Goal: Task Accomplishment & Management: Use online tool/utility

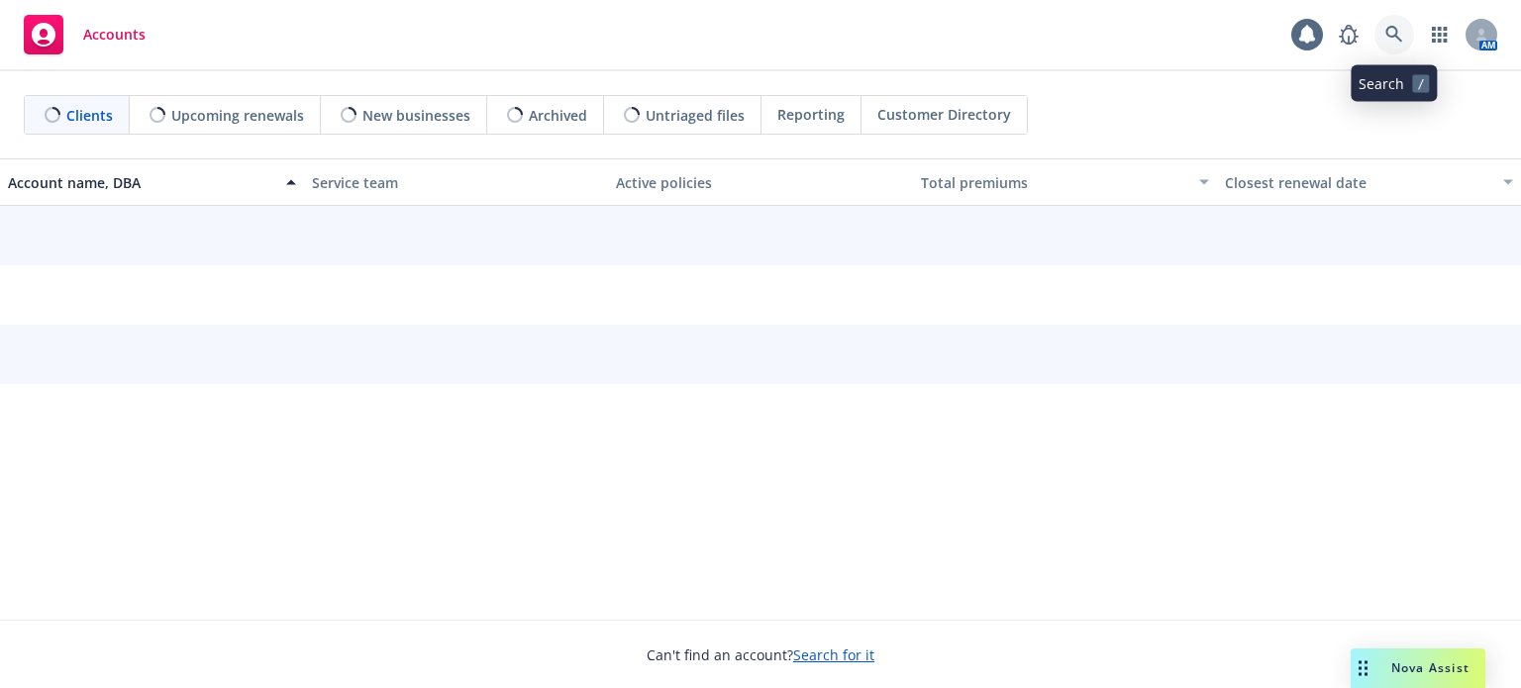
click at [1387, 23] on link at bounding box center [1394, 35] width 40 height 40
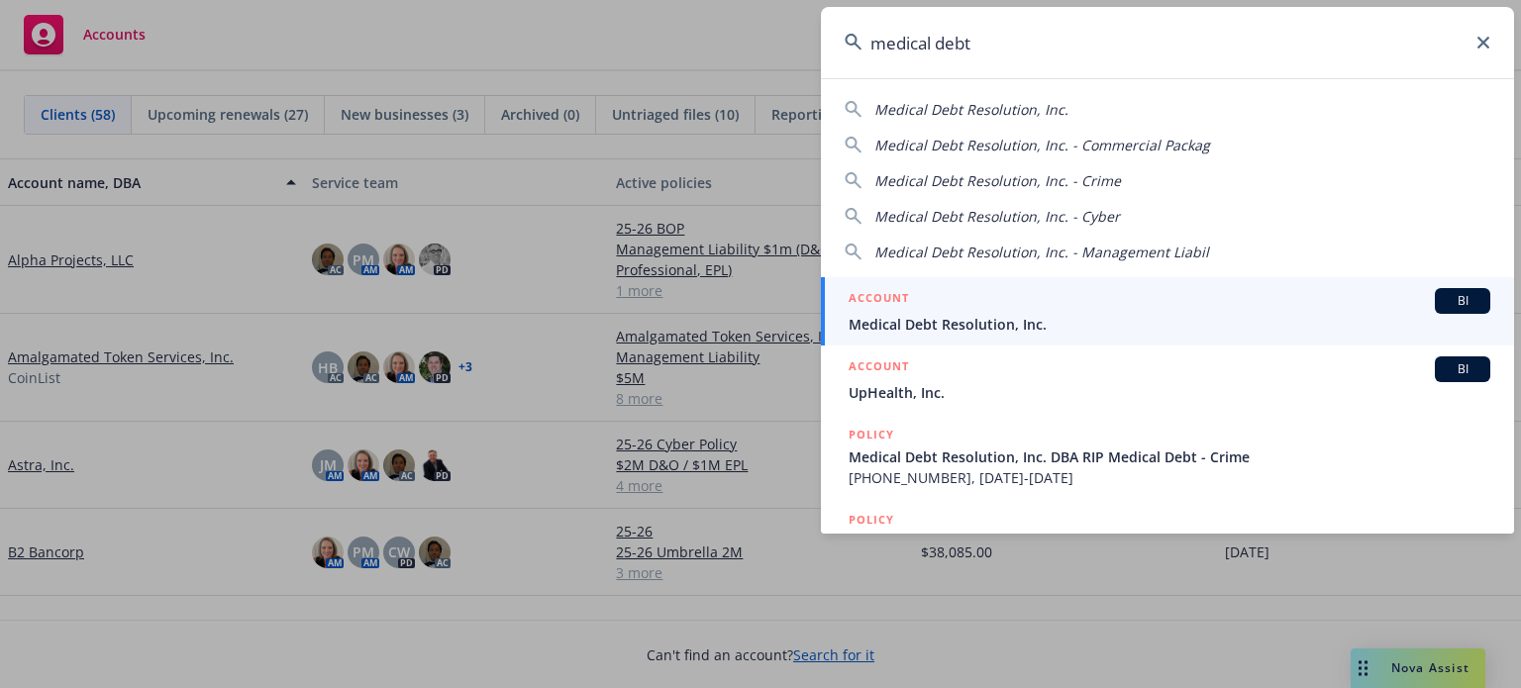
type input "medical debt"
click at [911, 326] on span "Medical Debt Resolution, Inc." at bounding box center [1170, 324] width 642 height 21
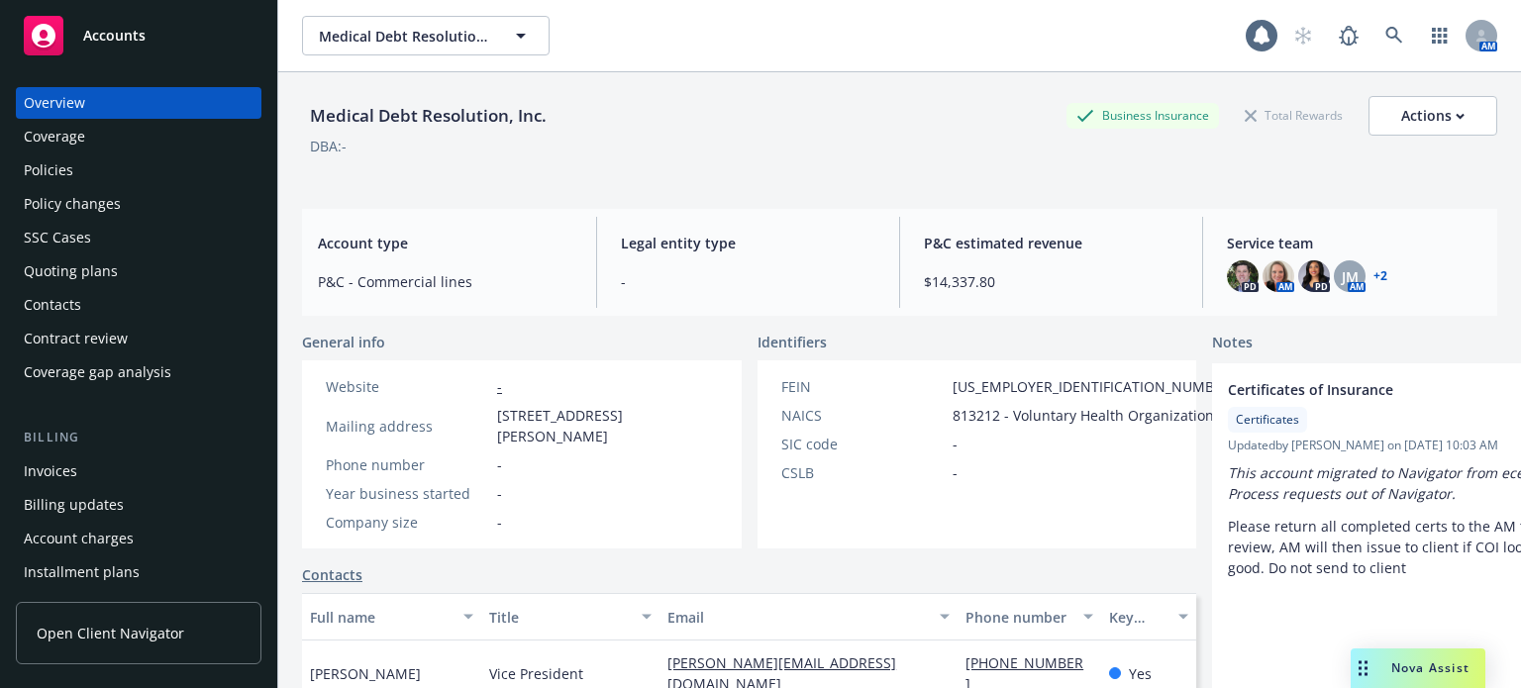
click at [75, 173] on div "Policies" at bounding box center [139, 170] width 230 height 32
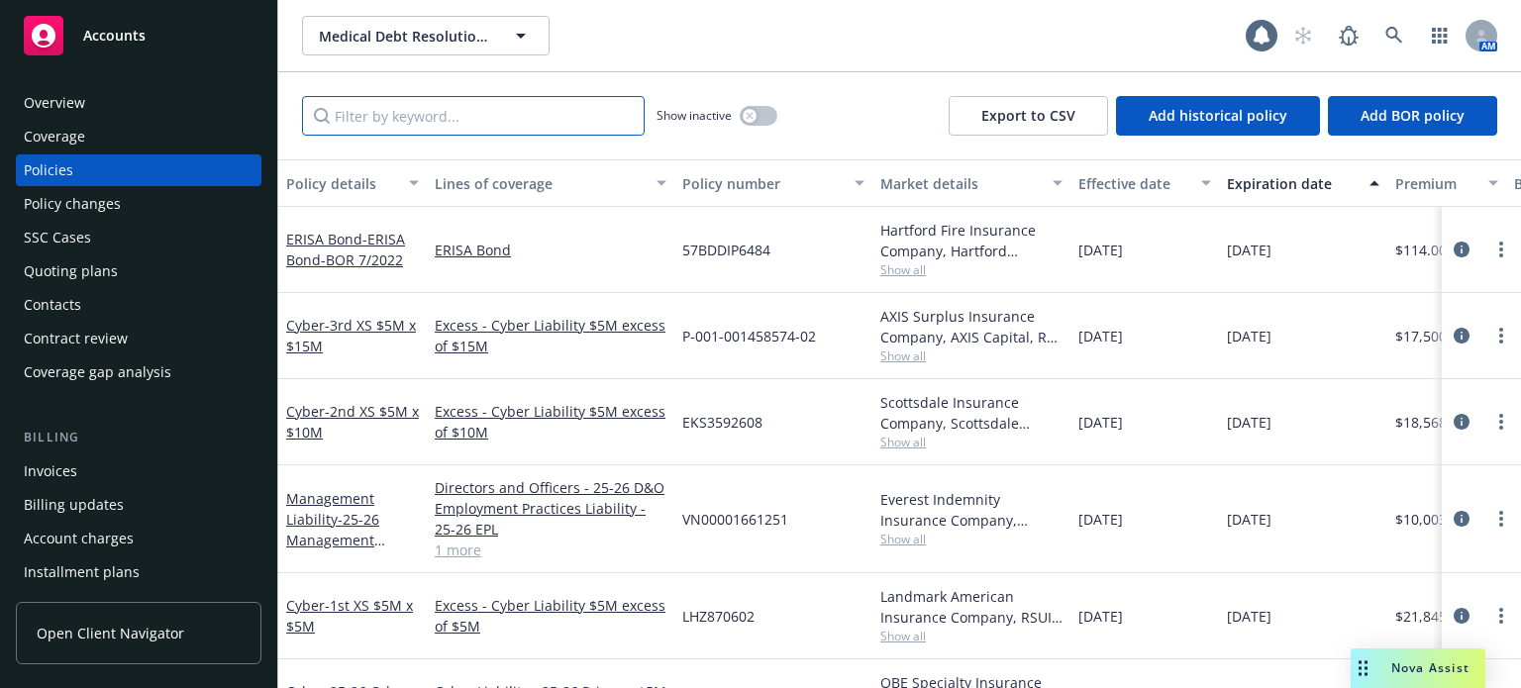
click at [451, 115] on input "Filter by keyword..." at bounding box center [473, 116] width 343 height 40
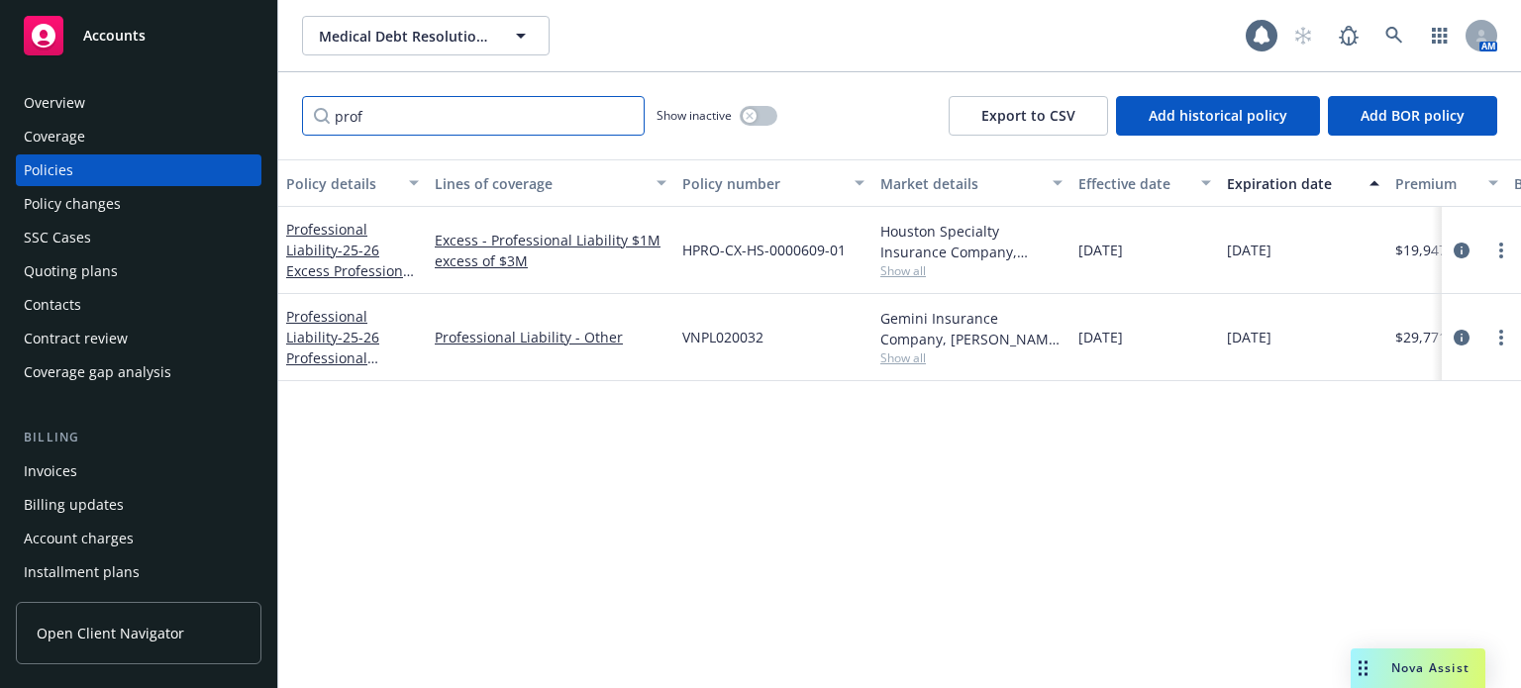
type input "prof"
click at [911, 359] on span "Show all" at bounding box center [971, 358] width 182 height 17
click at [307, 319] on link "Professional Liability - 25-26 Professional Liability 3M" at bounding box center [332, 347] width 93 height 81
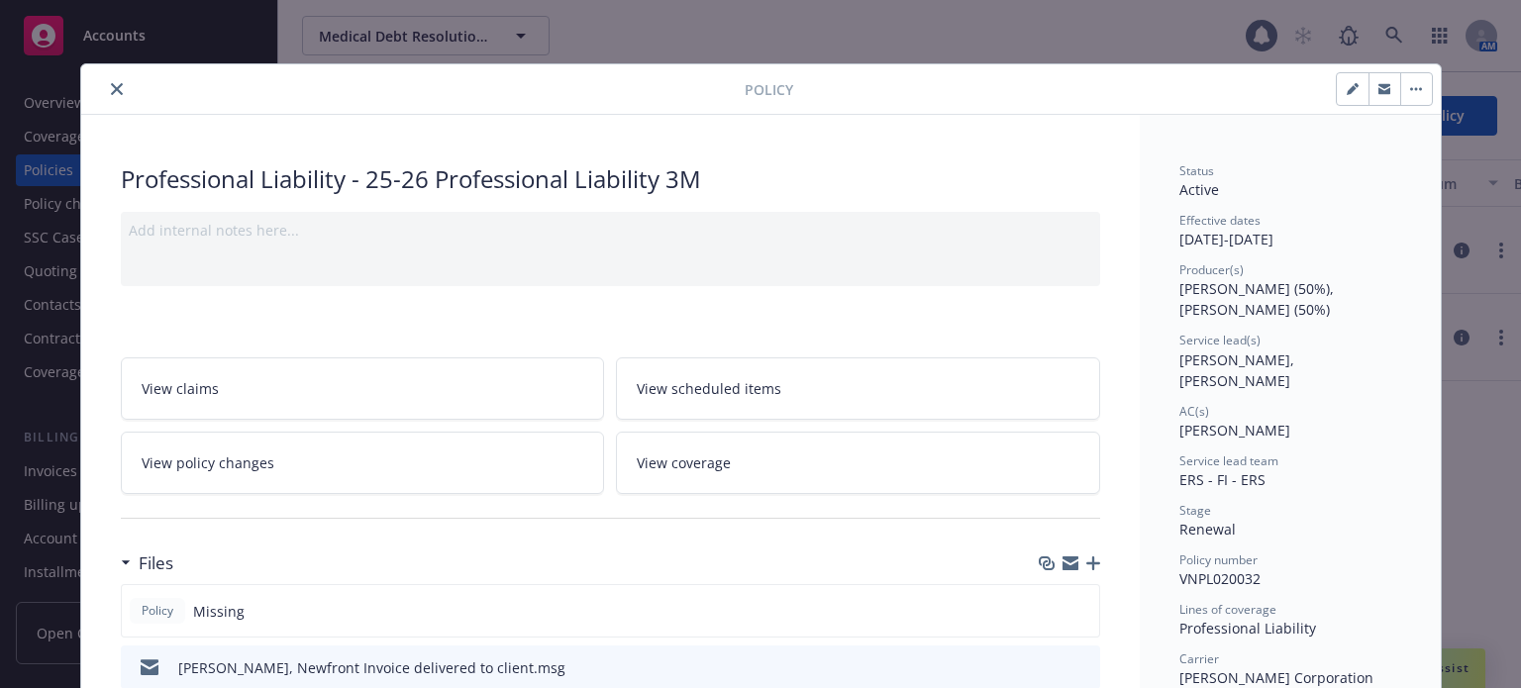
scroll to position [99, 0]
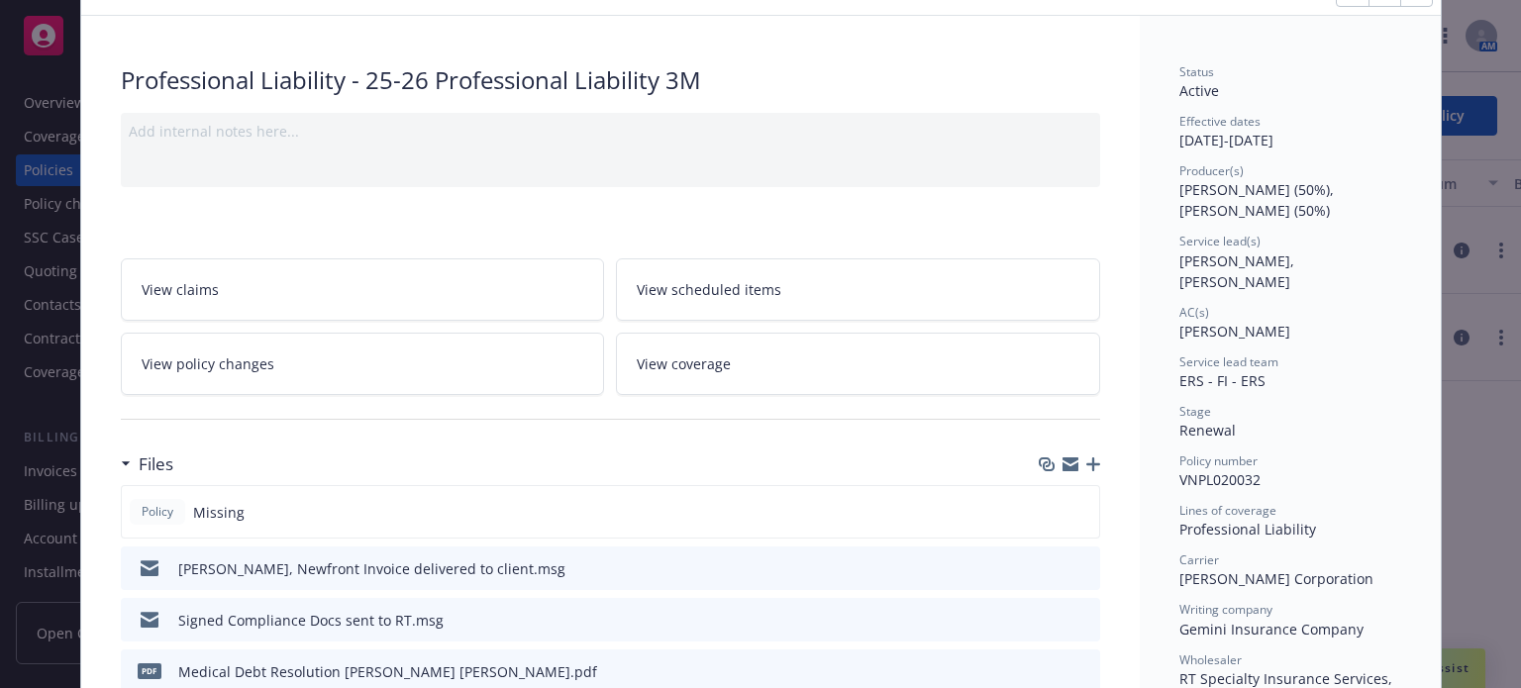
click at [1086, 461] on icon "button" at bounding box center [1093, 464] width 14 height 14
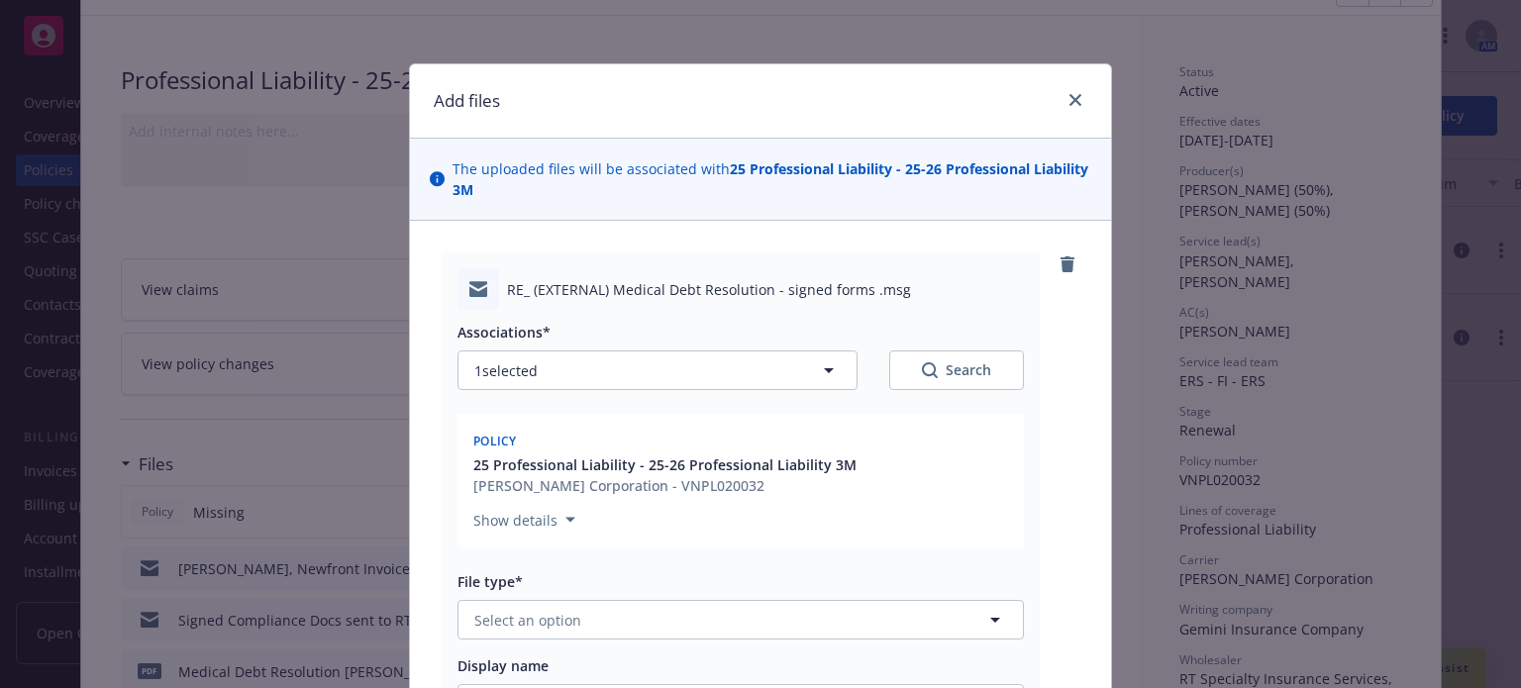
scroll to position [198, 0]
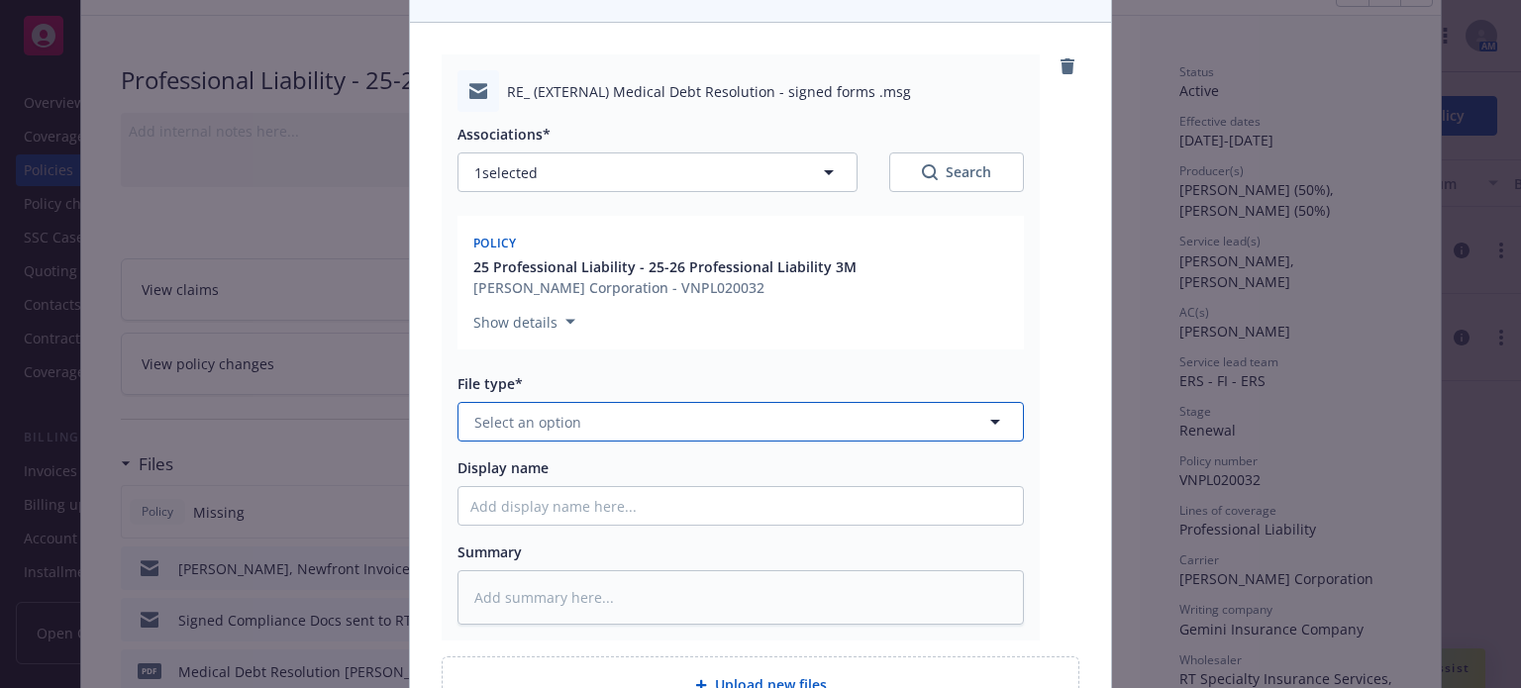
click at [529, 425] on span "Select an option" at bounding box center [527, 422] width 107 height 21
type input "email"
click at [523, 476] on div "Email" at bounding box center [740, 476] width 541 height 29
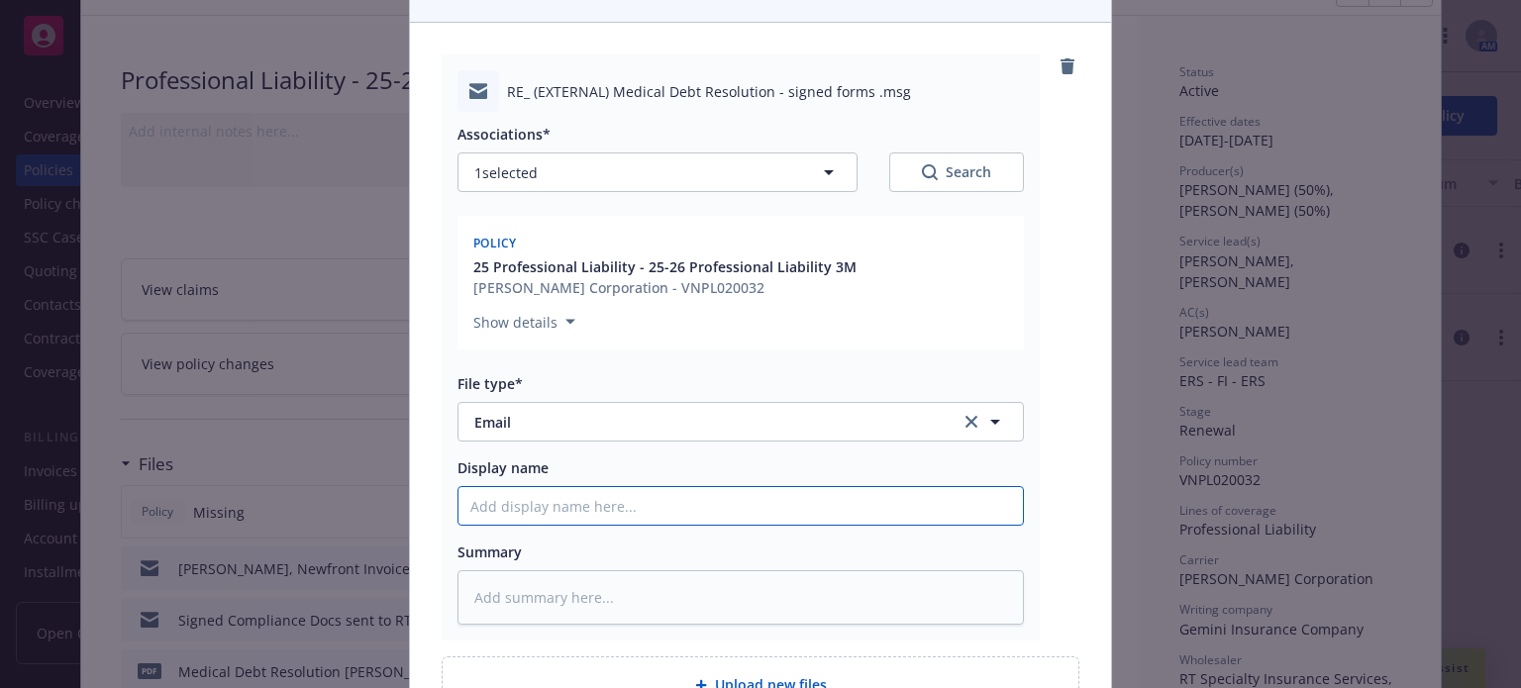
click at [513, 513] on input "Display name" at bounding box center [740, 506] width 564 height 38
type textarea "x"
type input "U"
type textarea "x"
type input "Up"
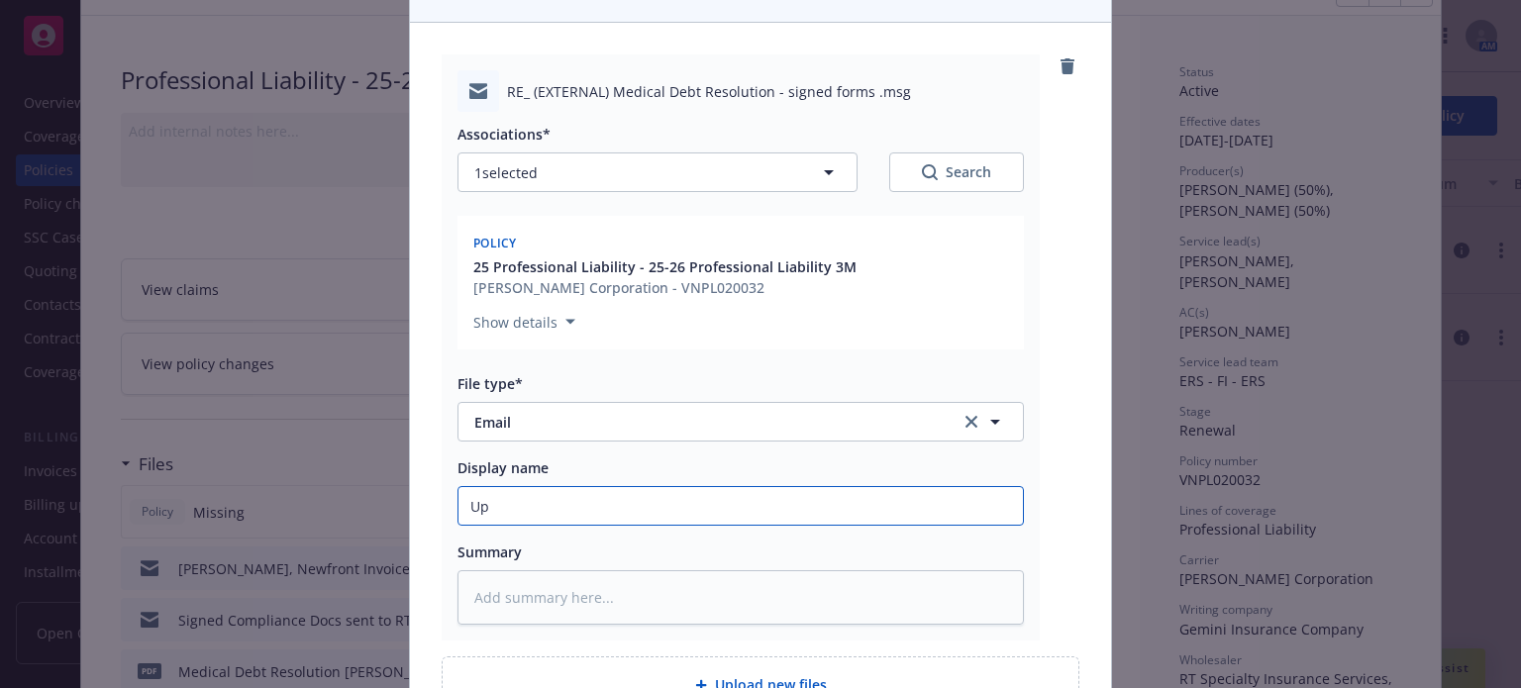
type textarea "x"
type input "Upd"
type textarea "x"
type input "Upda"
type textarea "x"
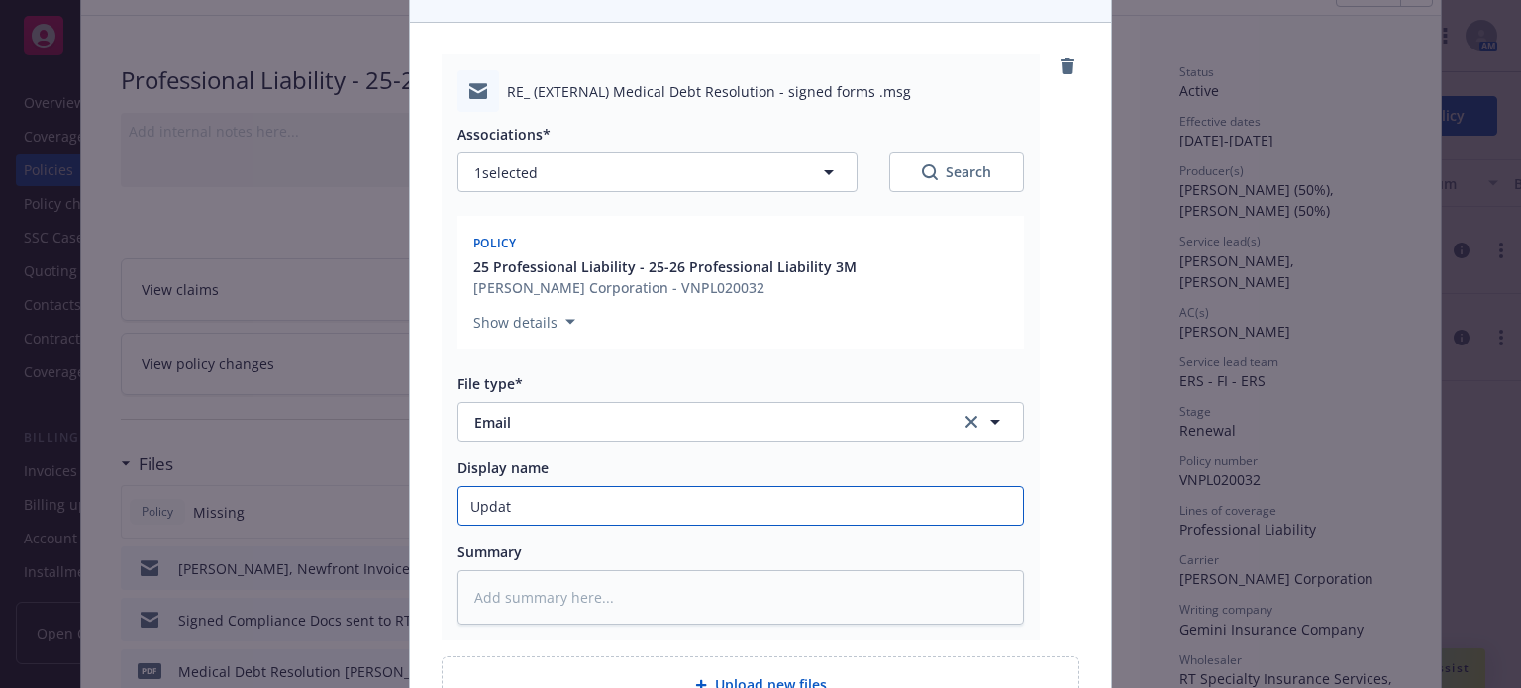
type input "Update"
type textarea "x"
type input "Updated"
type textarea "x"
type input "Updated,"
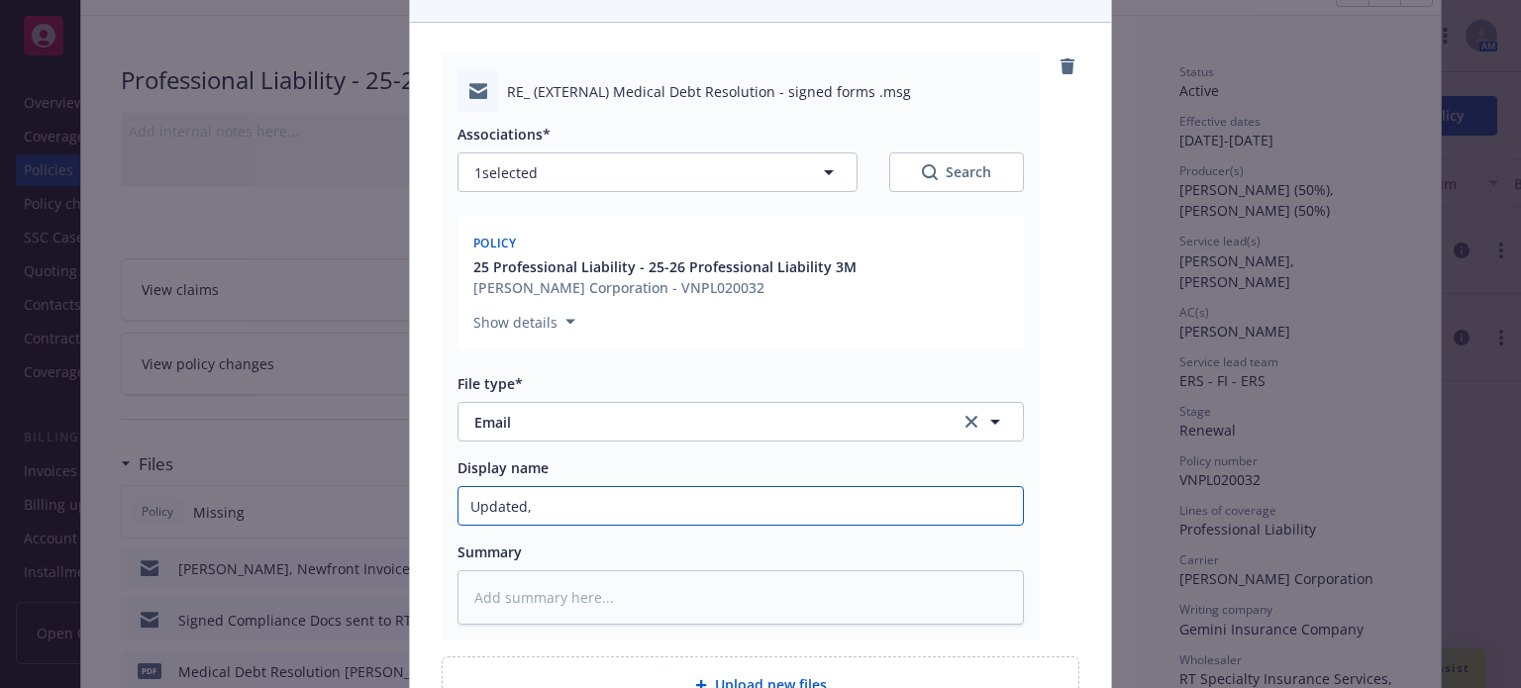
type textarea "x"
type input "Updated, r"
type textarea "x"
type input "Updated, re"
type textarea "x"
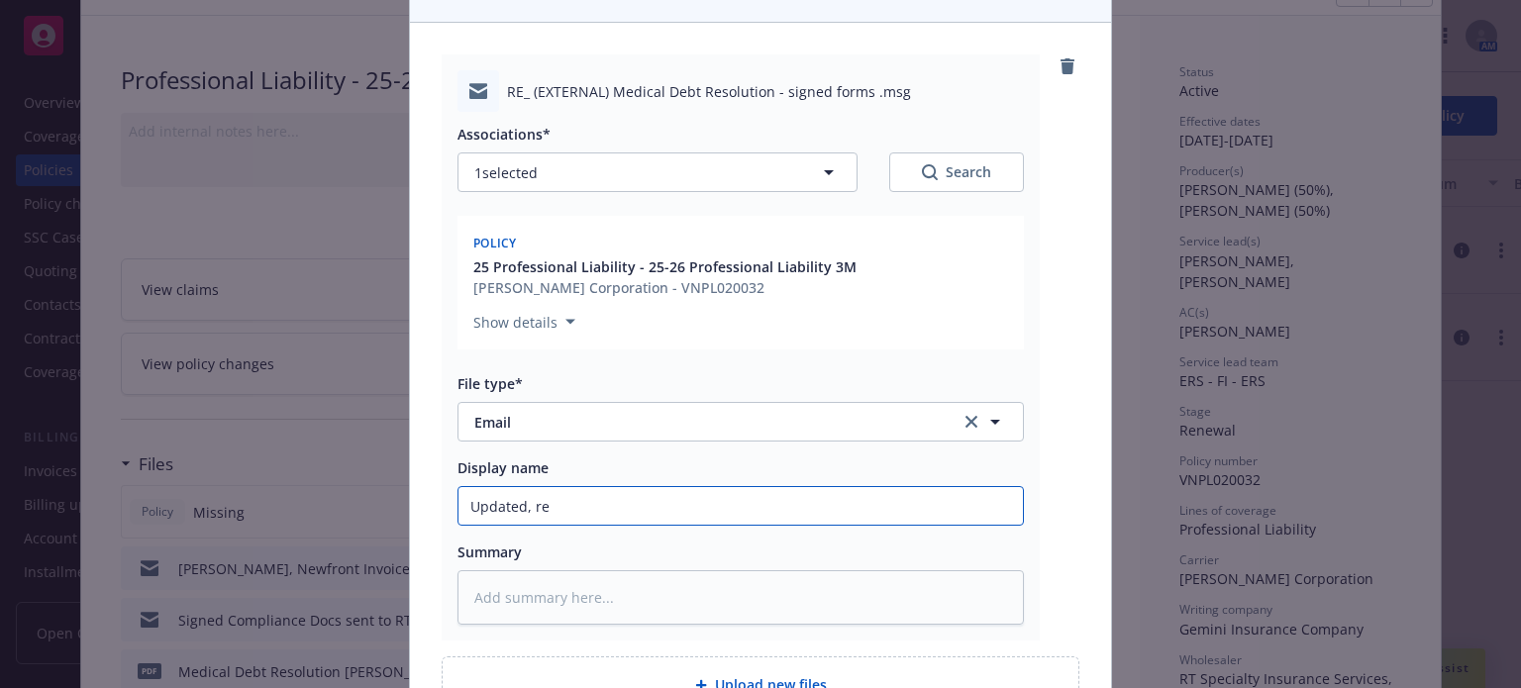
type input "Updated, re0"
type textarea "x"
type input "Updated, re0s"
type textarea "x"
type input "Updated, re0si"
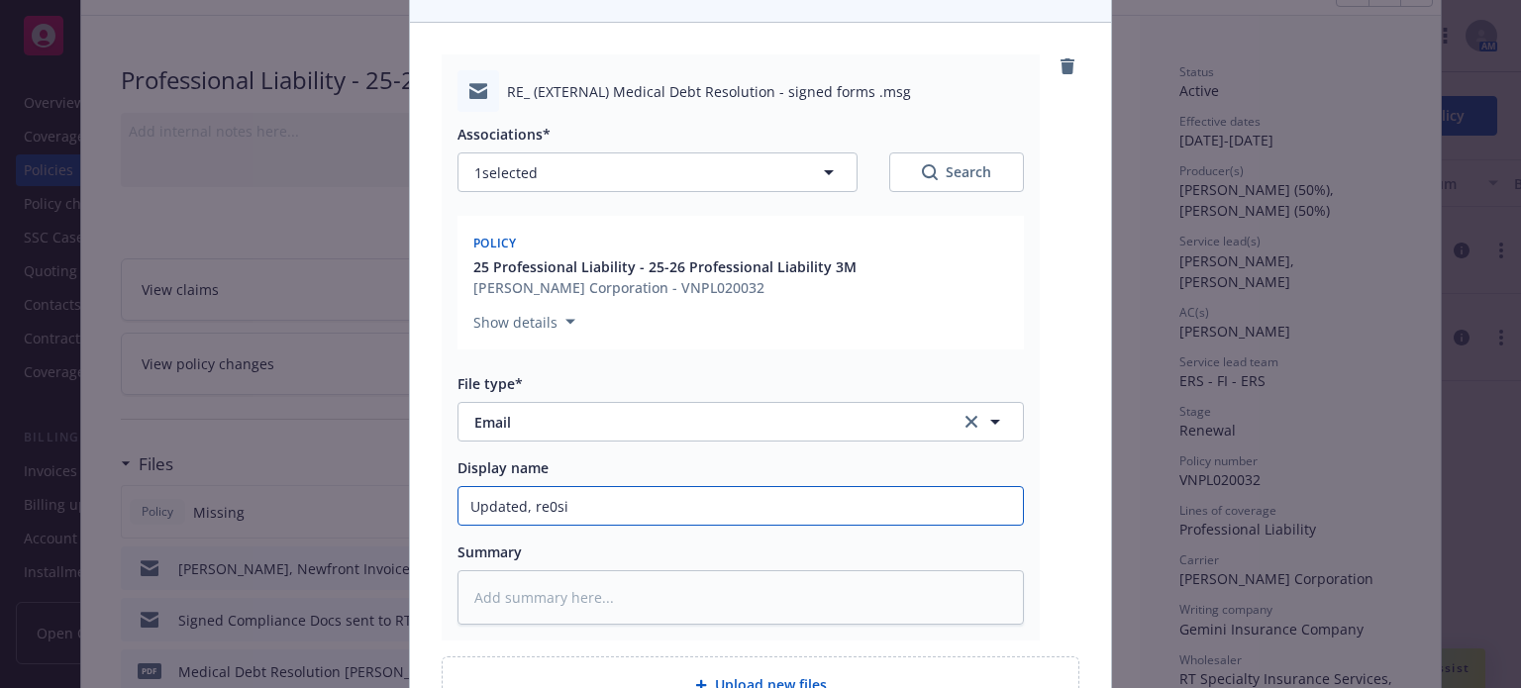
type textarea "x"
type input "Updated, re0sig"
type textarea "x"
type input "Updated, re0signe"
type textarea "x"
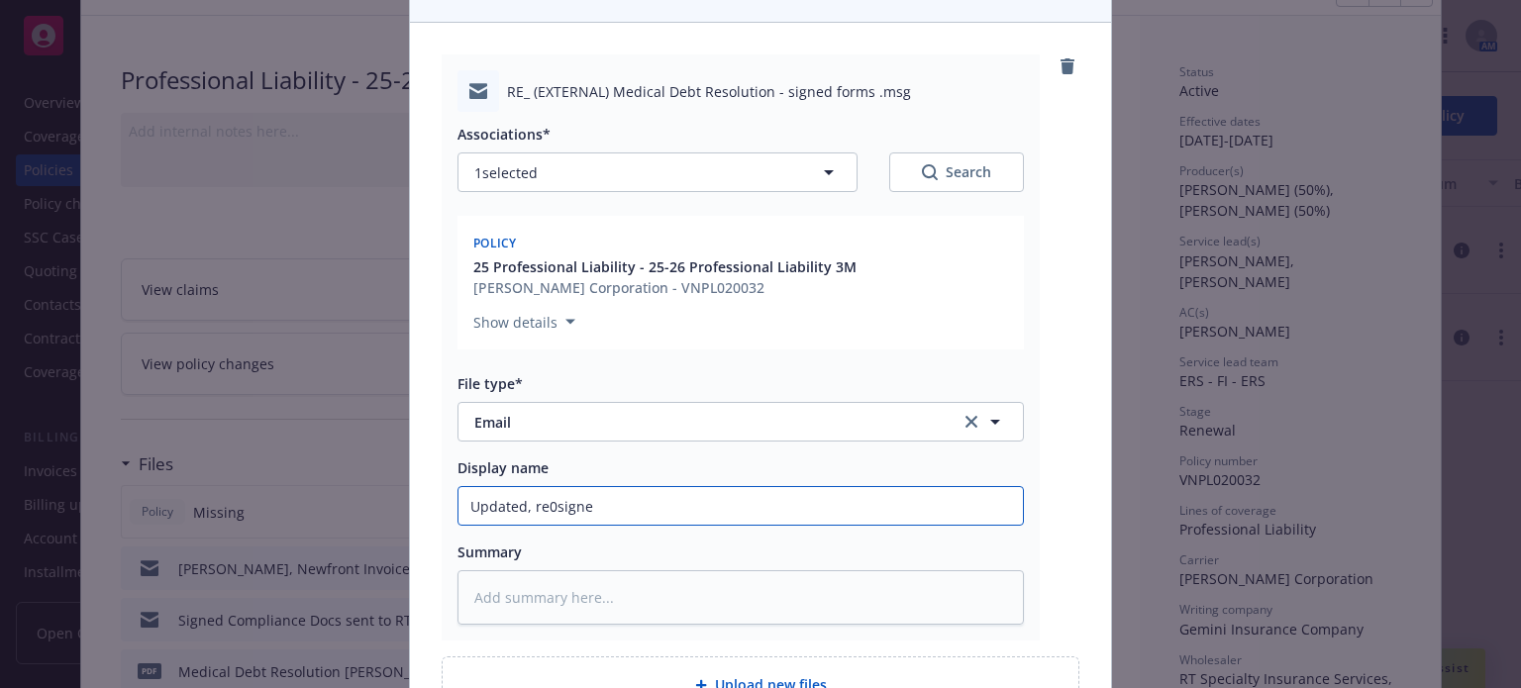
type input "Updated, re0signed"
type textarea "x"
type input "Updated, re0signed"
click at [545, 503] on input "Updated, re0signed" at bounding box center [740, 506] width 564 height 38
type textarea "x"
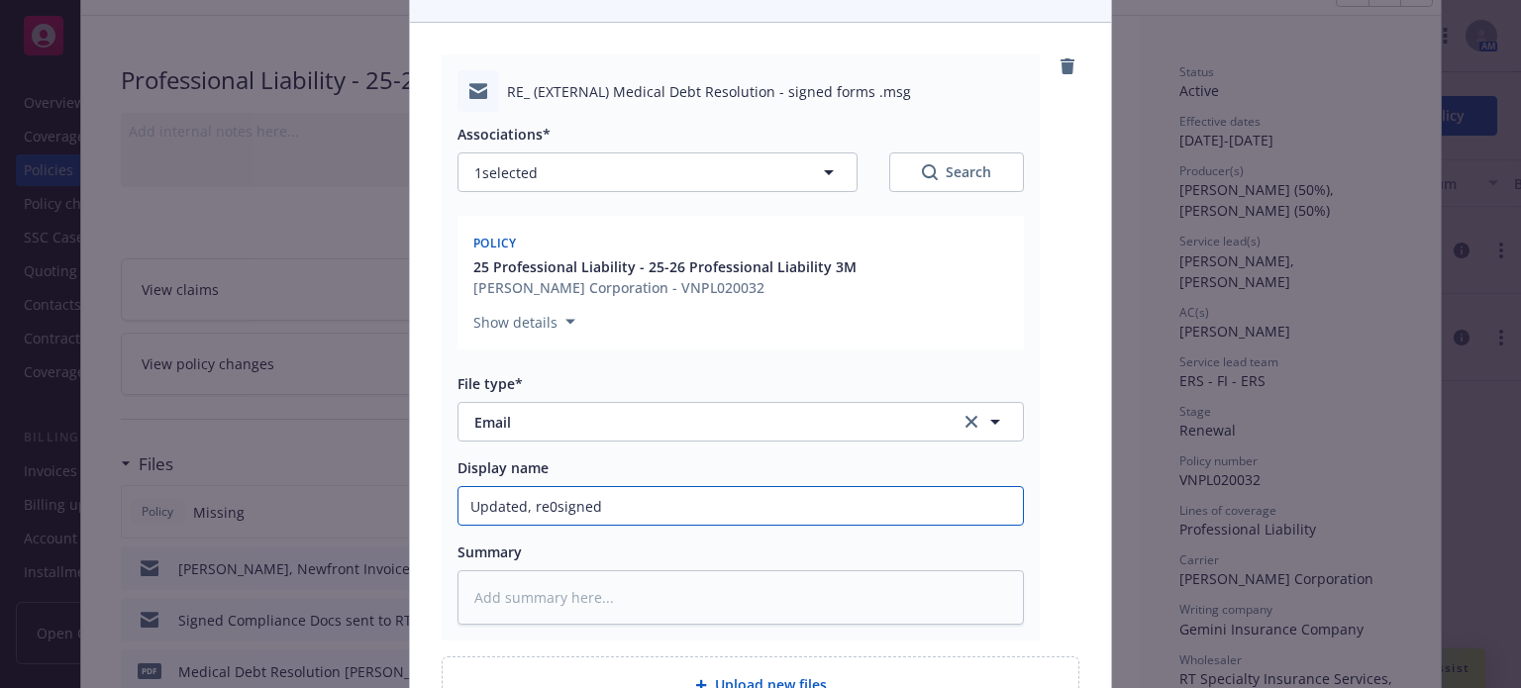
type input "Updated, resigned"
type textarea "x"
type input "Updated, re-signed"
click at [630, 514] on input "Updated, re-signed" at bounding box center [740, 506] width 564 height 38
type textarea "x"
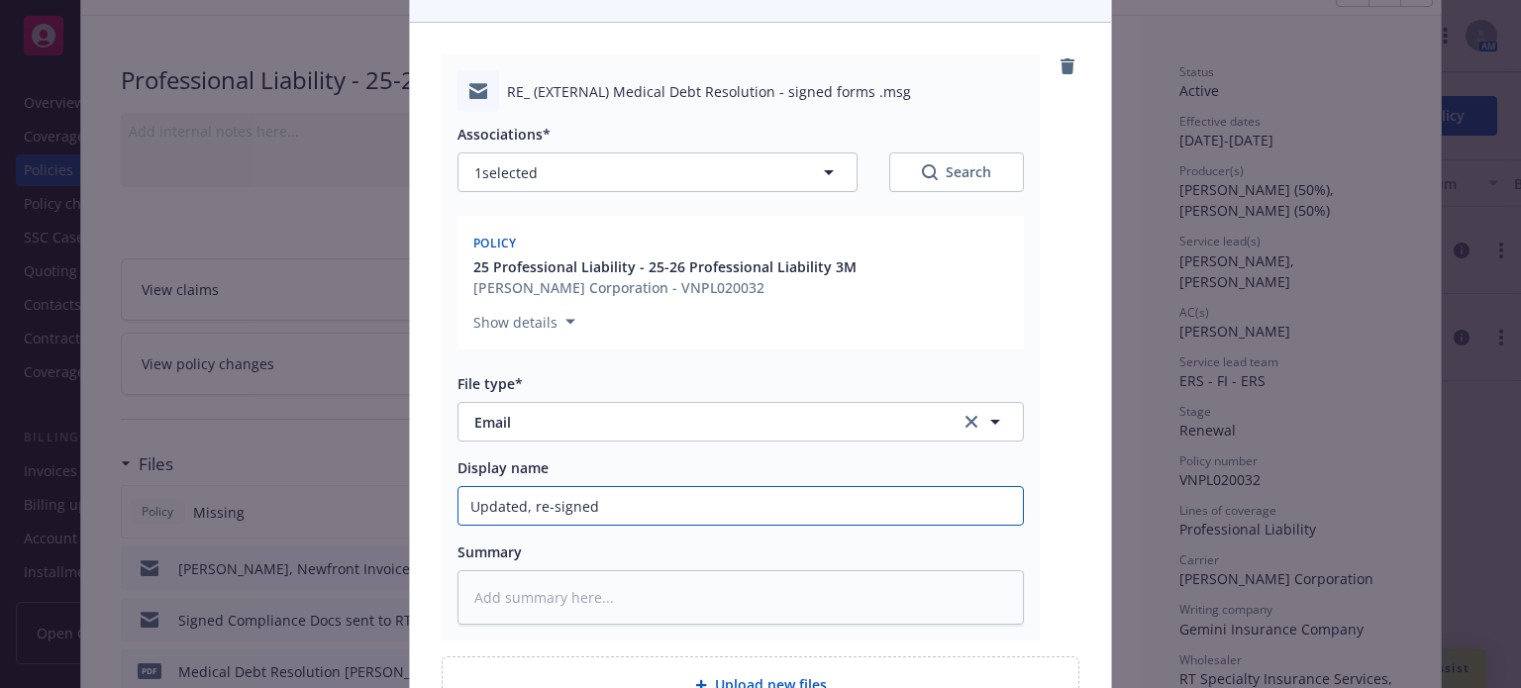
type input "Updated, re-signed V"
type textarea "x"
type input "Updated, re-signed Ve"
type textarea "x"
type input "Updated, re-signed Vel"
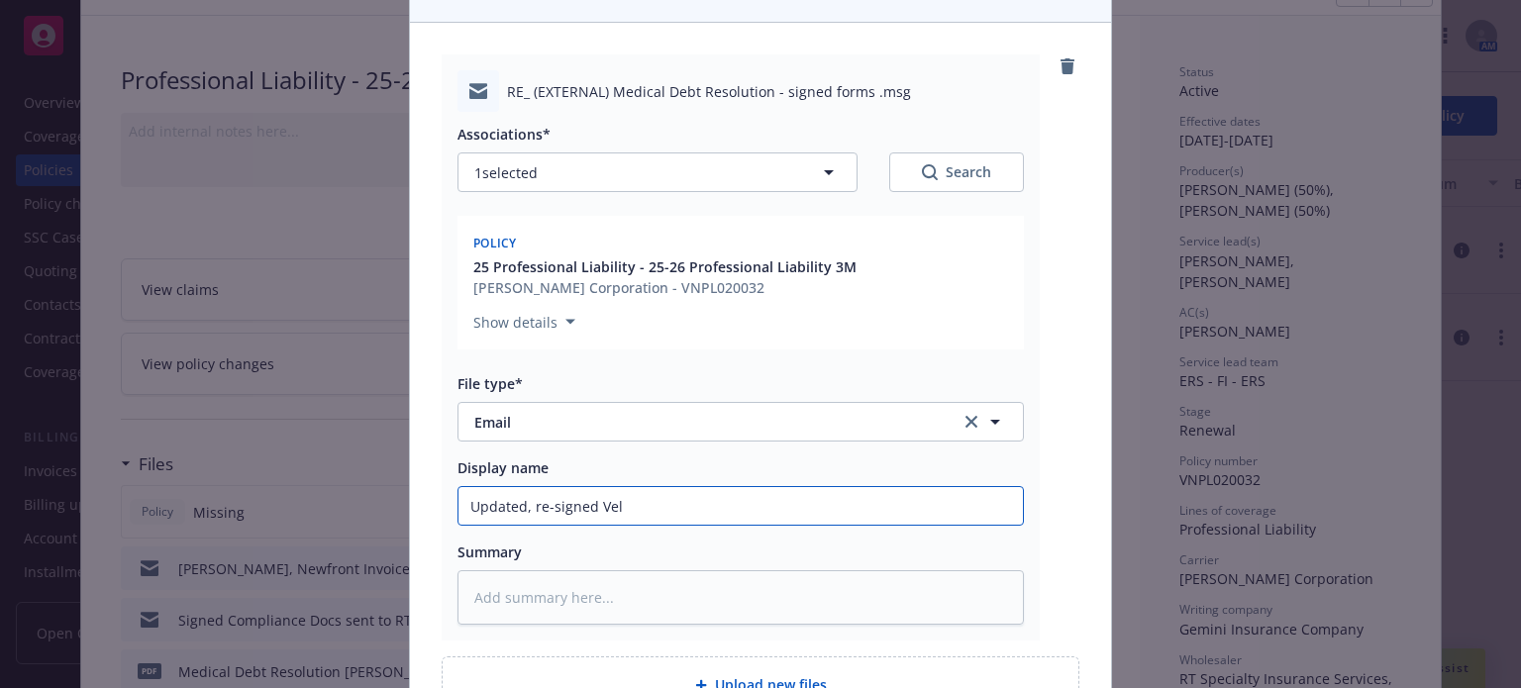
type textarea "x"
type input "Updated, re-signed [PERSON_NAME]"
type textarea "x"
type input "Updated, re-signed [PERSON_NAME]"
type textarea "x"
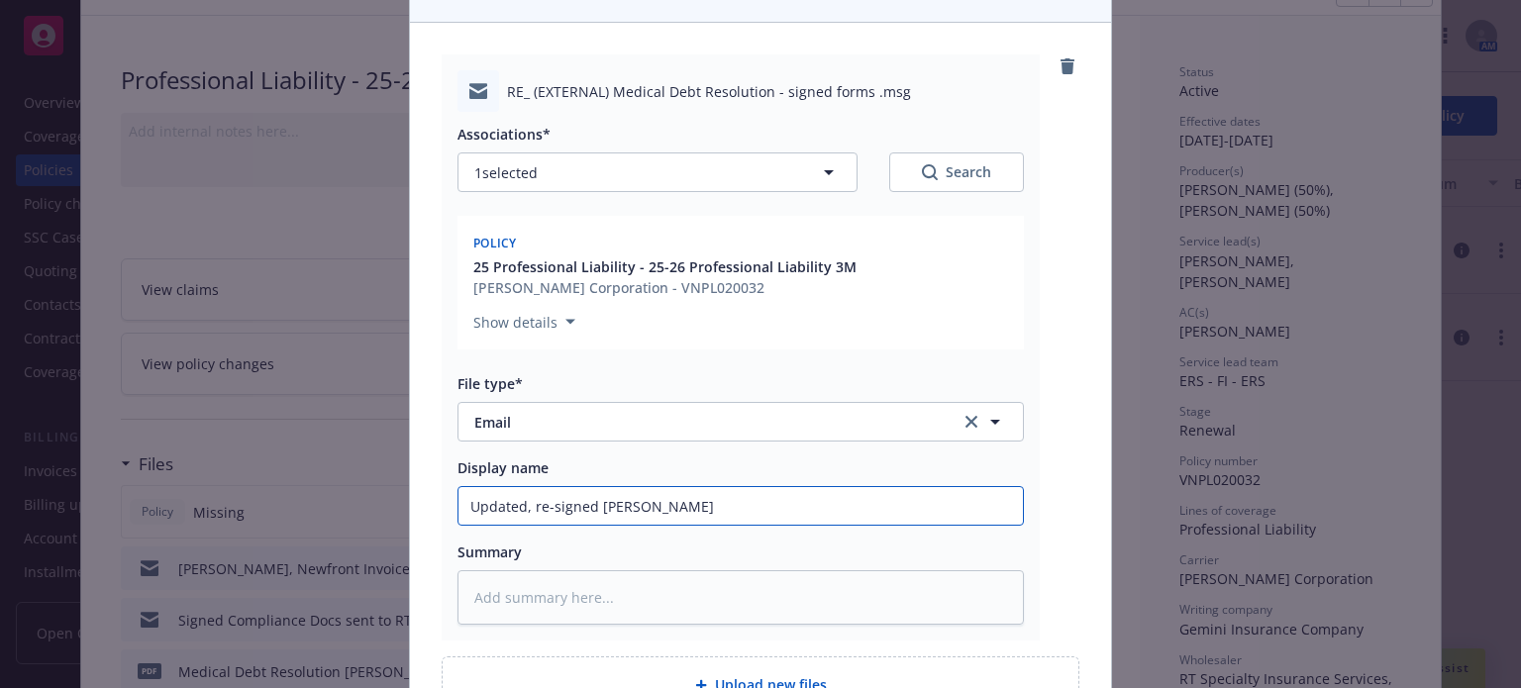
type input "Updated, re-signed [PERSON_NAME] a"
type textarea "x"
type input "Updated, re-signed [PERSON_NAME]"
type textarea "x"
type input "Updated, re-signed [PERSON_NAME] app"
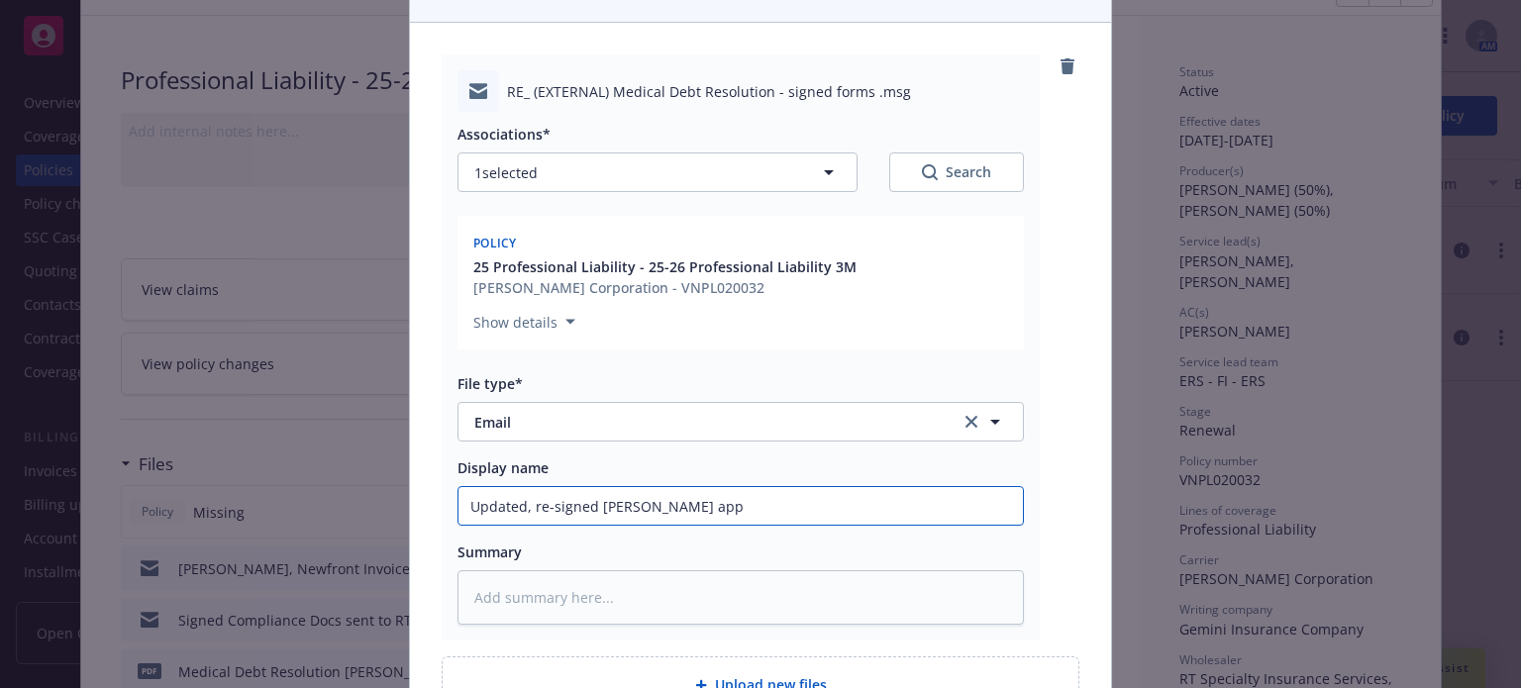
type textarea "x"
type input "Updated, re-signed [PERSON_NAME] app"
type textarea "x"
type input "Updated, re-signed [PERSON_NAME] app s"
type textarea "x"
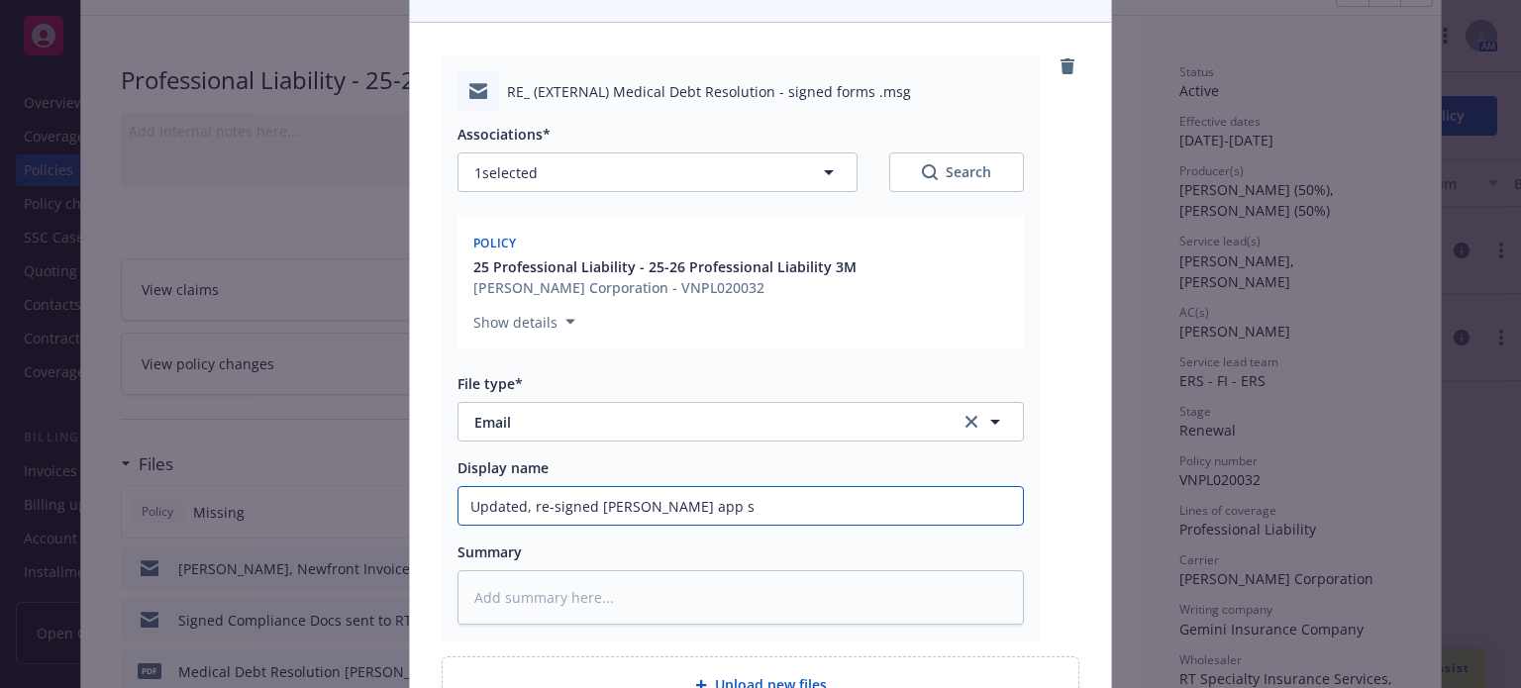
type input "Updated, re-signed [PERSON_NAME] app se"
type textarea "x"
type input "Updated, re-signed [PERSON_NAME] app sen"
type textarea "x"
type input "Updated, re-signed [PERSON_NAME] app sent"
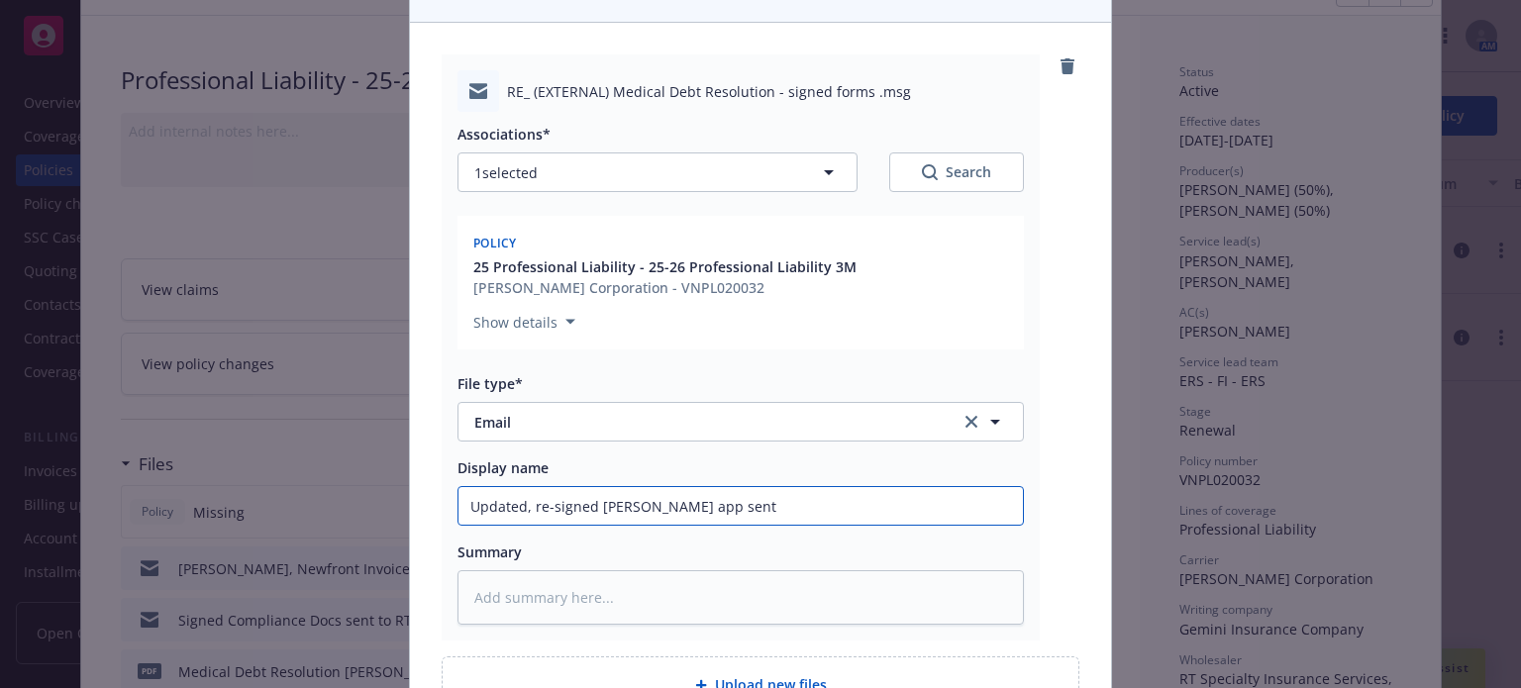
type textarea "x"
type input "Updated, re-signed [PERSON_NAME] app sent"
type textarea "x"
type input "Updated, re-signed [PERSON_NAME] app sent t"
type textarea "x"
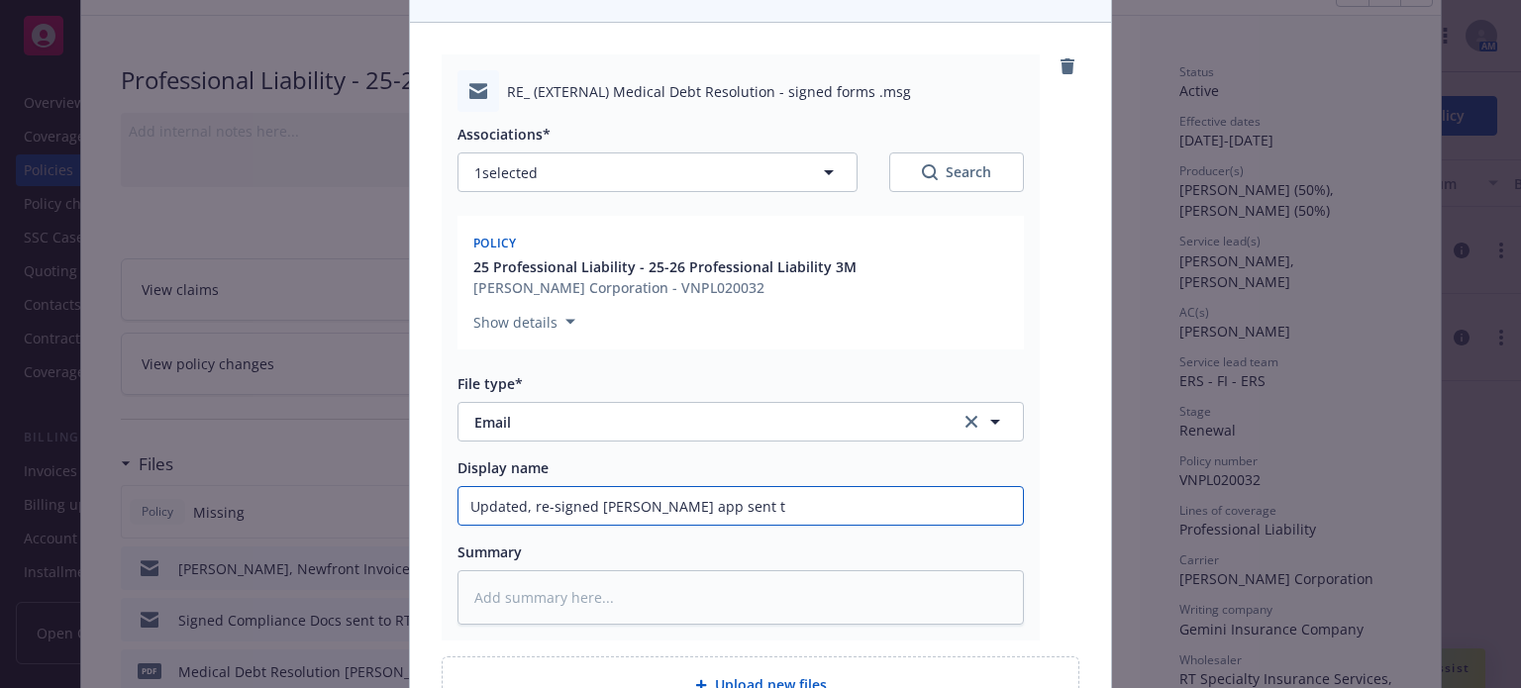
type input "Updated, re-signed [PERSON_NAME] app sent to"
type textarea "x"
type input "Updated, re-signed [PERSON_NAME] app sent to"
type textarea "x"
type input "Updated, re-signed [PERSON_NAME] app sent to R"
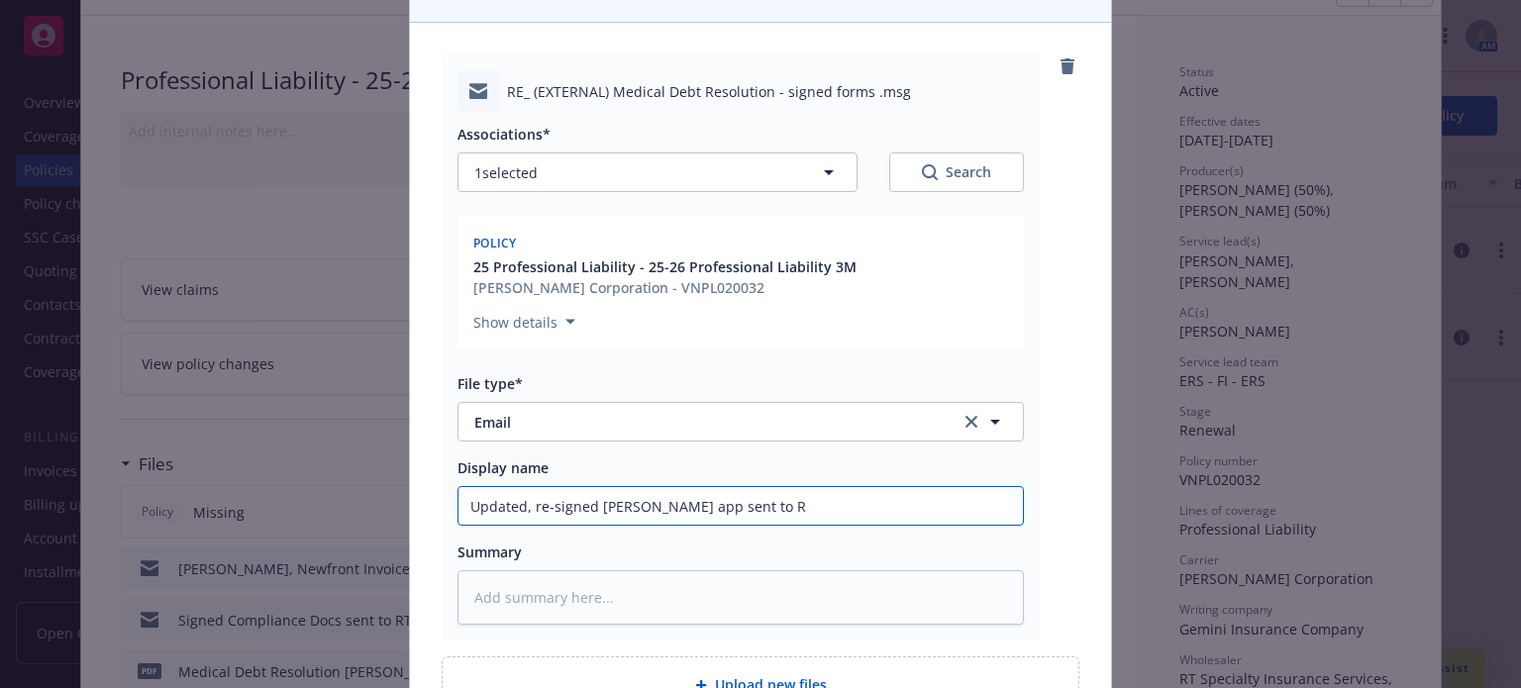
type textarea "x"
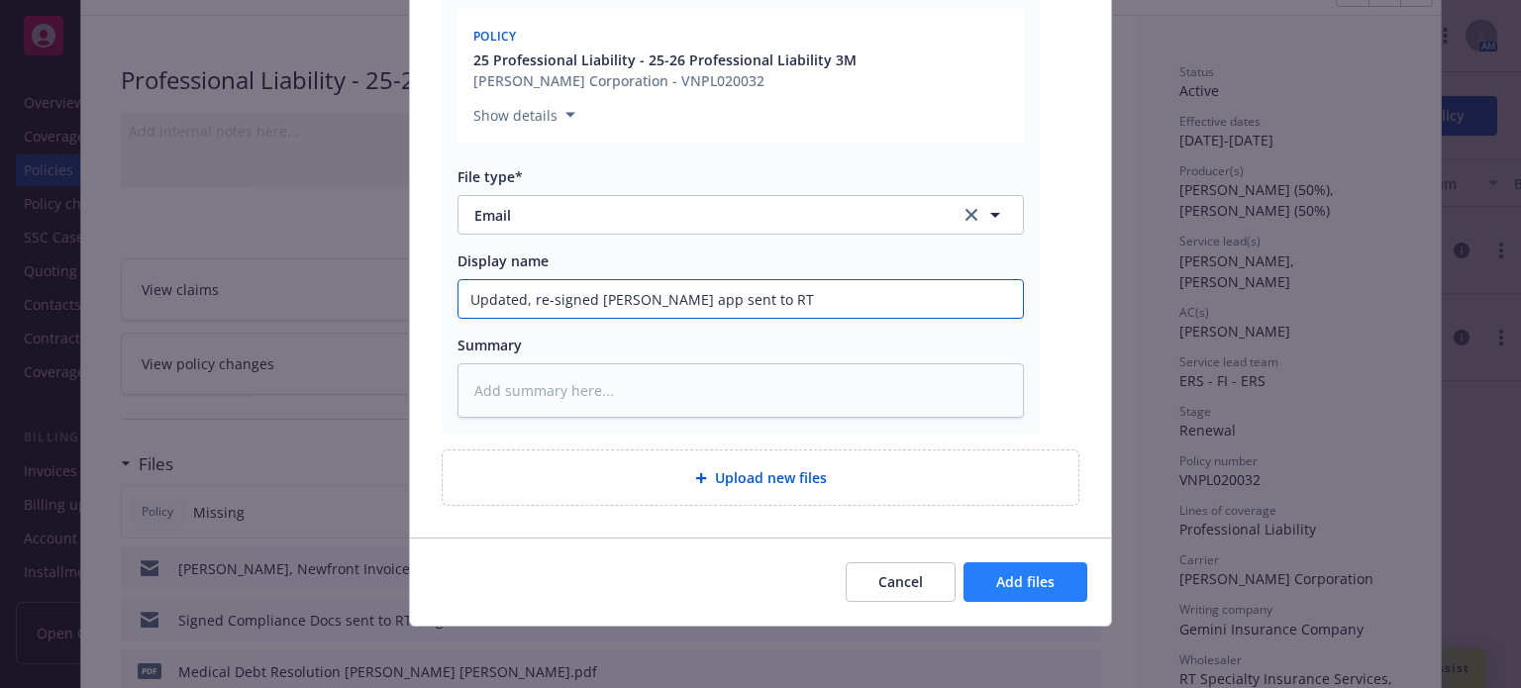
type input "Updated, re-signed [PERSON_NAME] app sent to RT"
click at [1026, 573] on span "Add files" at bounding box center [1025, 581] width 58 height 19
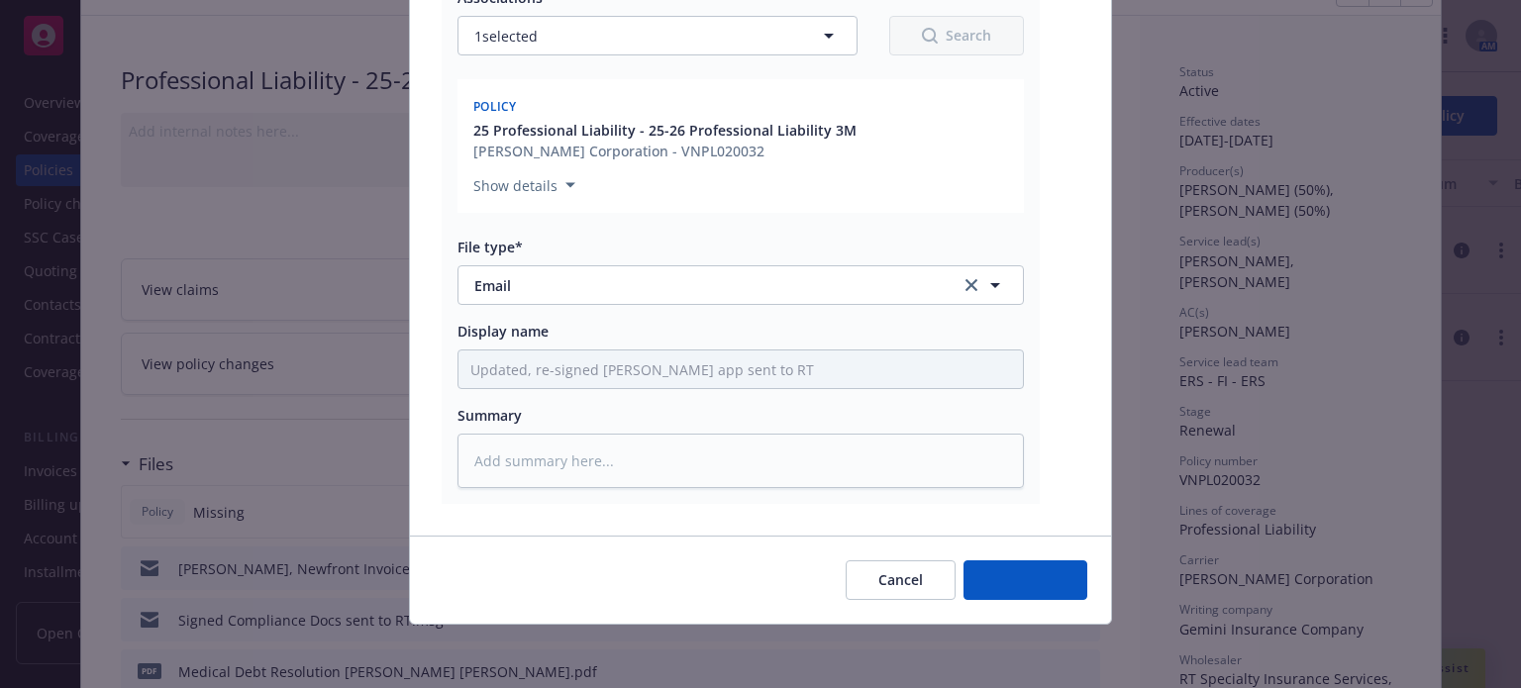
scroll to position [333, 0]
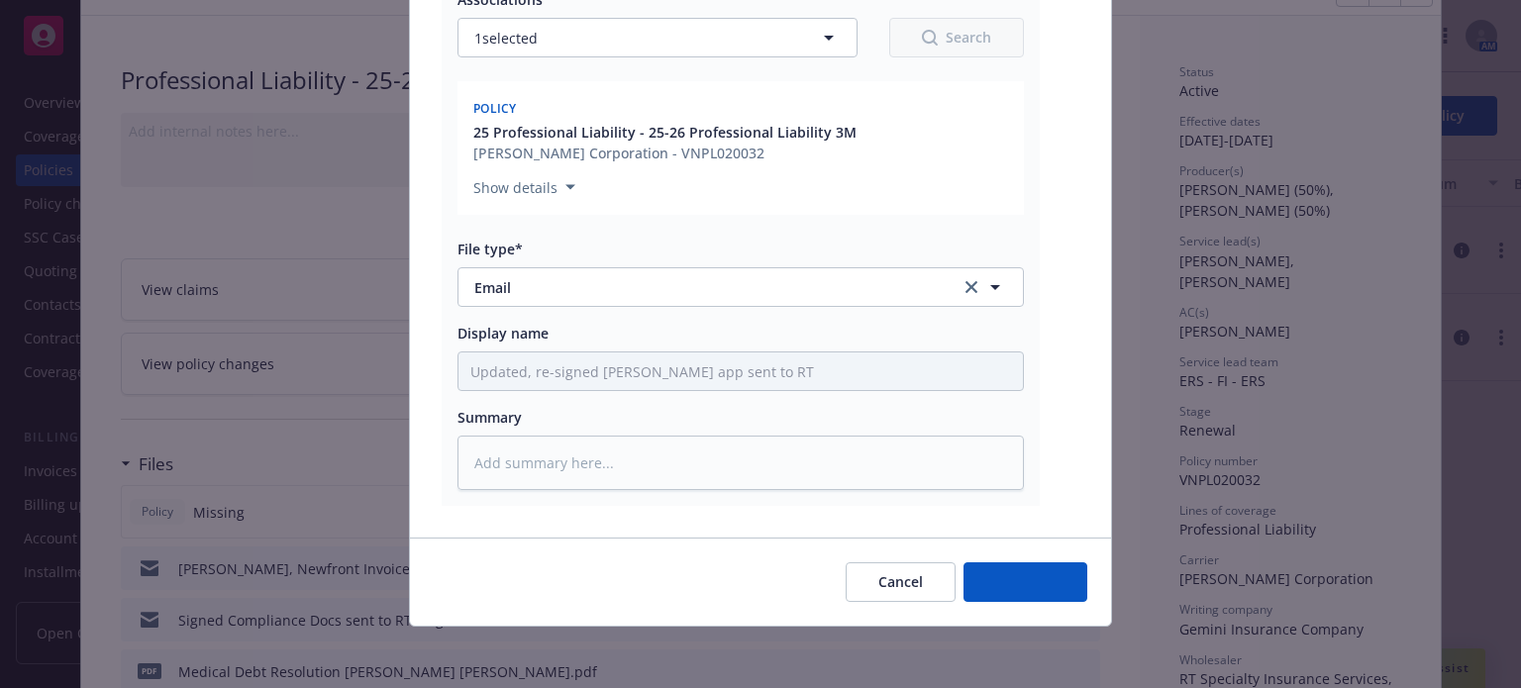
type textarea "x"
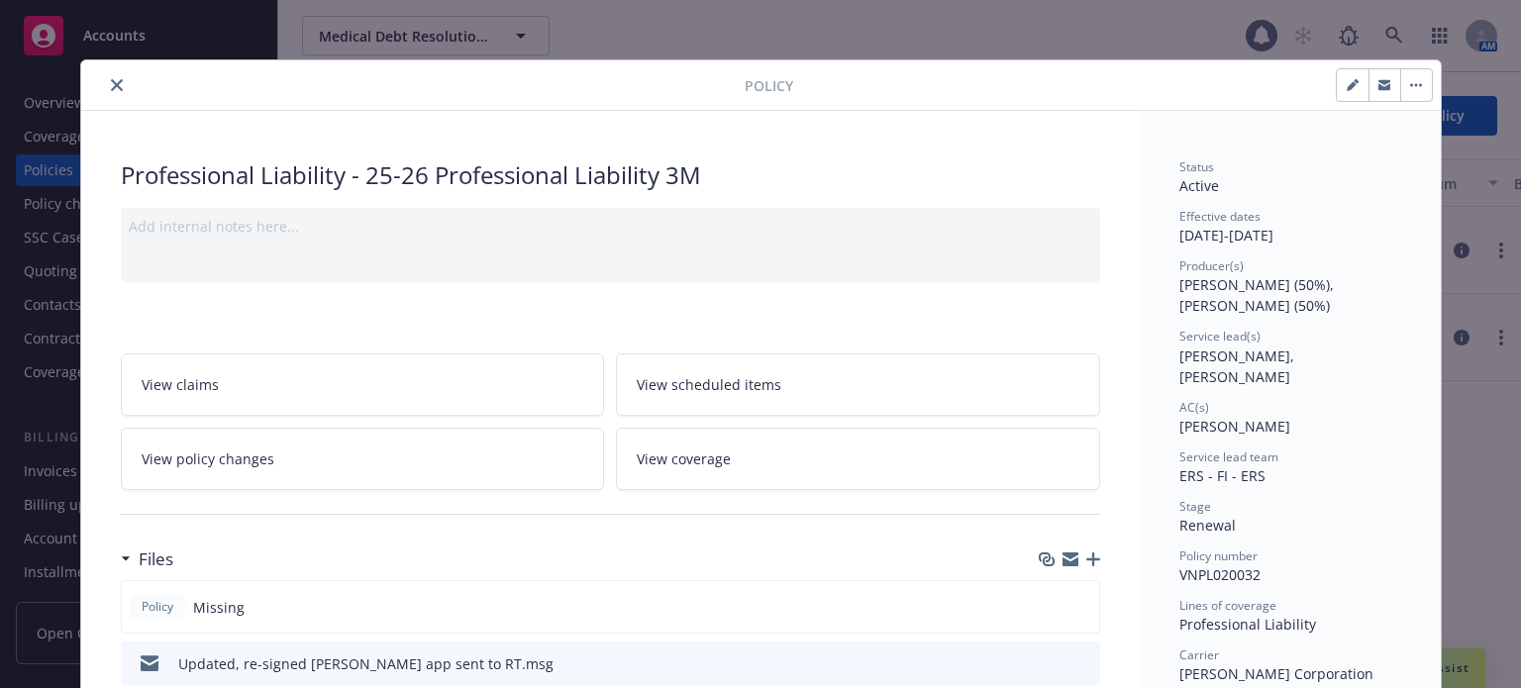
scroll to position [0, 0]
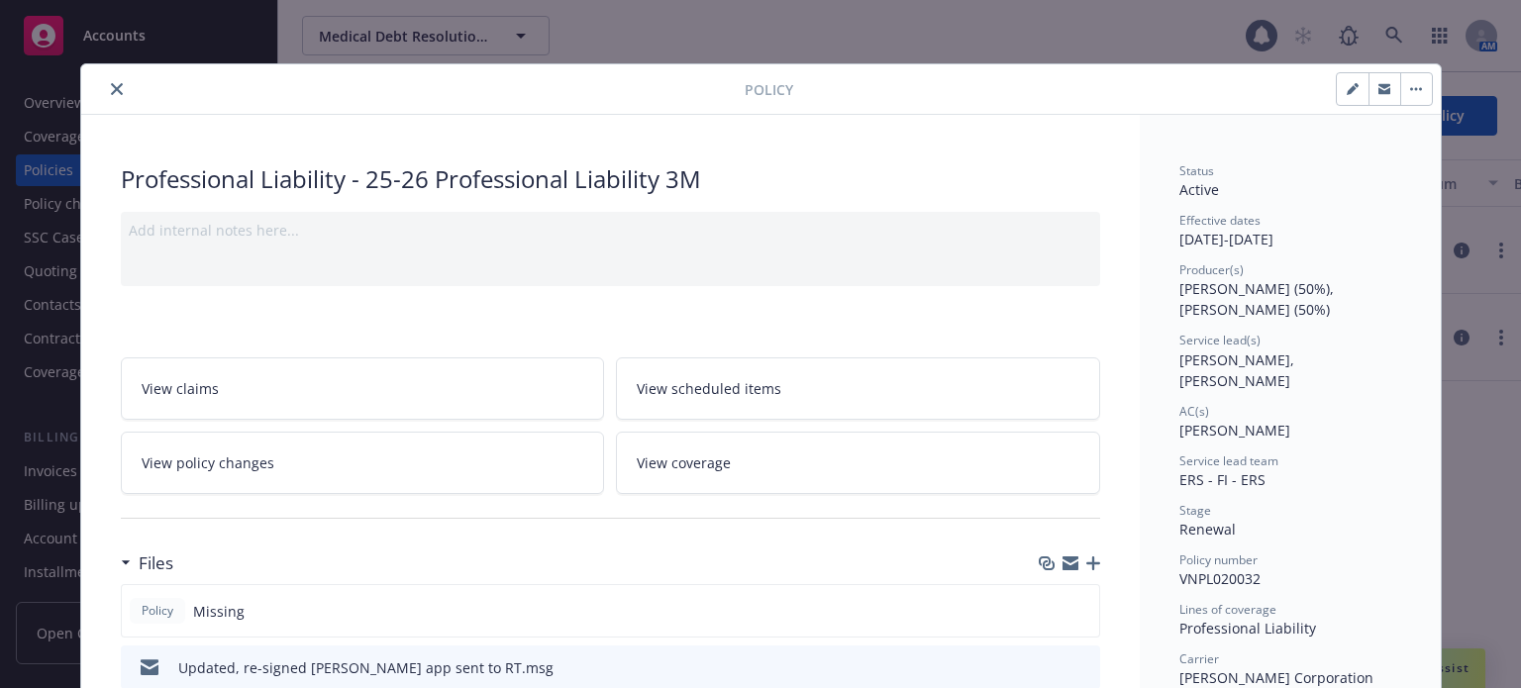
click at [110, 80] on button "close" at bounding box center [117, 89] width 24 height 24
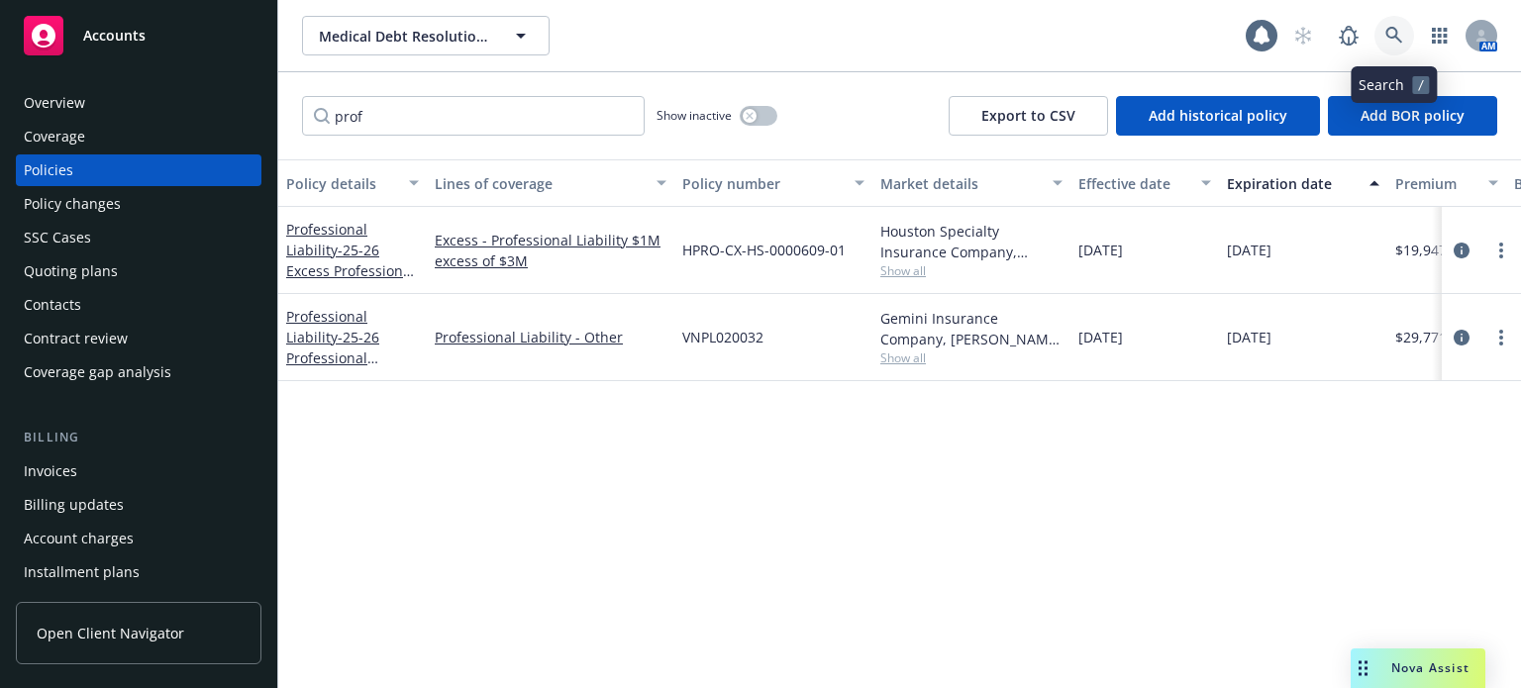
click at [1403, 31] on link at bounding box center [1394, 36] width 40 height 40
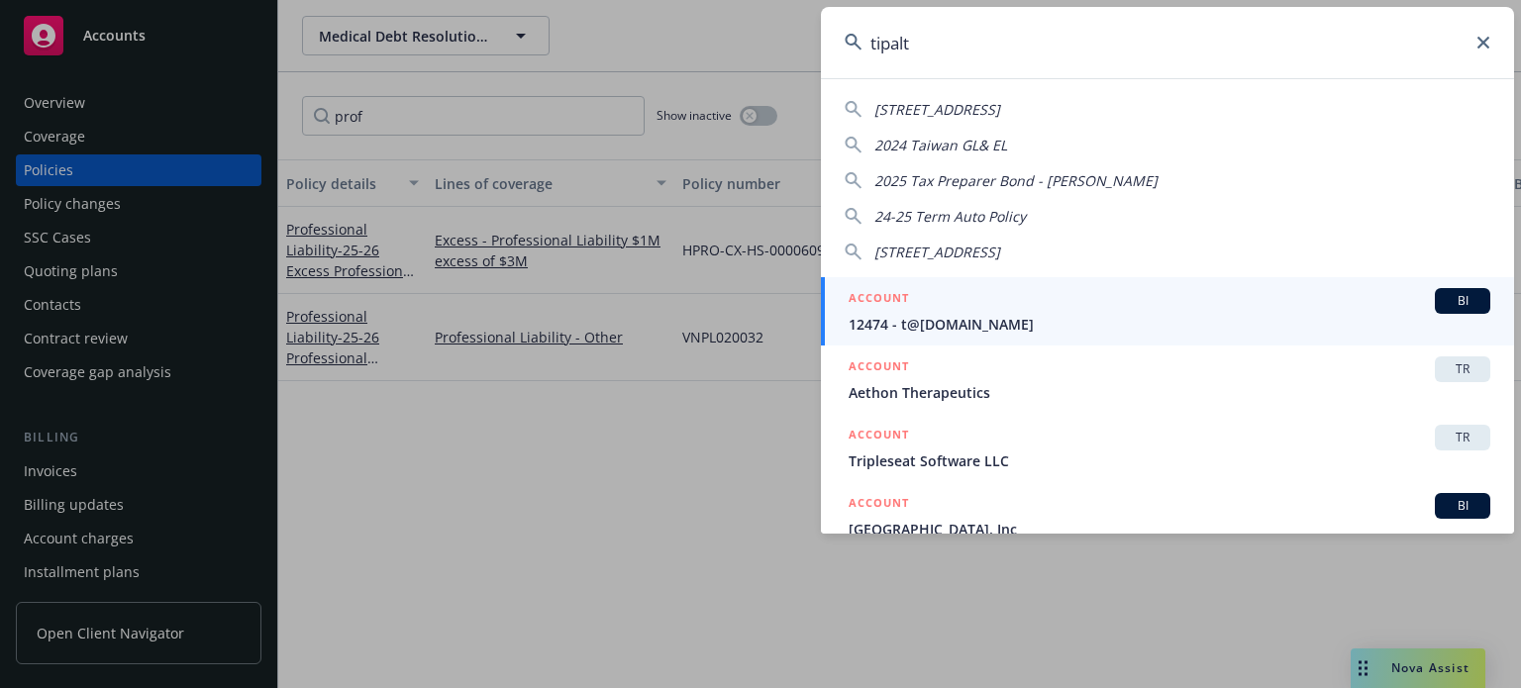
type input "tipalti"
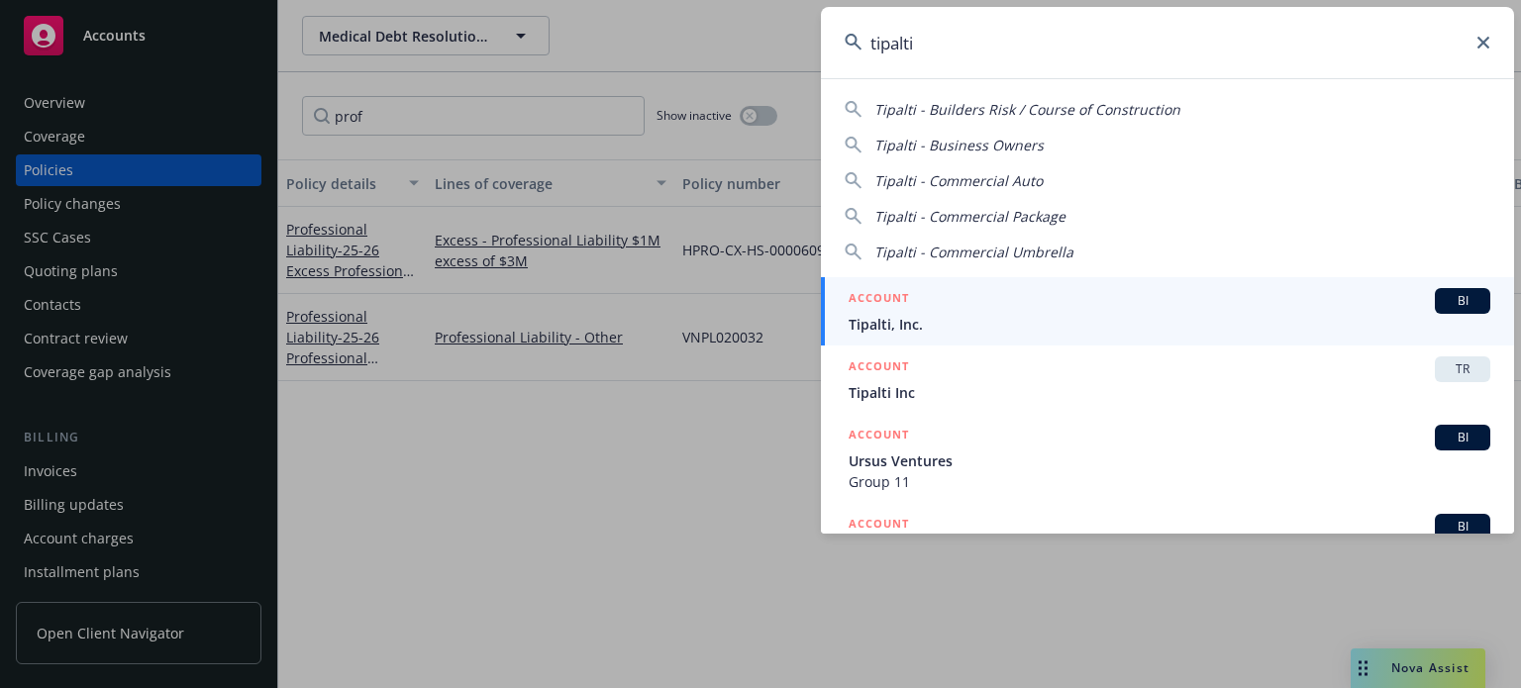
click at [923, 319] on span "Tipalti, Inc." at bounding box center [1170, 324] width 642 height 21
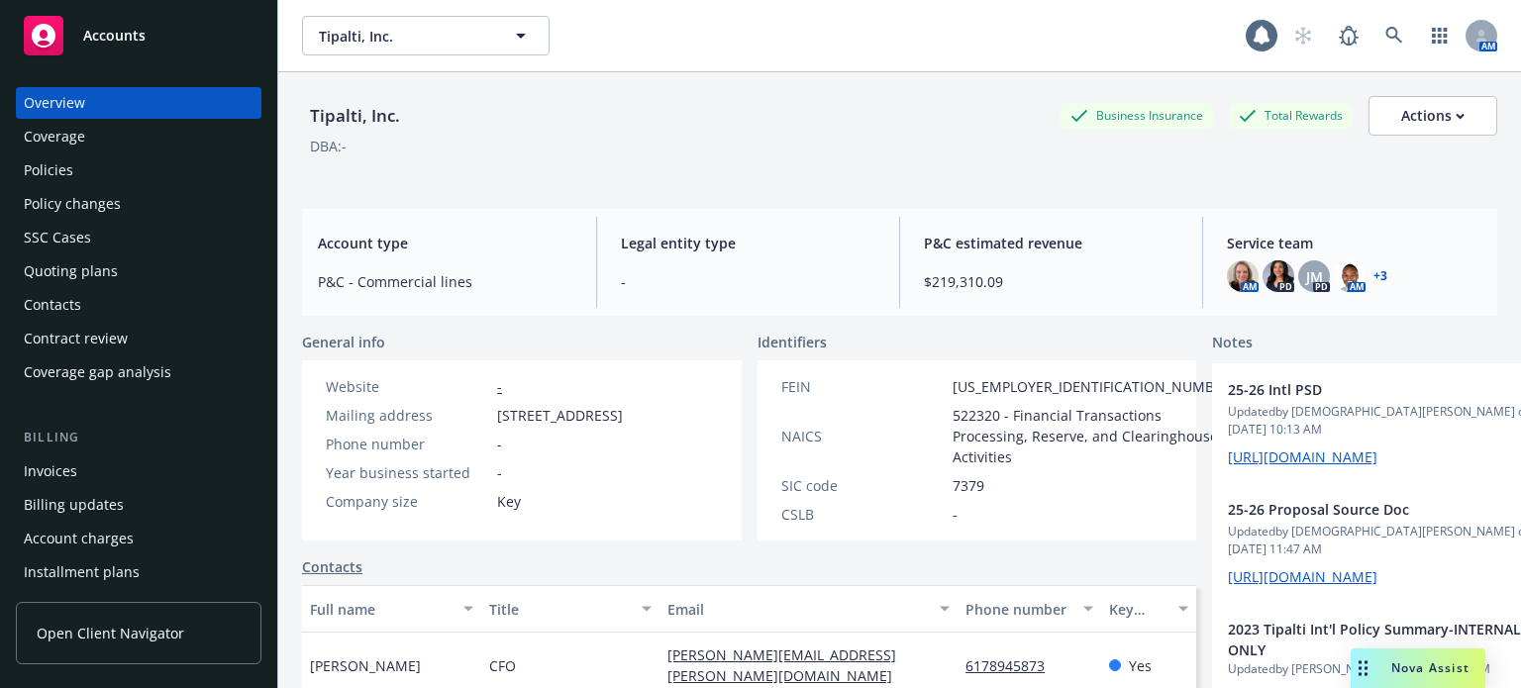
click at [93, 163] on div "Policies" at bounding box center [139, 170] width 230 height 32
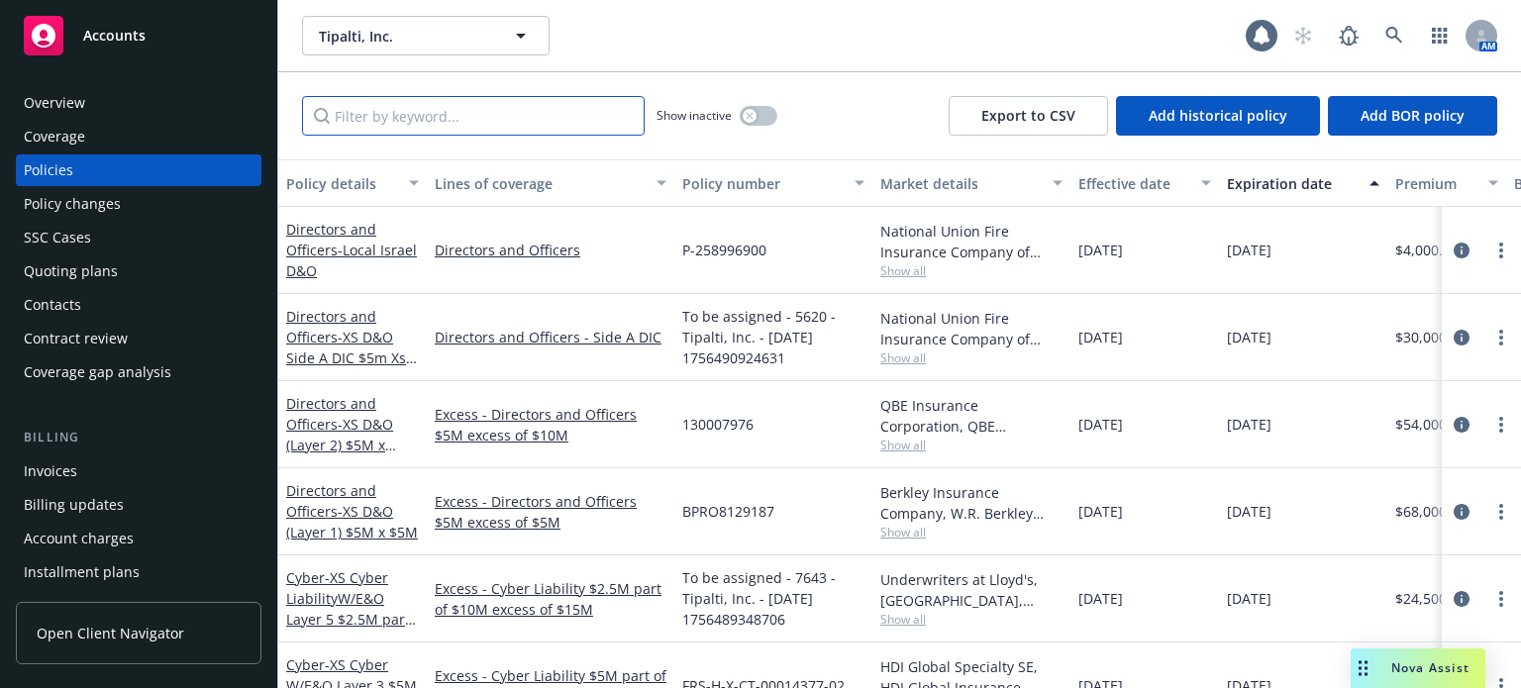
click at [435, 110] on input "Filter by keyword..." at bounding box center [473, 116] width 343 height 40
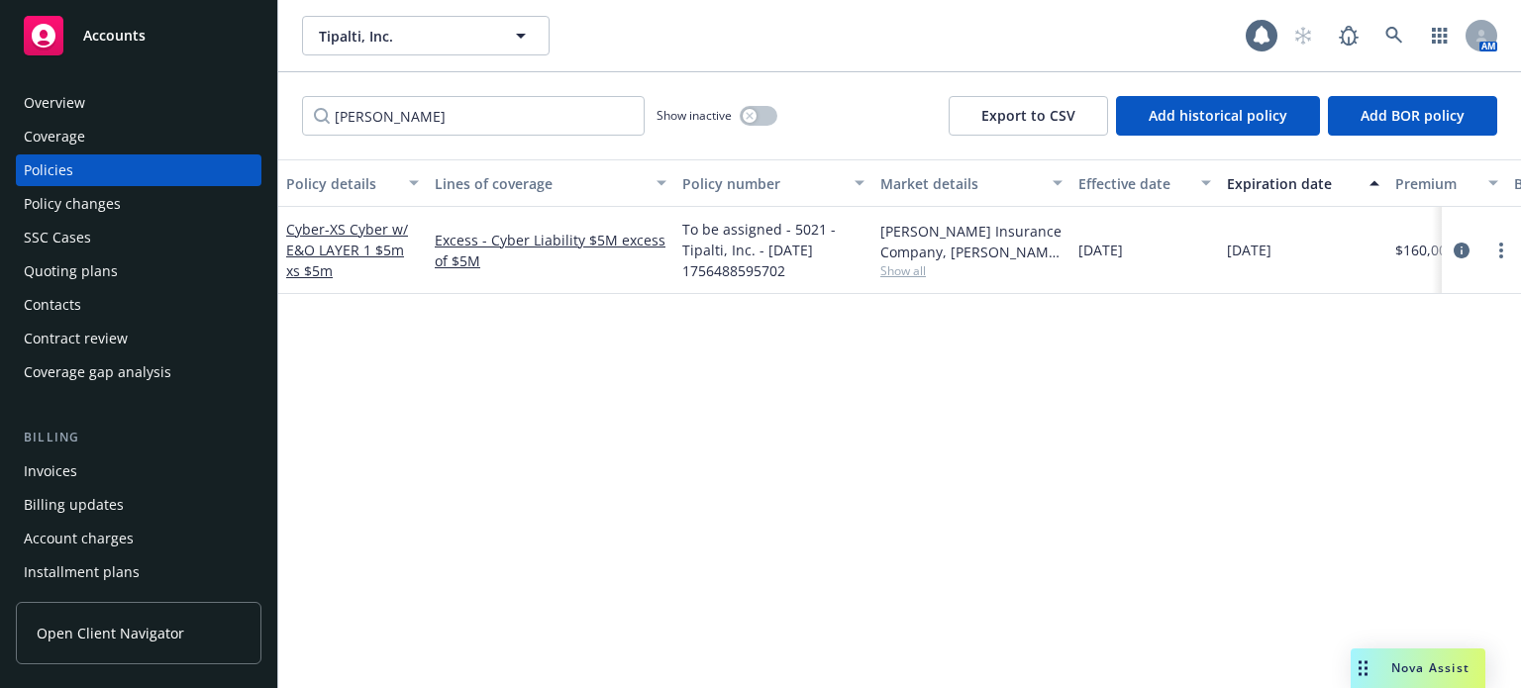
click at [334, 239] on div "Cyber - XS Cyber w/ E&O LAYER 1 $5m xs $5m" at bounding box center [352, 250] width 133 height 62
click at [380, 253] on span "- XS Cyber w/ E&O LAYER 1 $5m xs $5m" at bounding box center [347, 250] width 122 height 60
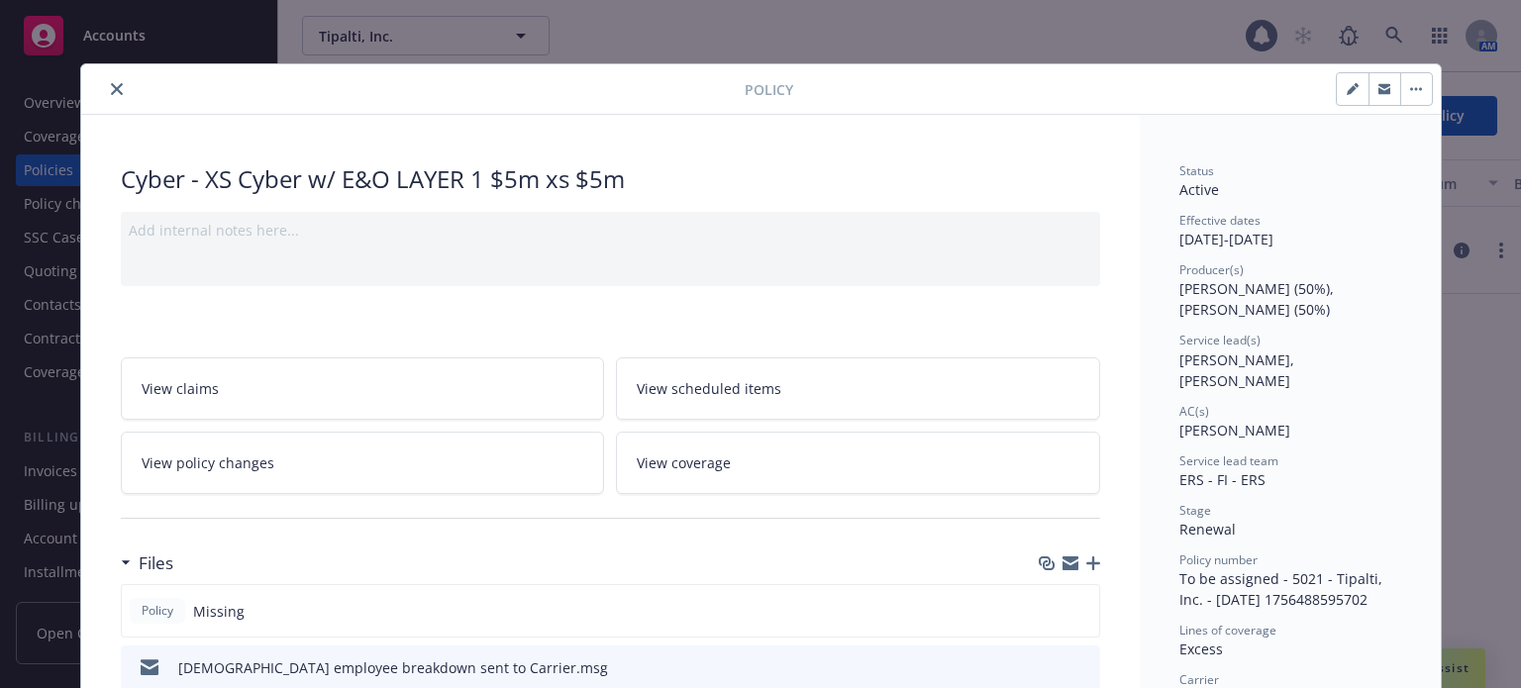
click at [105, 85] on button "close" at bounding box center [117, 89] width 24 height 24
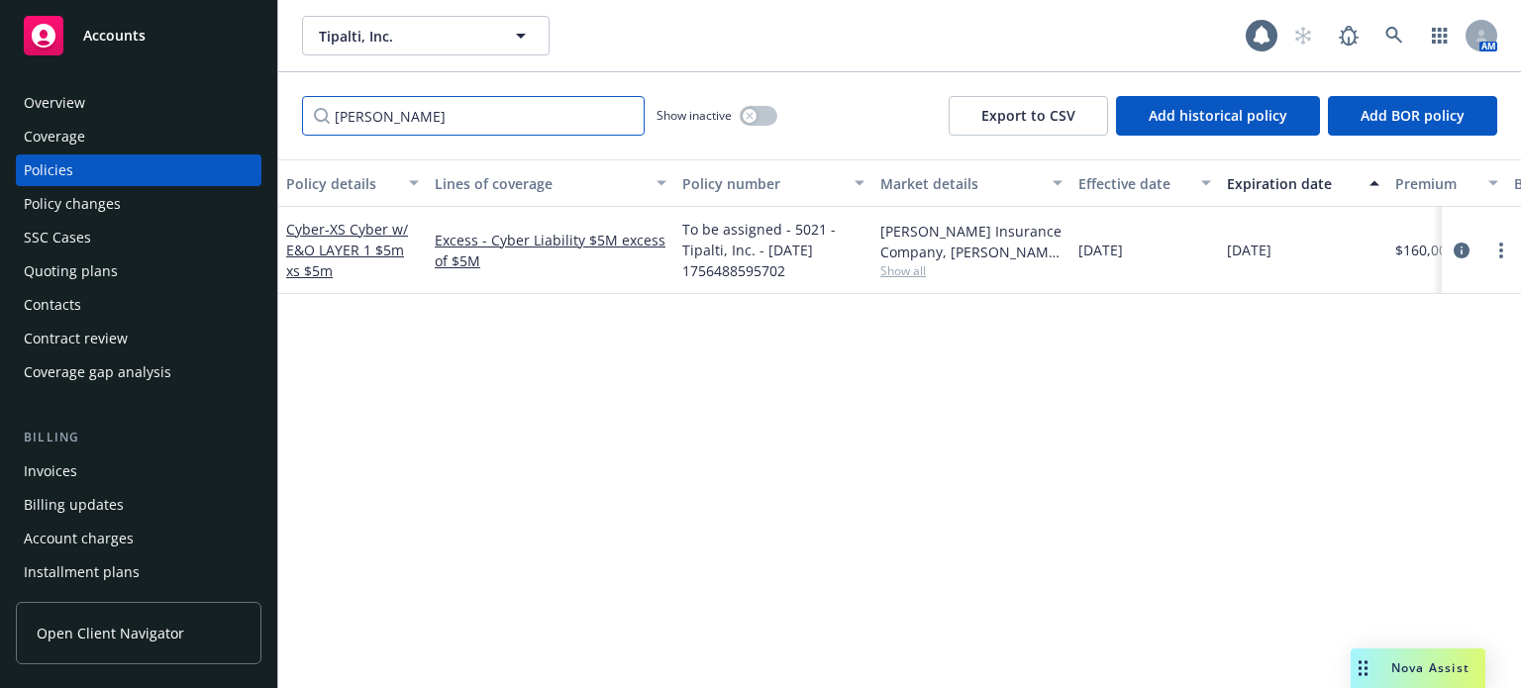
drag, startPoint x: 392, startPoint y: 119, endPoint x: 266, endPoint y: 107, distance: 126.3
click at [266, 109] on div "Accounts Overview Coverage Policies Policy changes SSC Cases Quoting plans Cont…" at bounding box center [760, 344] width 1521 height 688
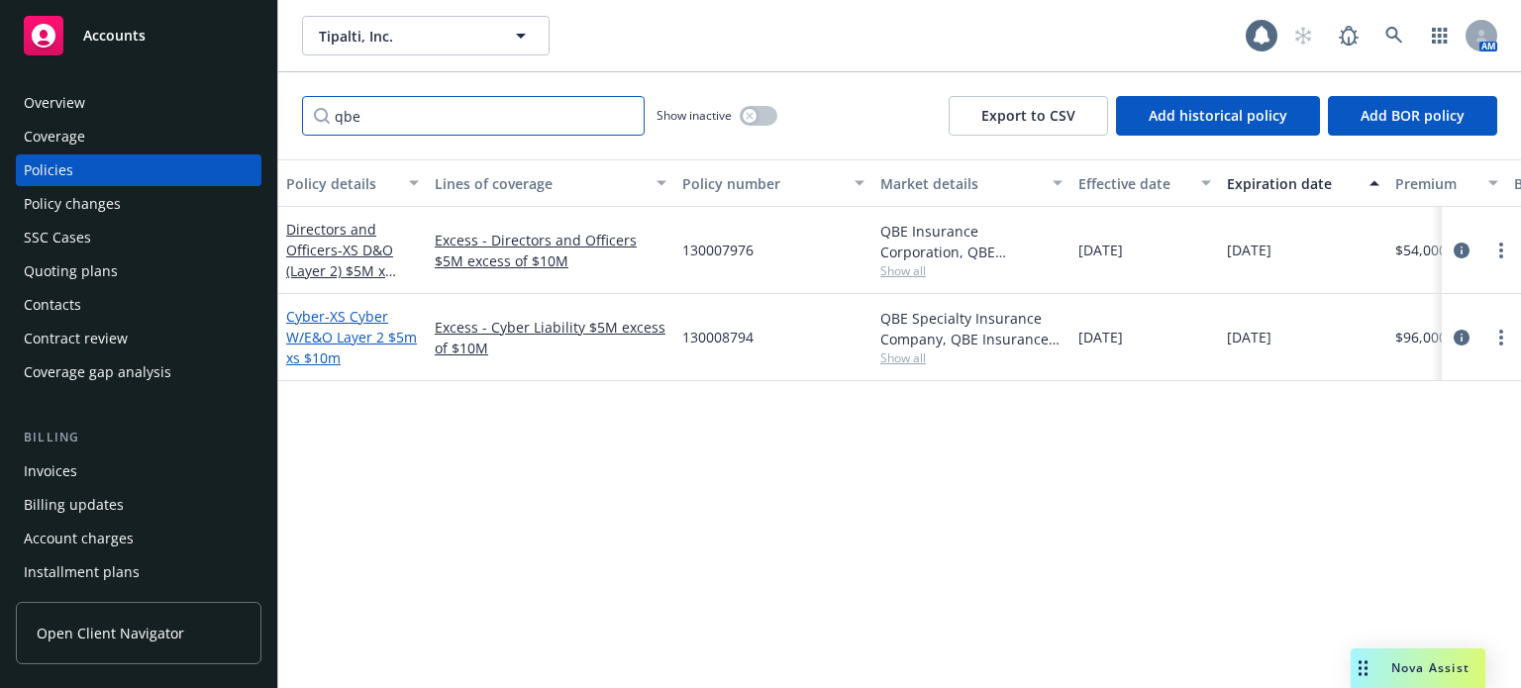
type input "qbe"
click at [356, 336] on span "- XS Cyber W/E&O Layer 2 $5m xs $10m" at bounding box center [351, 337] width 131 height 60
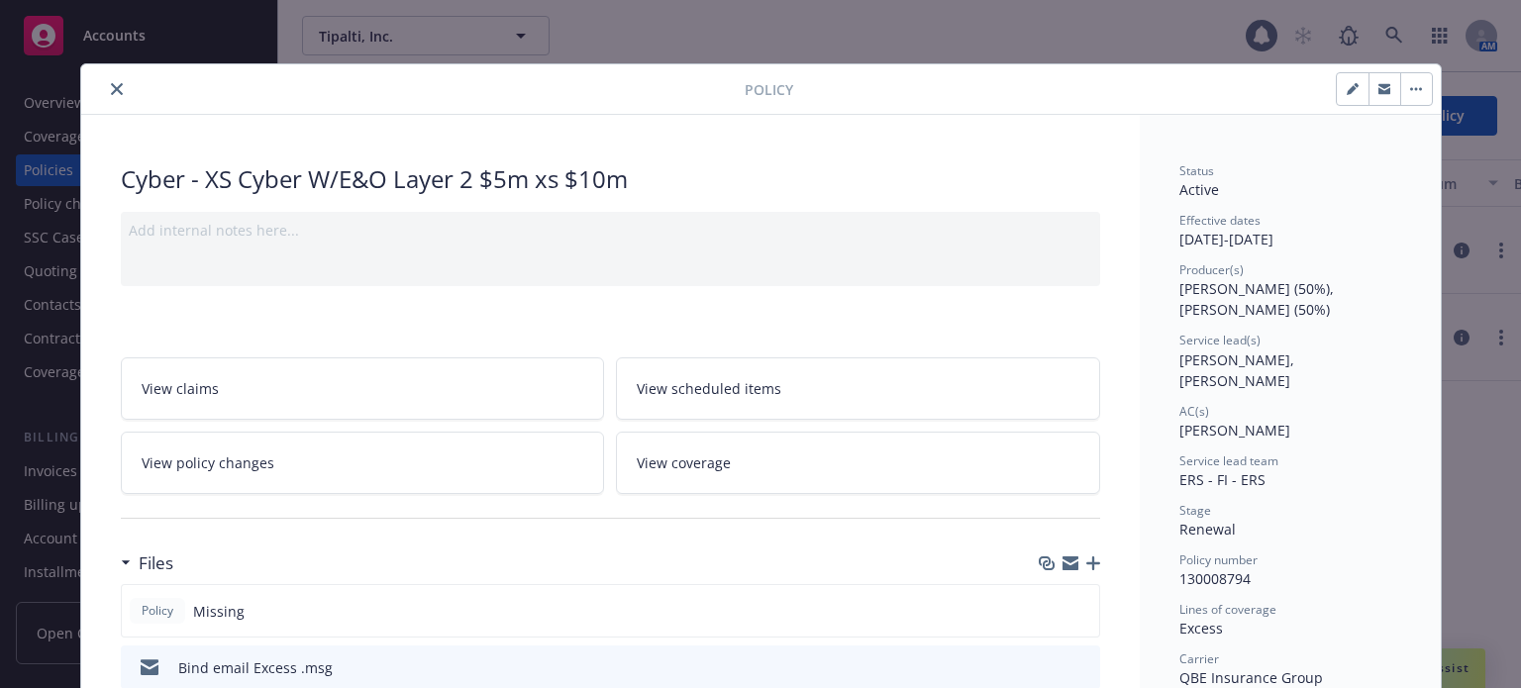
click at [111, 87] on icon "close" at bounding box center [117, 89] width 12 height 12
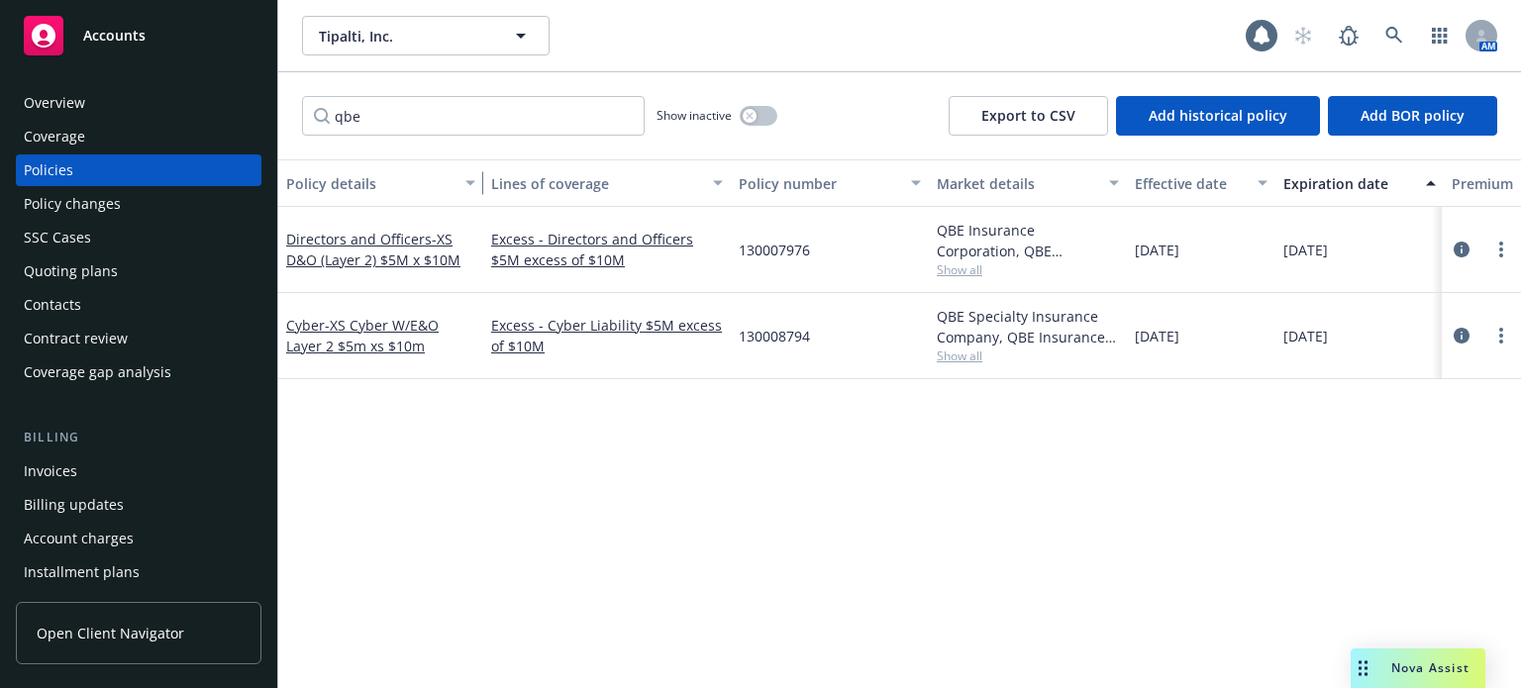
drag, startPoint x: 444, startPoint y: 189, endPoint x: 480, endPoint y: 189, distance: 36.6
click at [478, 189] on div "button" at bounding box center [473, 183] width 10 height 46
click at [388, 225] on div "Directors and Officers - XS D&O (Layer 2) $5M x $10M" at bounding box center [380, 250] width 205 height 86
click at [388, 237] on link "Directors and Officers - XS D&O (Layer 2) $5M x $10M" at bounding box center [373, 250] width 174 height 40
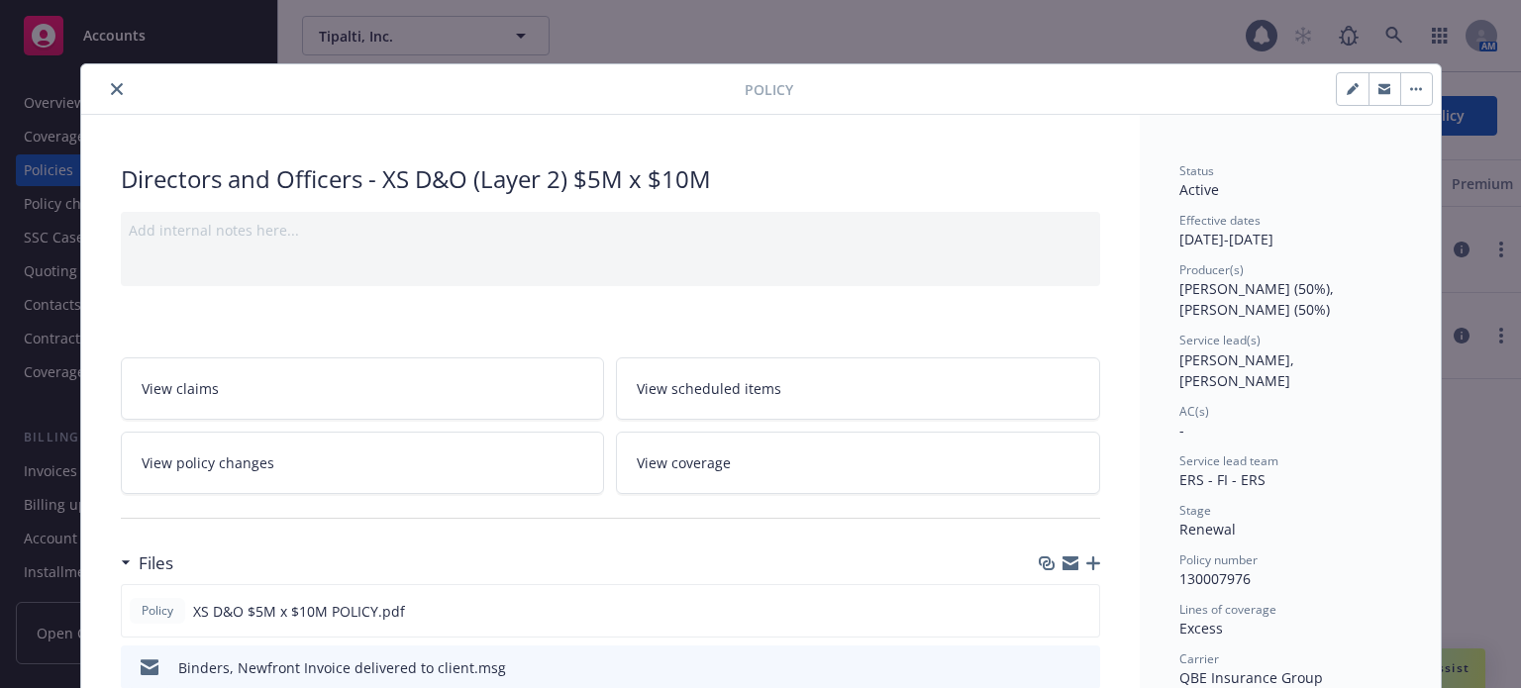
click at [111, 88] on icon "close" at bounding box center [117, 89] width 12 height 12
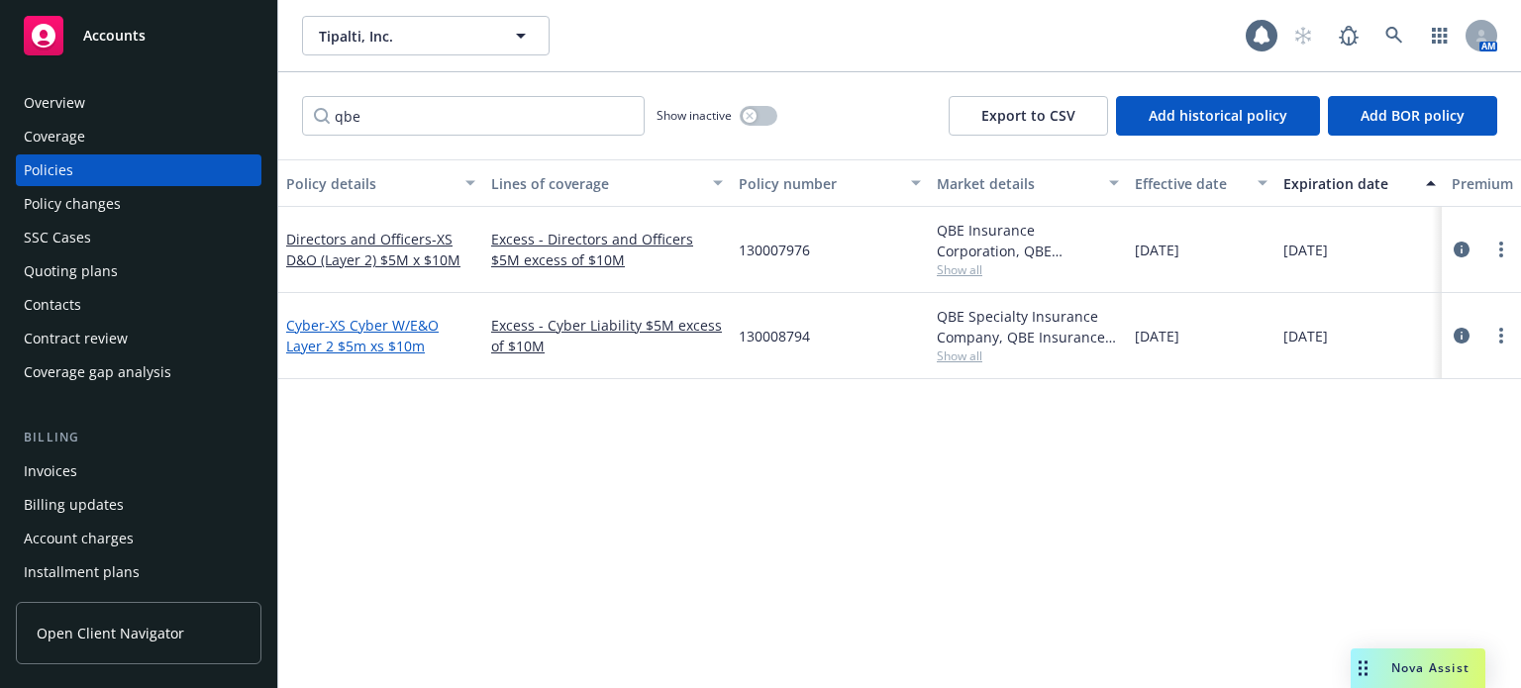
click at [392, 339] on span "- XS Cyber W/E&O Layer 2 $5m xs $10m" at bounding box center [362, 336] width 152 height 40
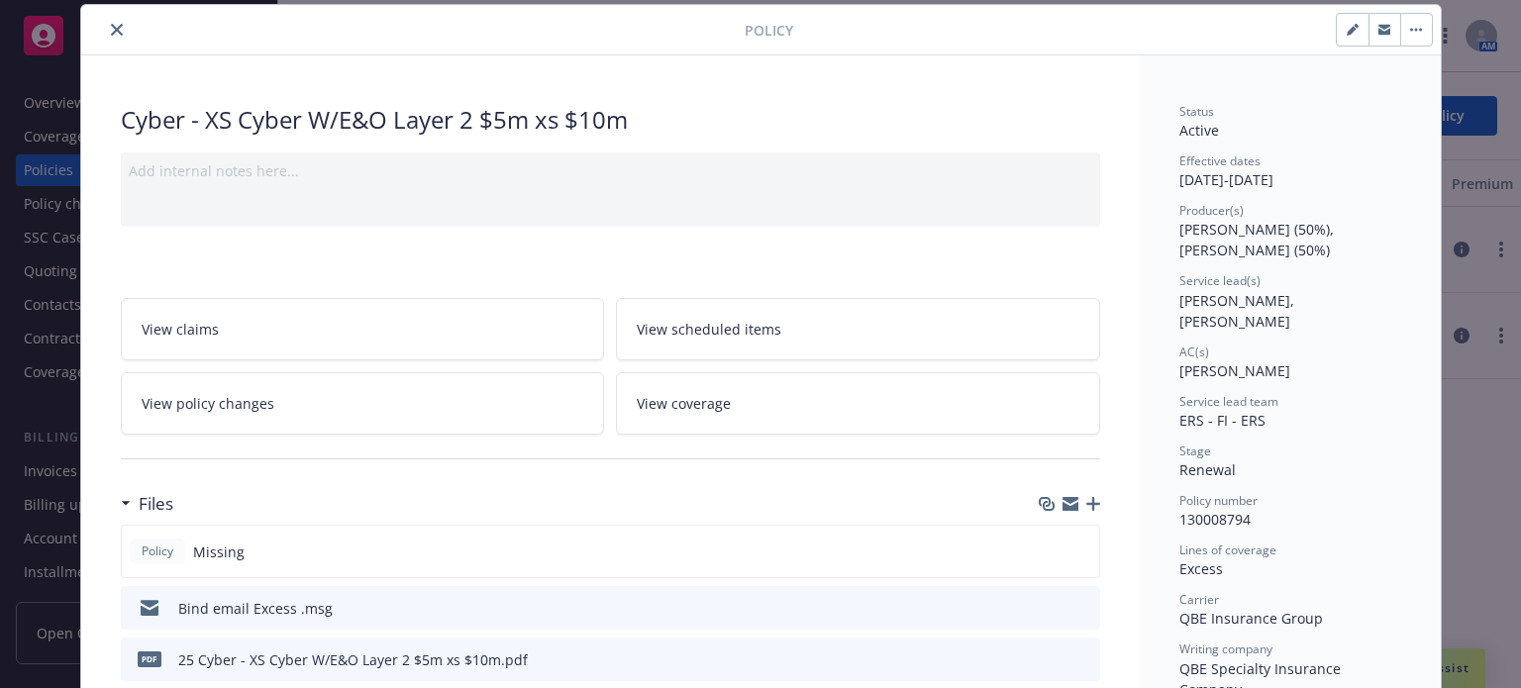
scroll to position [158, 0]
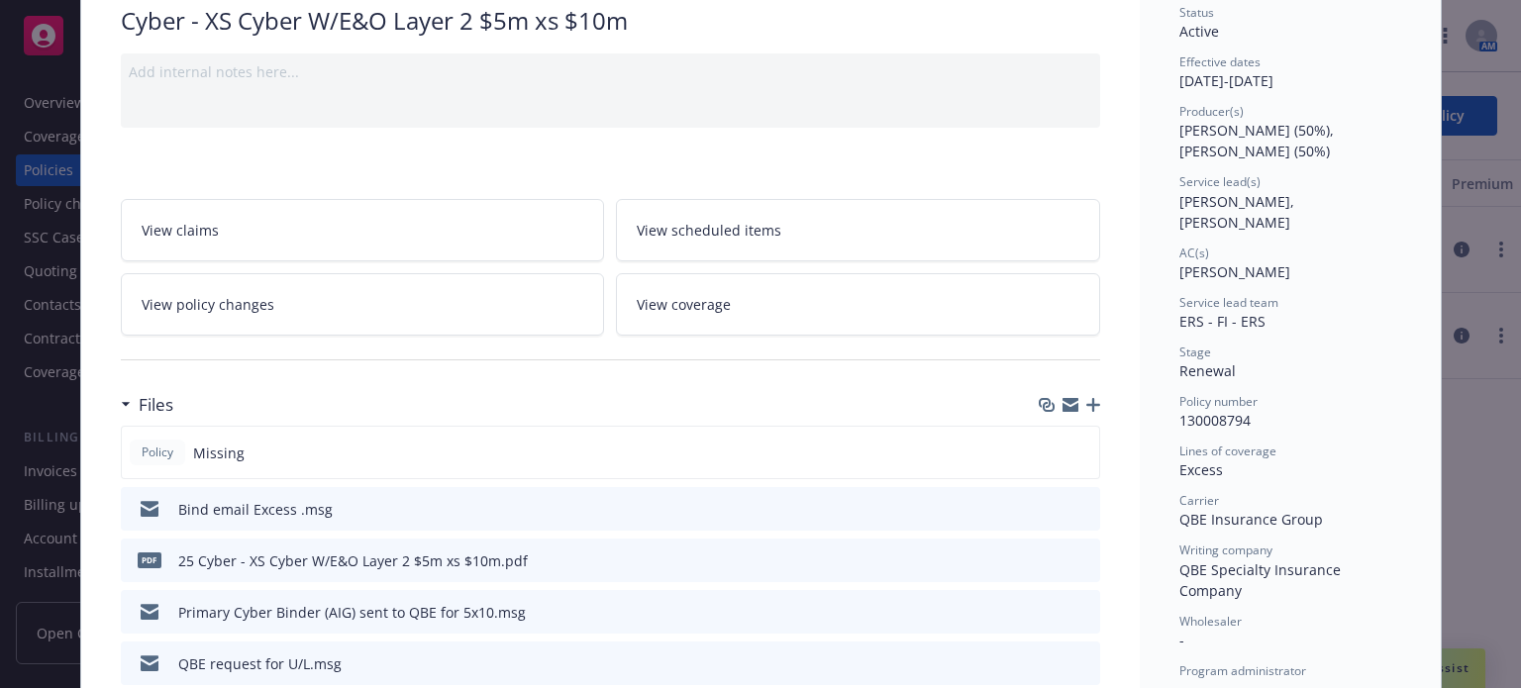
click at [1080, 397] on div at bounding box center [1069, 405] width 61 height 16
click at [1086, 400] on icon "button" at bounding box center [1093, 405] width 14 height 14
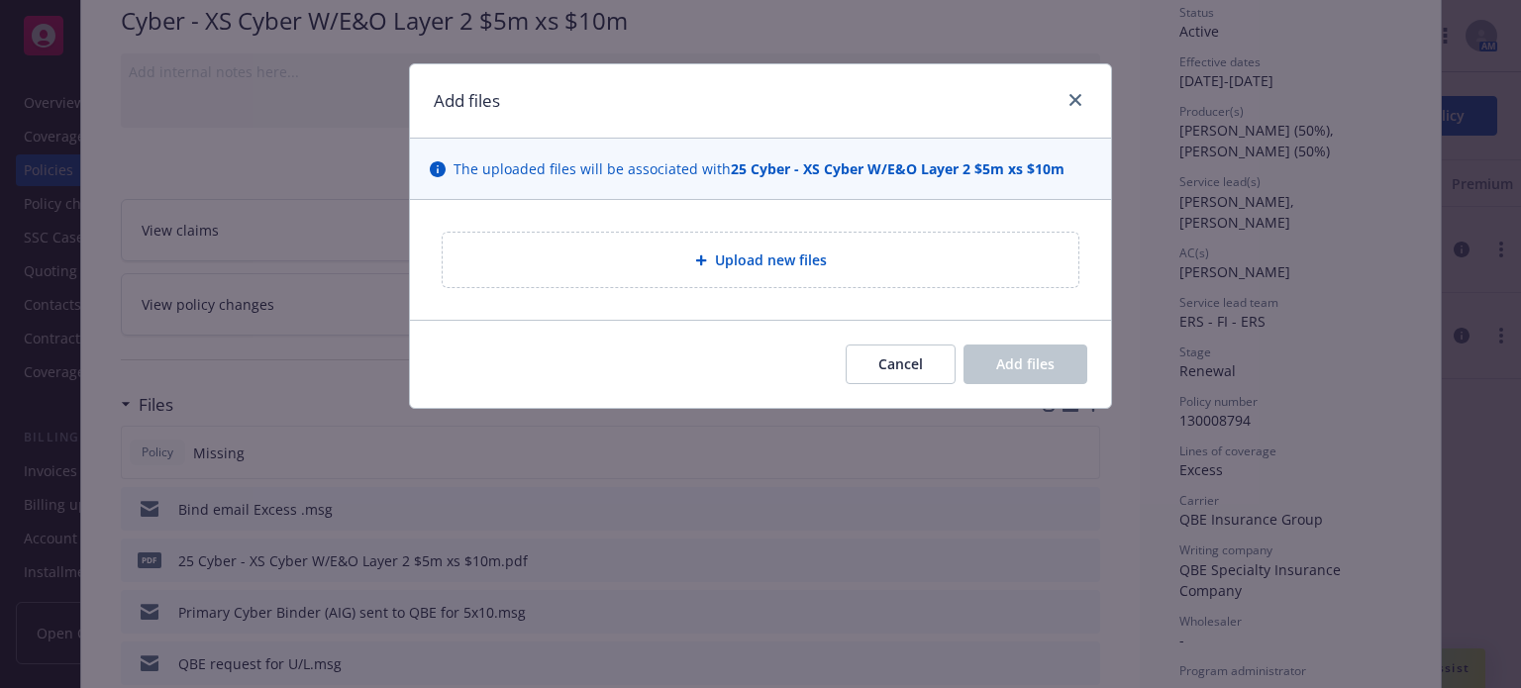
type textarea "x"
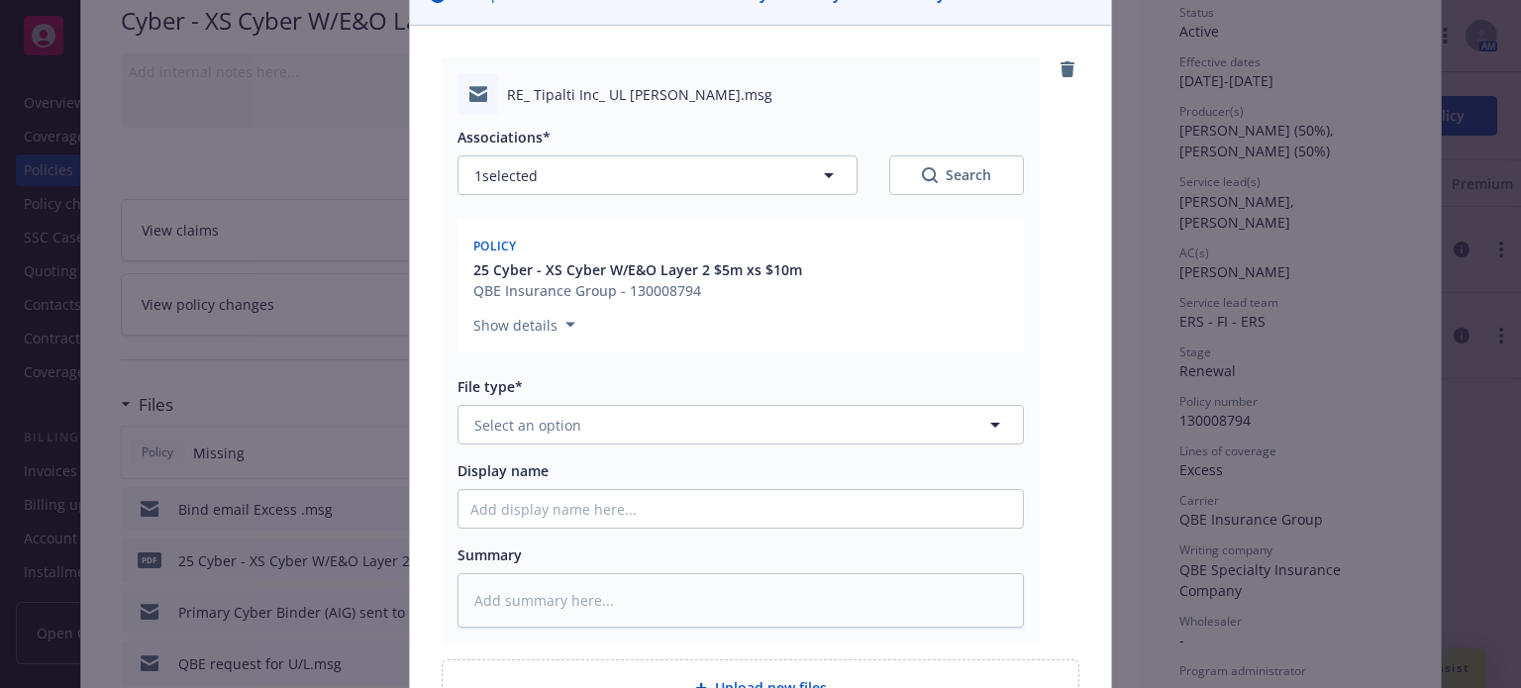
scroll to position [198, 0]
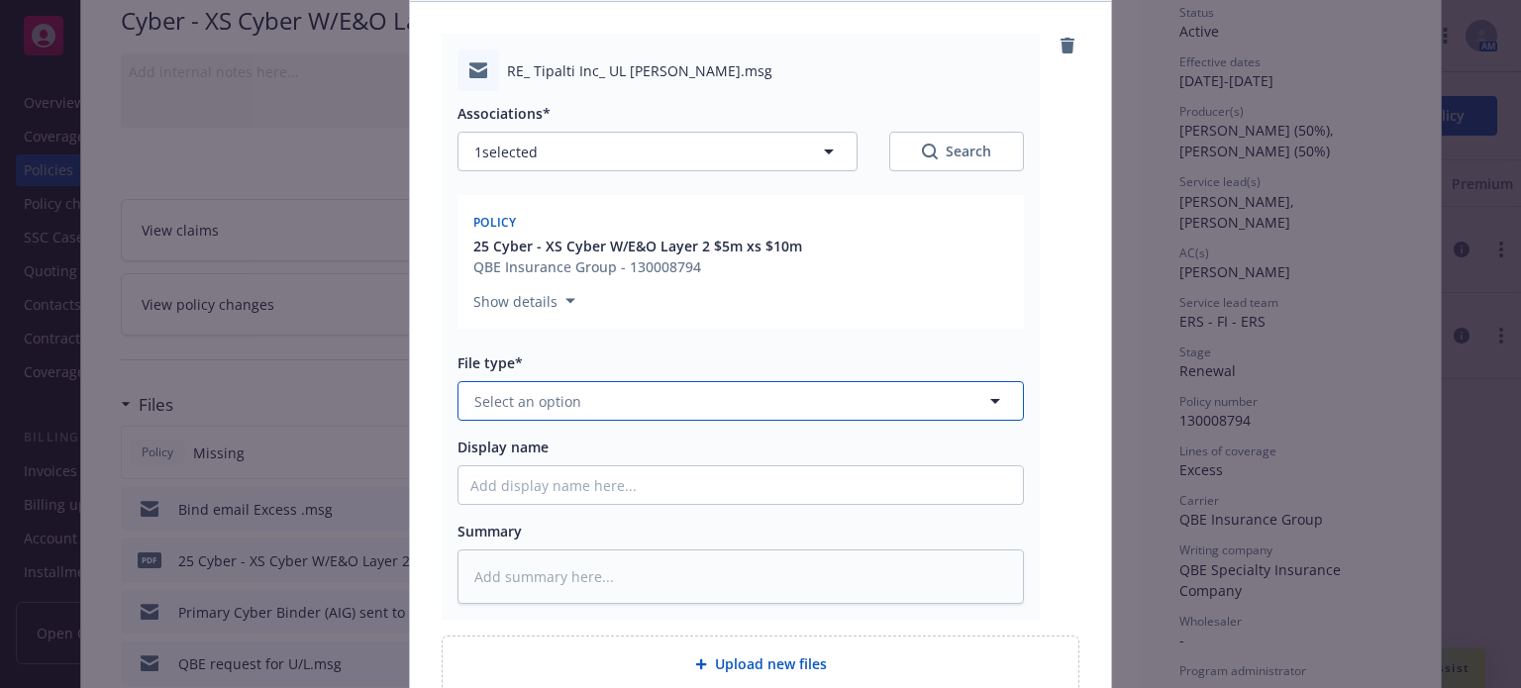
click at [579, 407] on button "Select an option" at bounding box center [740, 401] width 566 height 40
type input "email"
click at [576, 449] on div "Email" at bounding box center [740, 456] width 541 height 29
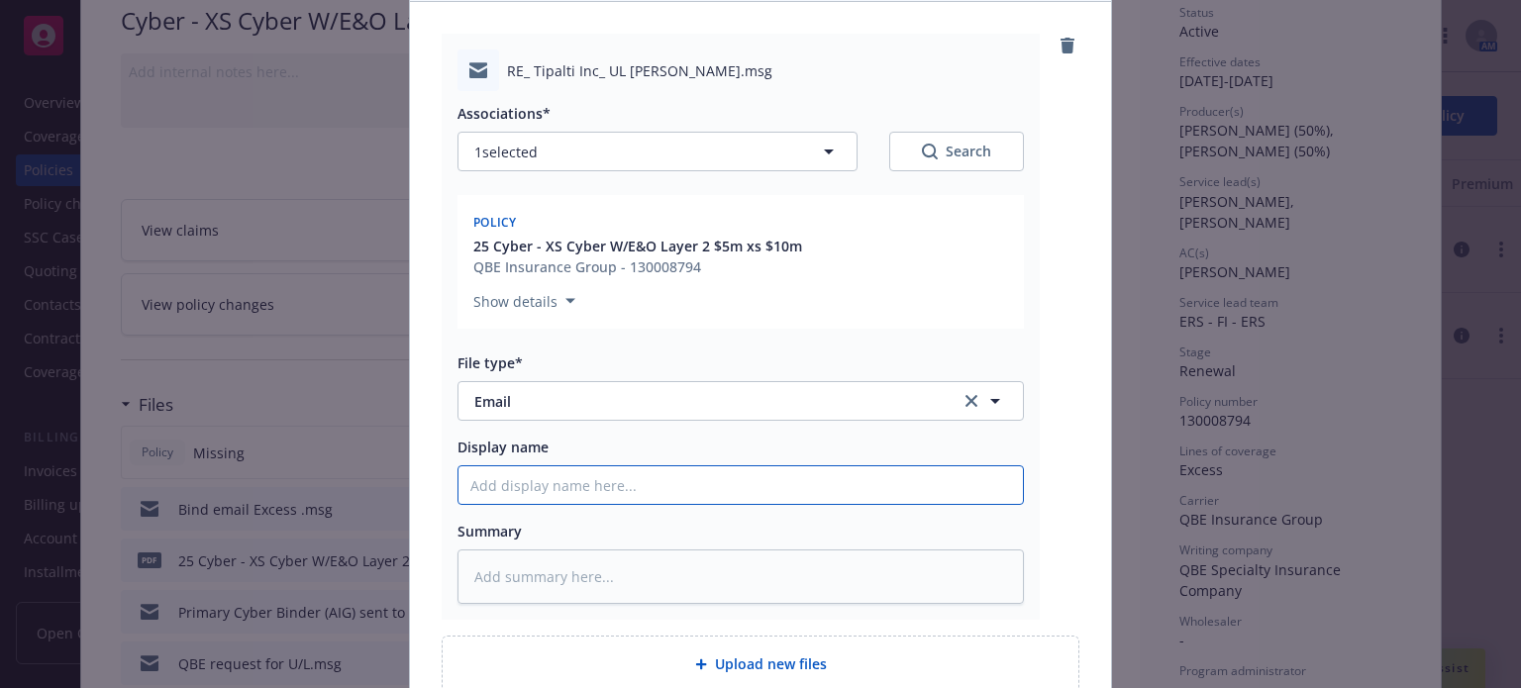
click at [562, 497] on input "Display name" at bounding box center [740, 485] width 564 height 38
type textarea "x"
type input "Q"
type textarea "x"
type input "QBE"
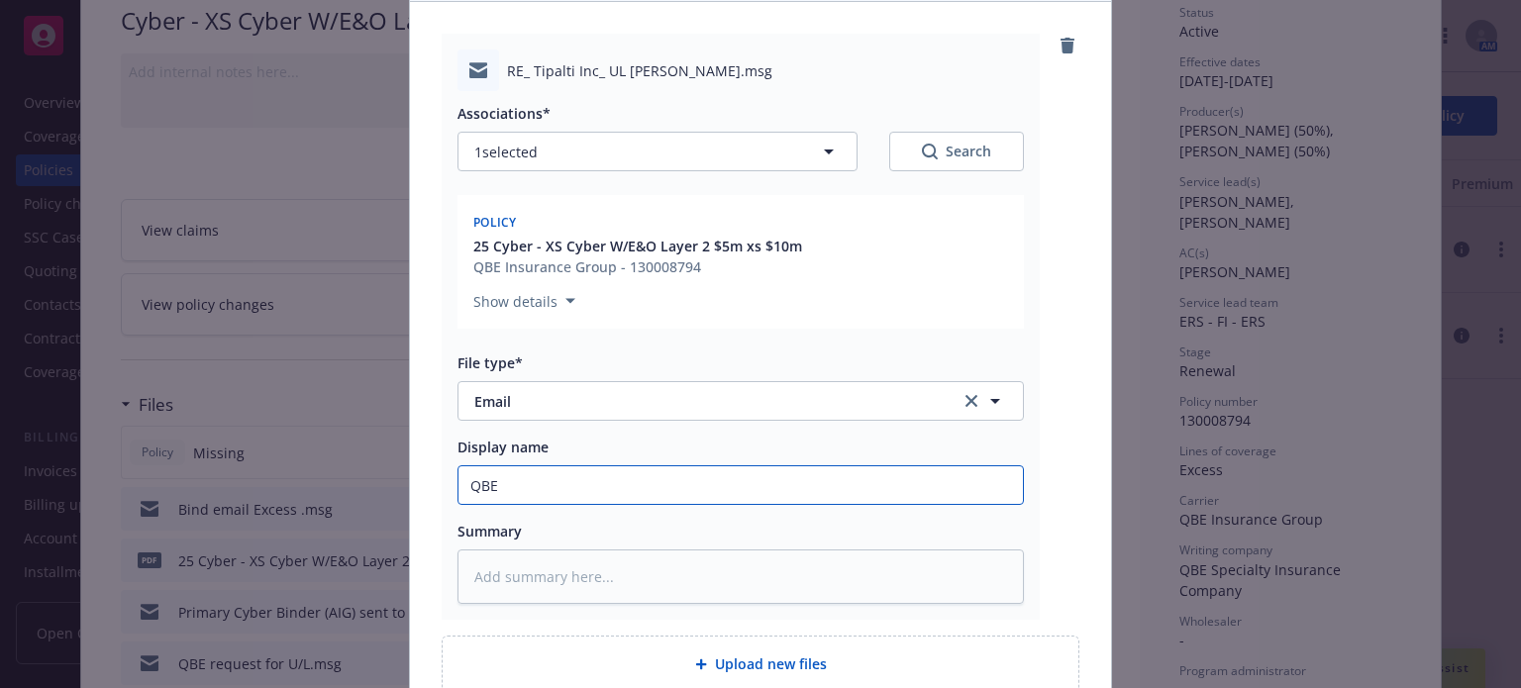
type textarea "x"
type input "QBE"
type textarea "x"
type input "QBE f"
type textarea "x"
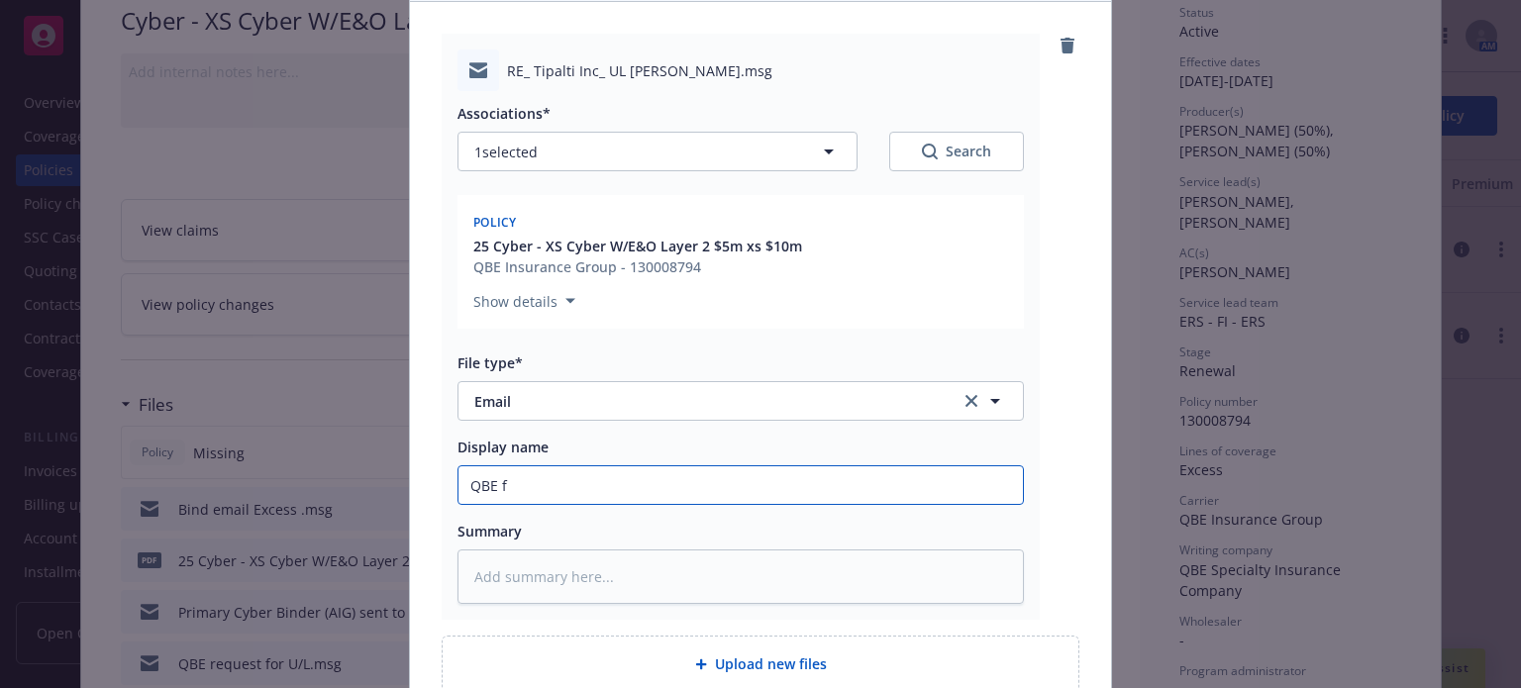
type input "QBE fo"
type textarea "x"
type input "QBE fol"
type textarea "x"
type input "QBE foll"
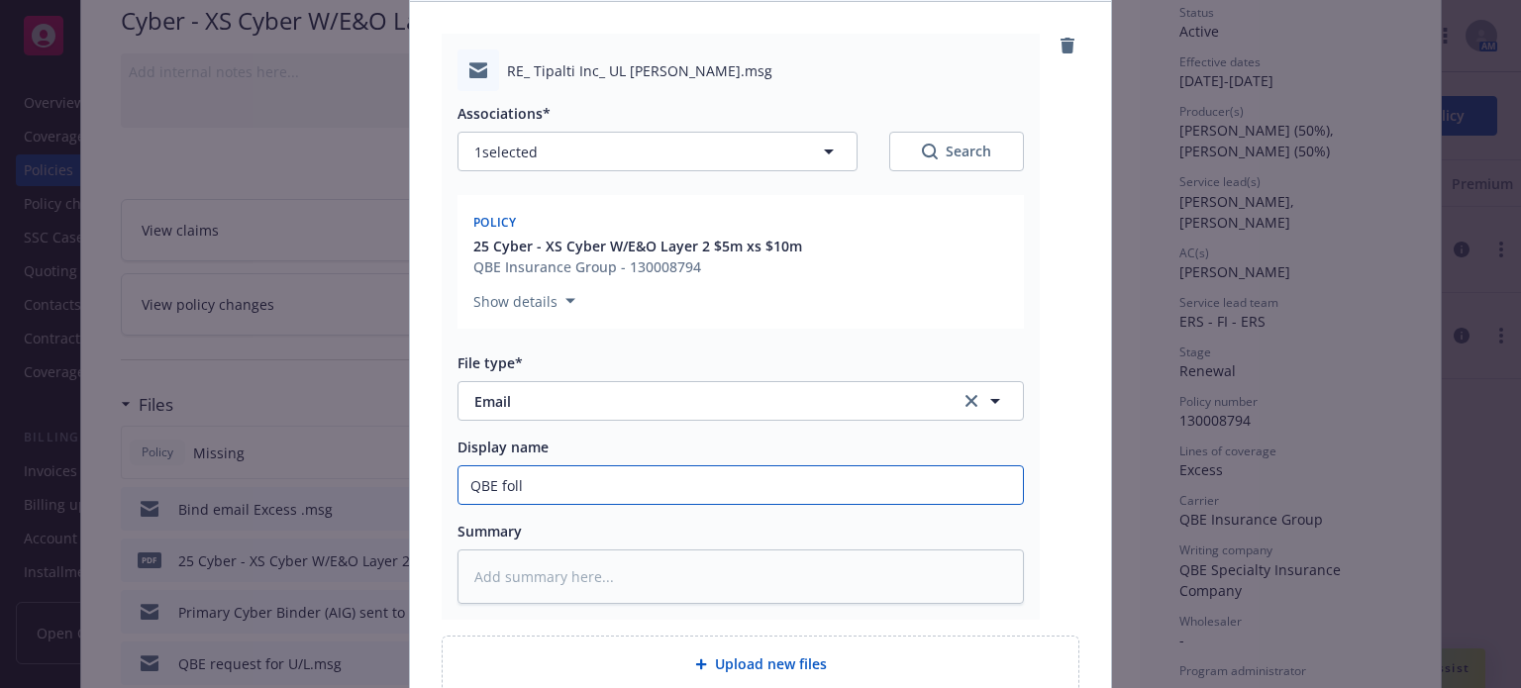
type textarea "x"
type input "QBE follow"
type textarea "x"
type input "QBE follow"
type textarea "x"
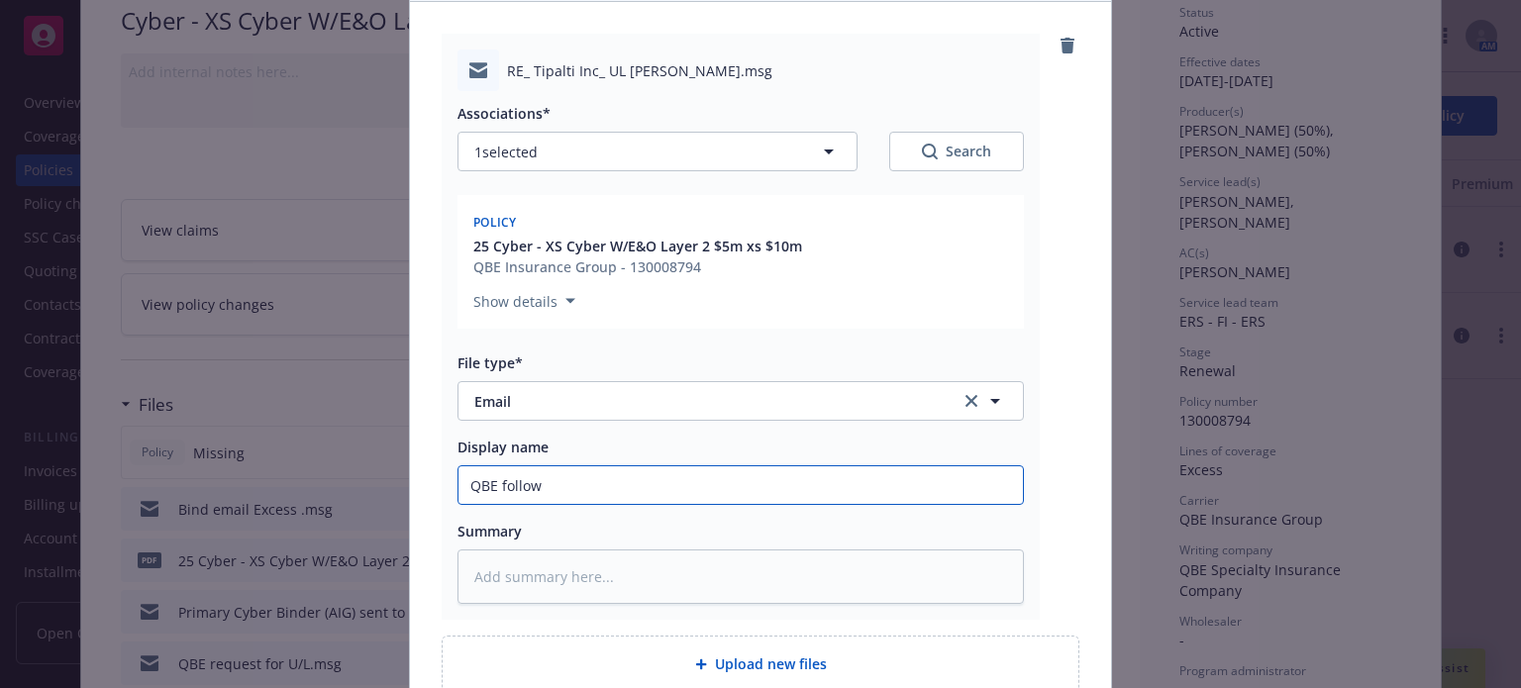
type input "QBE follow u"
type textarea "x"
type input "QBE follow up"
type textarea "x"
type input "QBE follow up"
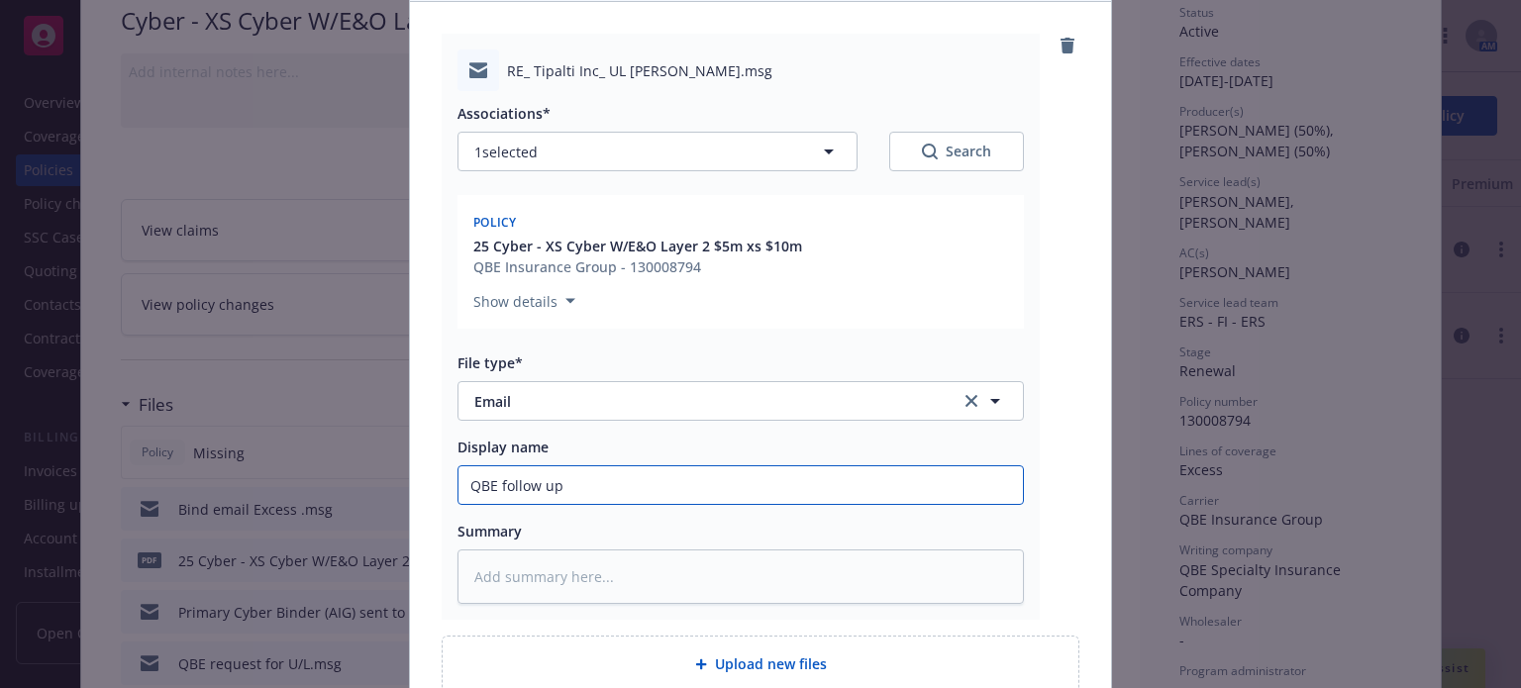
type textarea "x"
type input "QBE follow up f"
type textarea "x"
type input "QBE follow up fo"
type textarea "x"
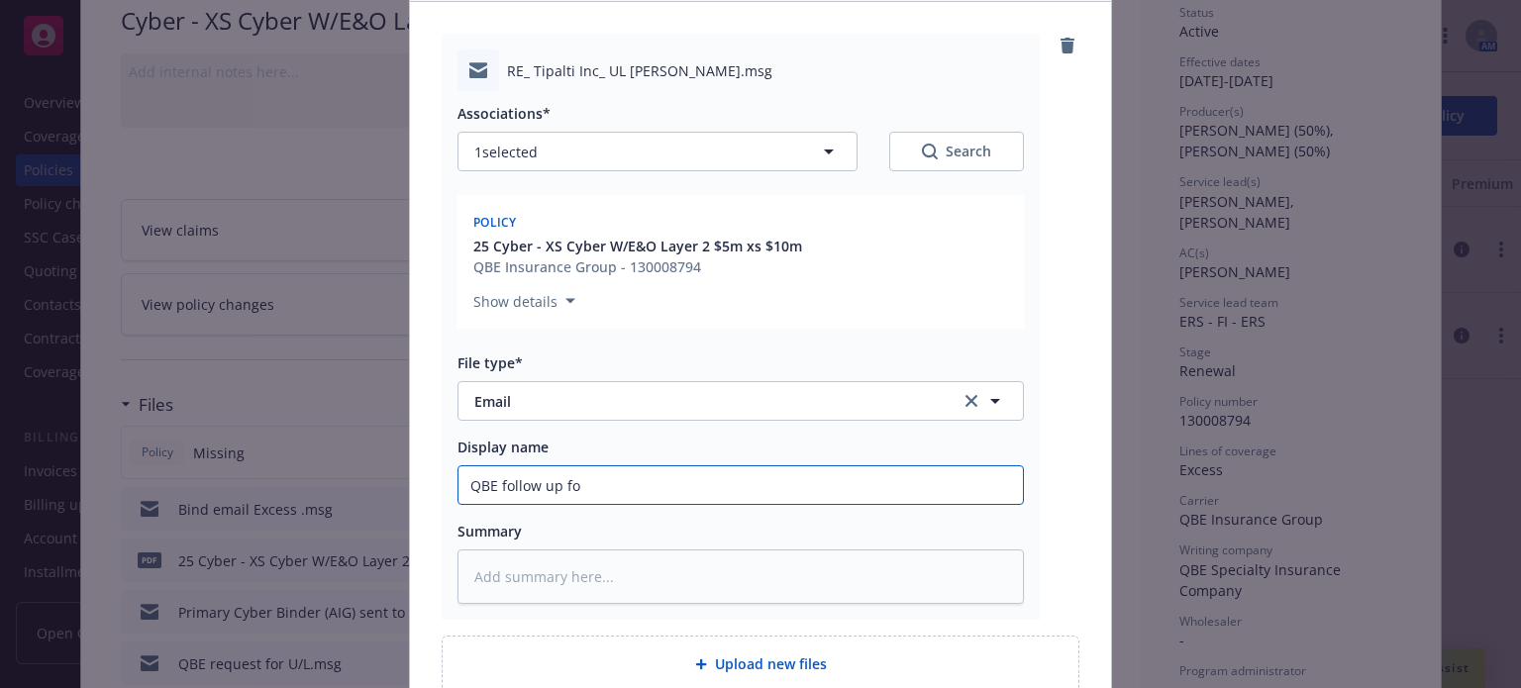
type input "QBE follow up for"
type textarea "x"
type input "QBE follow up for"
type textarea "x"
type input "QBE follow up for M"
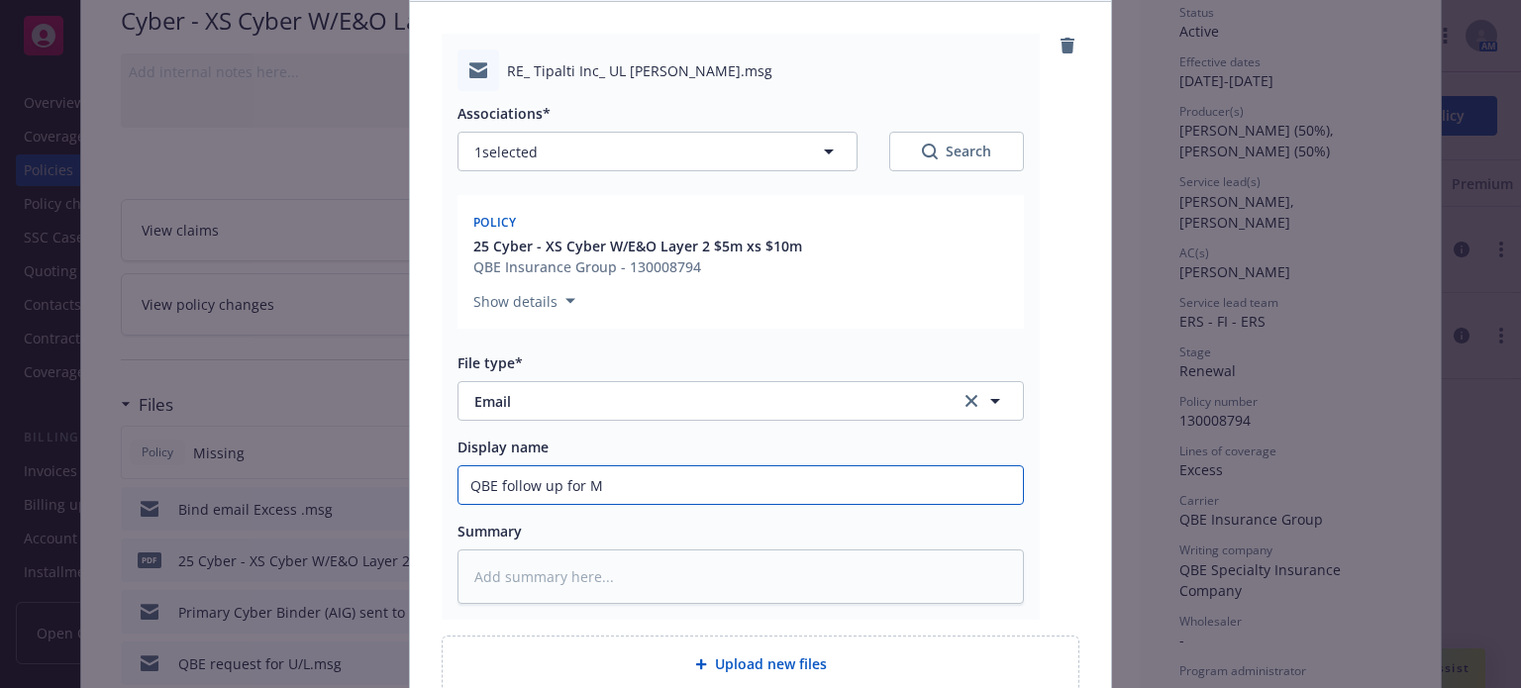
type textarea "x"
type input "QBE follow up for [PERSON_NAME]"
type textarea "x"
type input "QBE follow up for Mar"
type textarea "x"
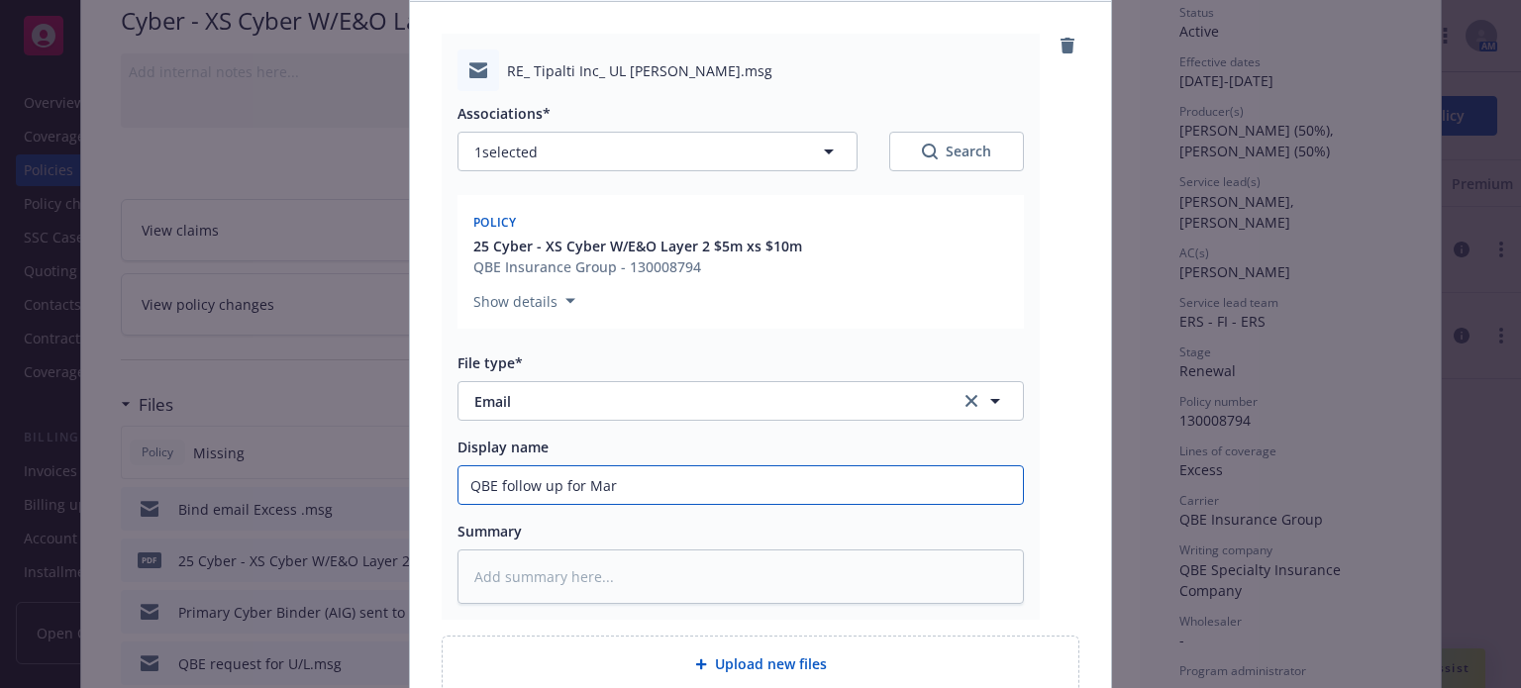
type input "QBE follow up for [PERSON_NAME]"
type textarea "x"
type input "QBE follow up for Marke"
type textarea "x"
type input "QBE follow up for [PERSON_NAME]"
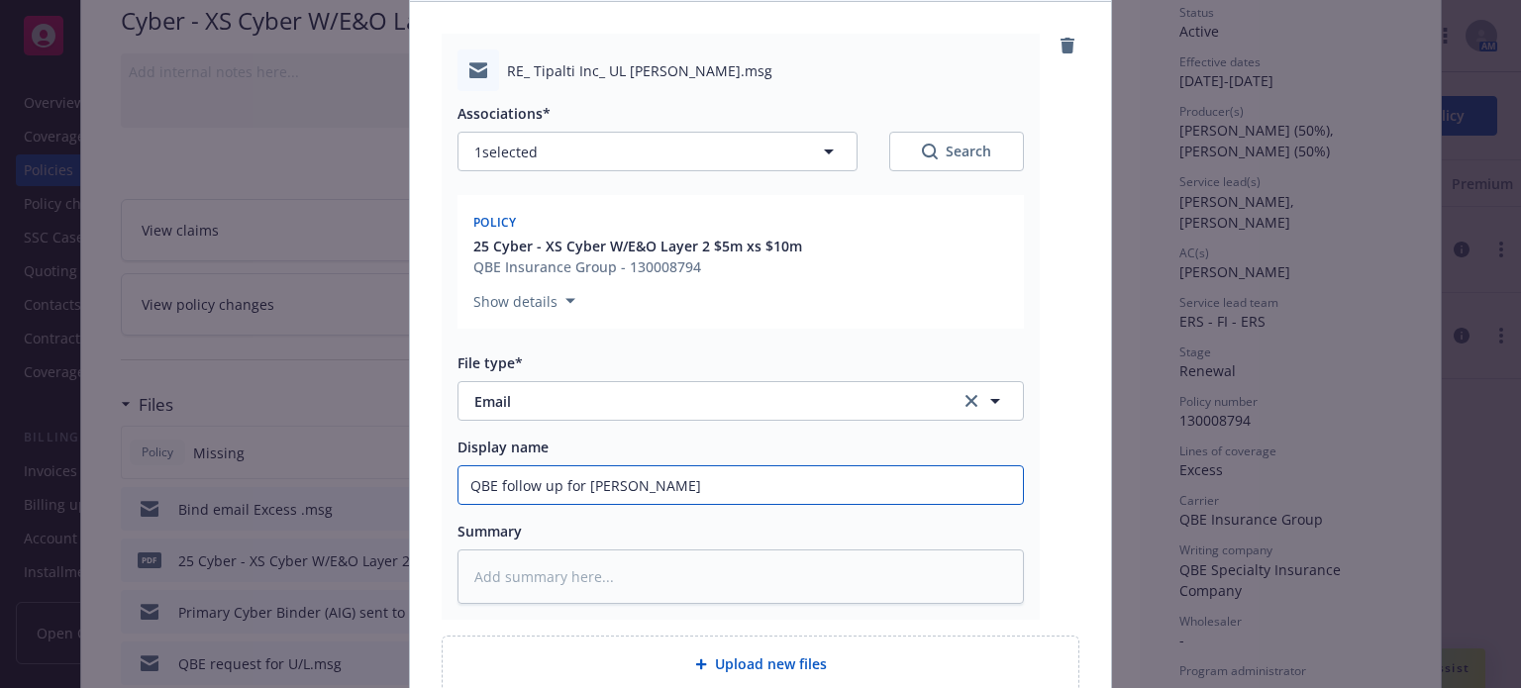
type textarea "x"
type input "QBE follow up for [PERSON_NAME]"
type textarea "x"
type input "QBE follow up for [PERSON_NAME] 5x"
type textarea "x"
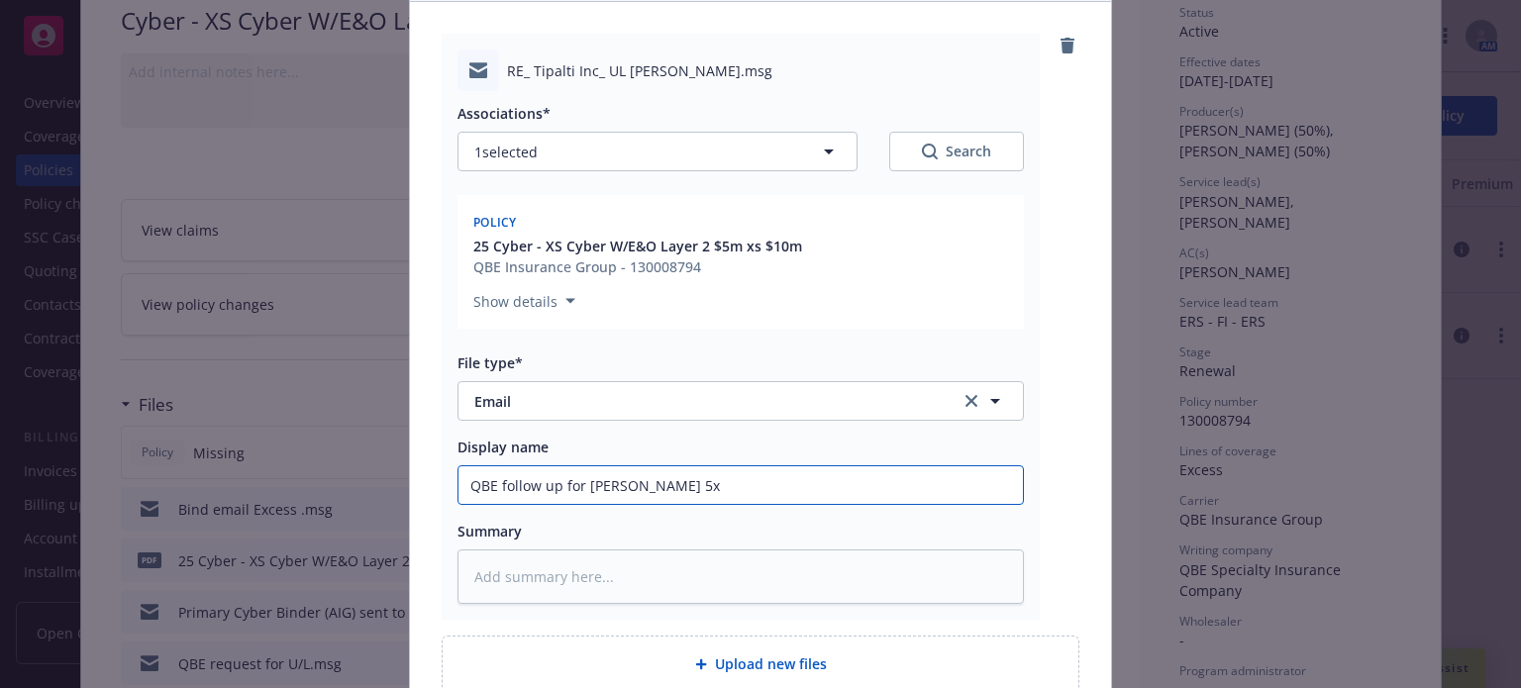
type input "QBE follow up for [PERSON_NAME] 5xc"
type textarea "x"
type input "QBE follow up for [PERSON_NAME] 5xc5"
type textarea "x"
type input "QBE follow up for [PERSON_NAME] 5xc"
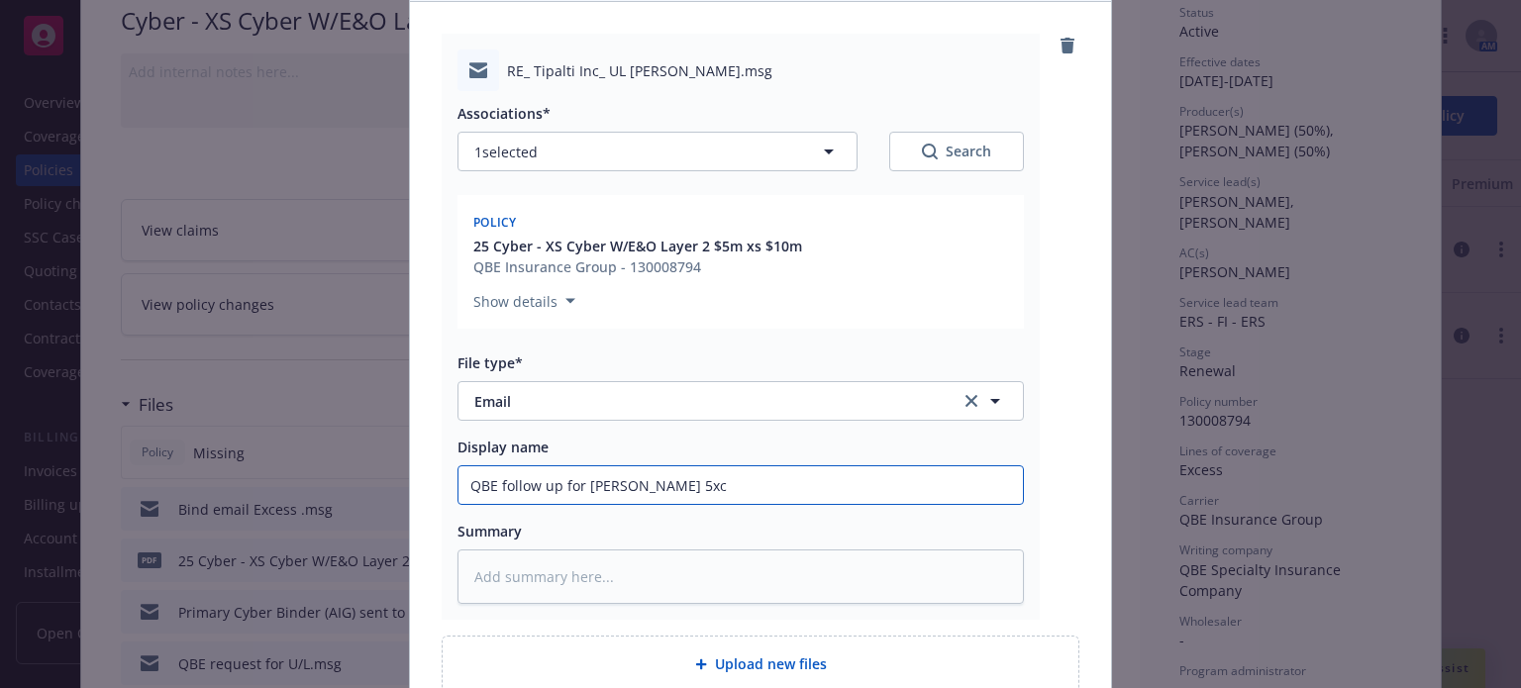
type textarea "x"
type input "QBE follow up for [PERSON_NAME] 5x"
type textarea "x"
type input "QBE follow up for [PERSON_NAME] 5x5"
type textarea "x"
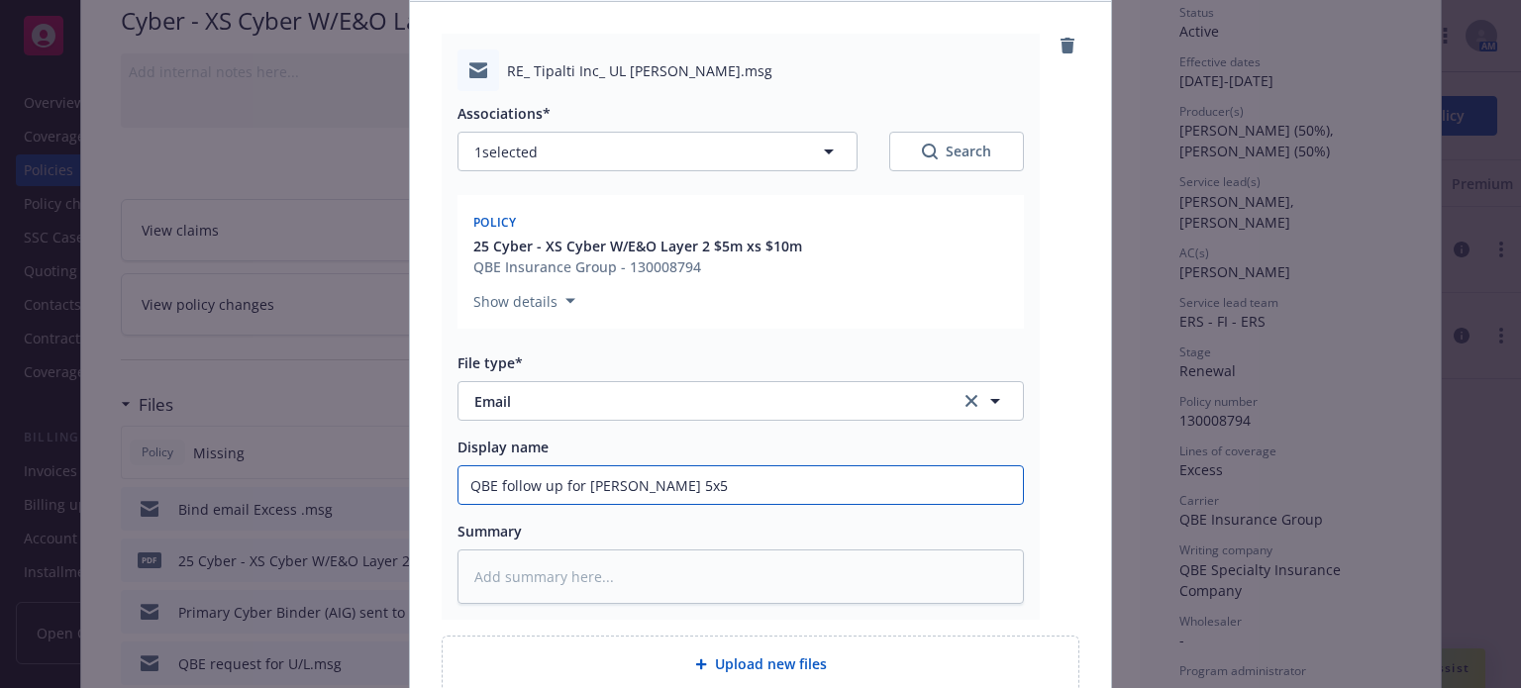
type input "QBE follow up for [PERSON_NAME] 5x5"
type textarea "x"
type input "QBE follow up for [PERSON_NAME] 5x5 b"
type textarea "x"
type input "QBE follow up for [PERSON_NAME] 5x5 bi"
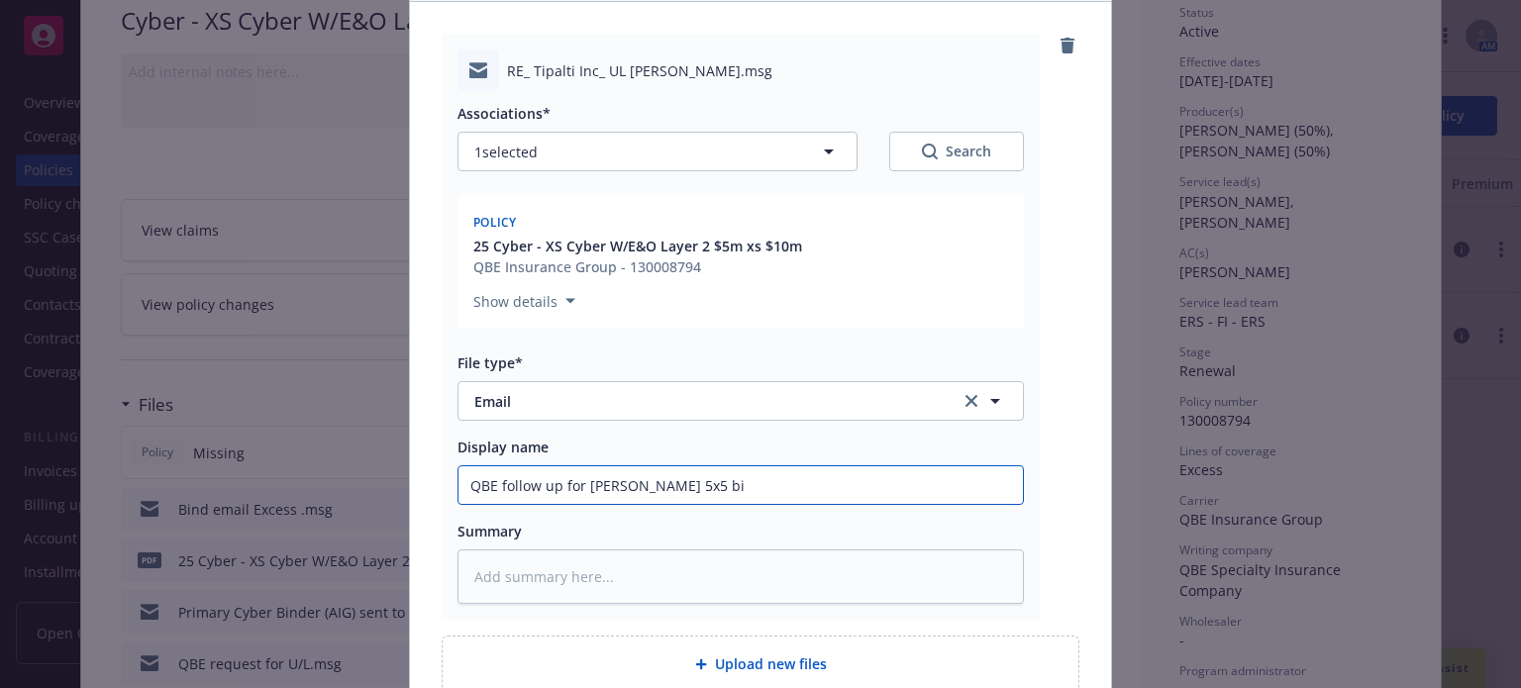
type textarea "x"
type input "QBE follow up for [PERSON_NAME] 5x5 bin"
type textarea "x"
type input "QBE follow up for [PERSON_NAME] 5x5 bind"
type textarea "x"
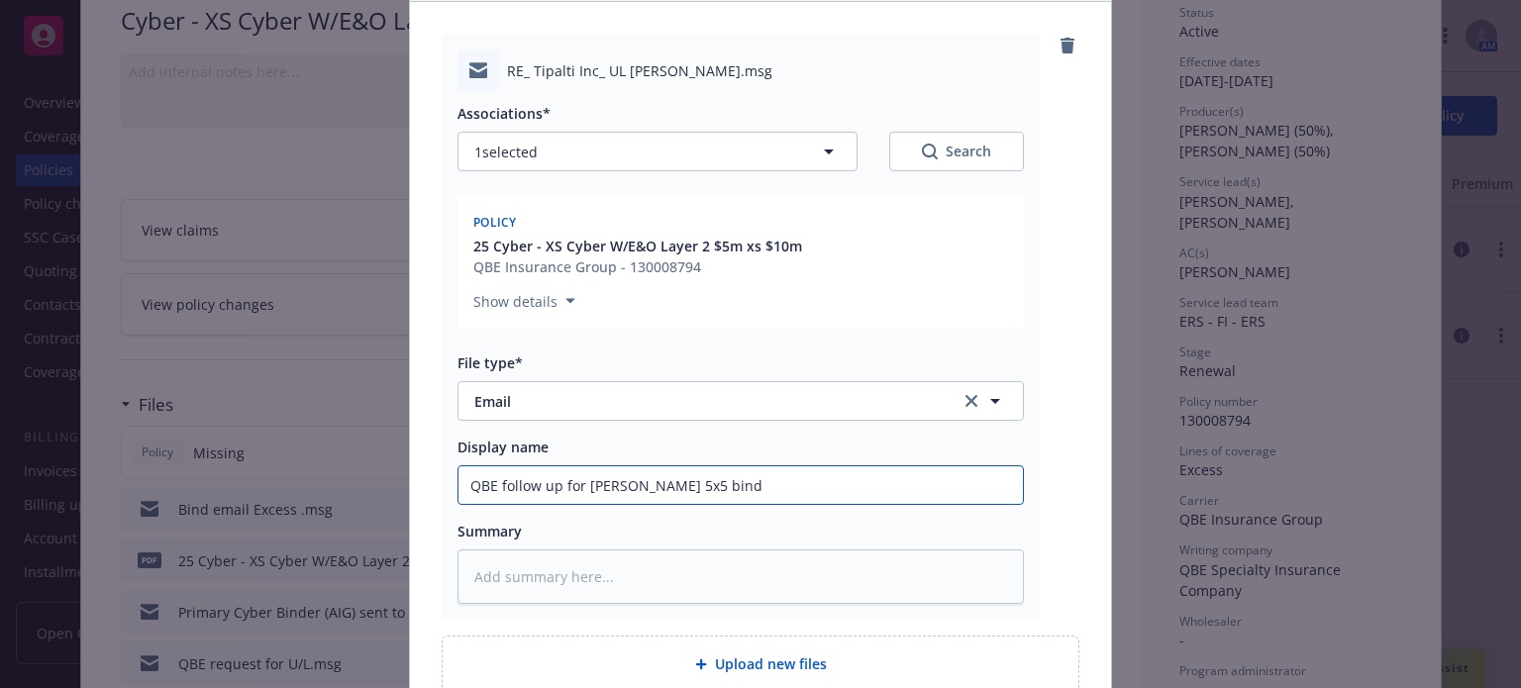
type input "QBE follow up for [PERSON_NAME] 5x5 [PERSON_NAME]"
type textarea "x"
type input "QBE follow up for [PERSON_NAME] 5x5 binder"
type textarea "x"
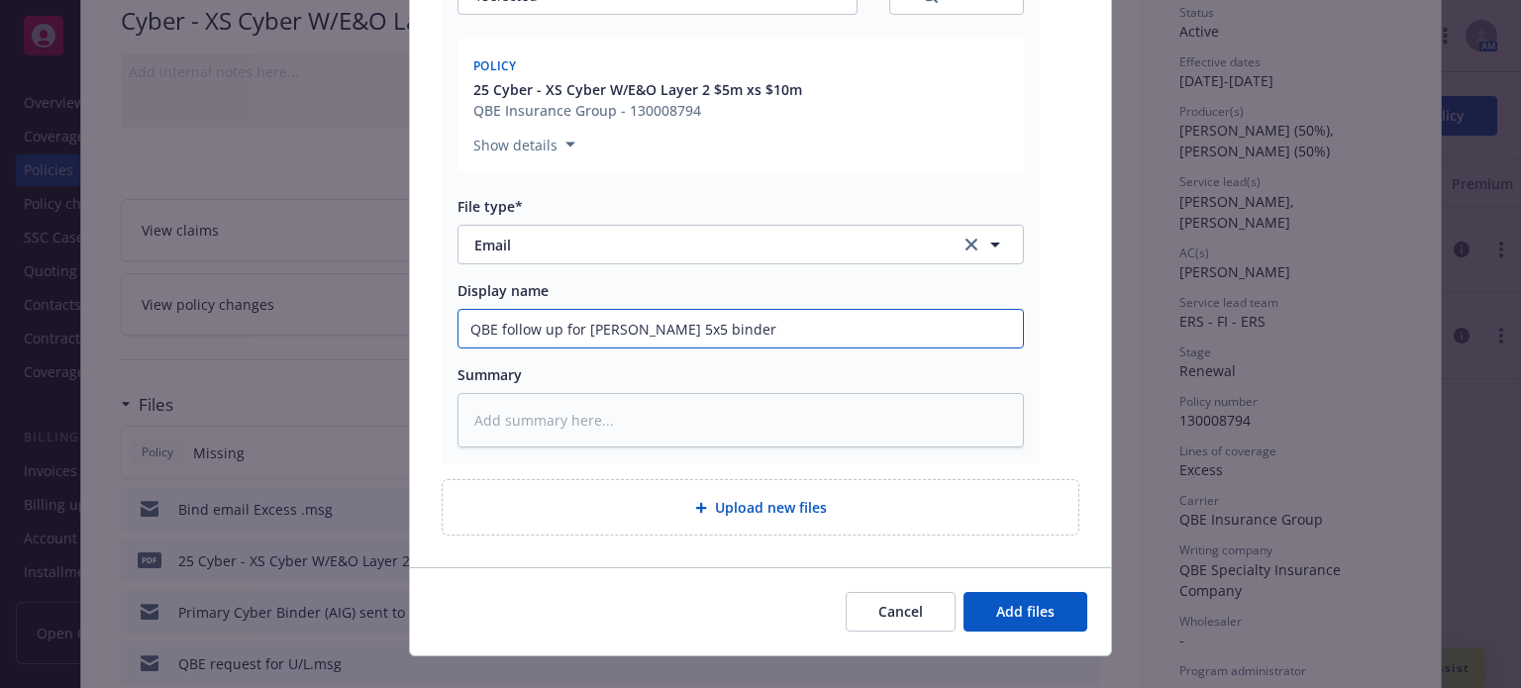
scroll to position [384, 0]
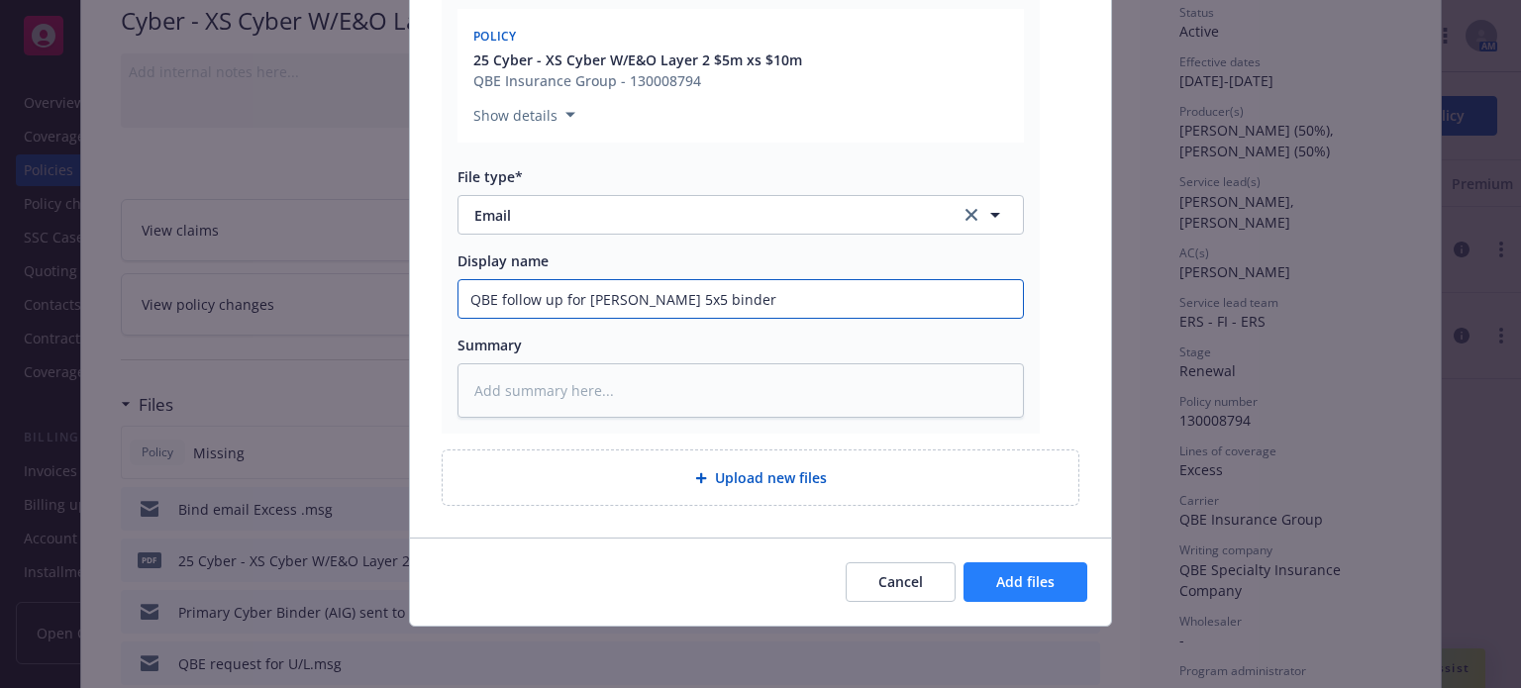
type input "QBE follow up for [PERSON_NAME] 5x5 binder"
click at [1018, 572] on span "Add files" at bounding box center [1025, 581] width 58 height 19
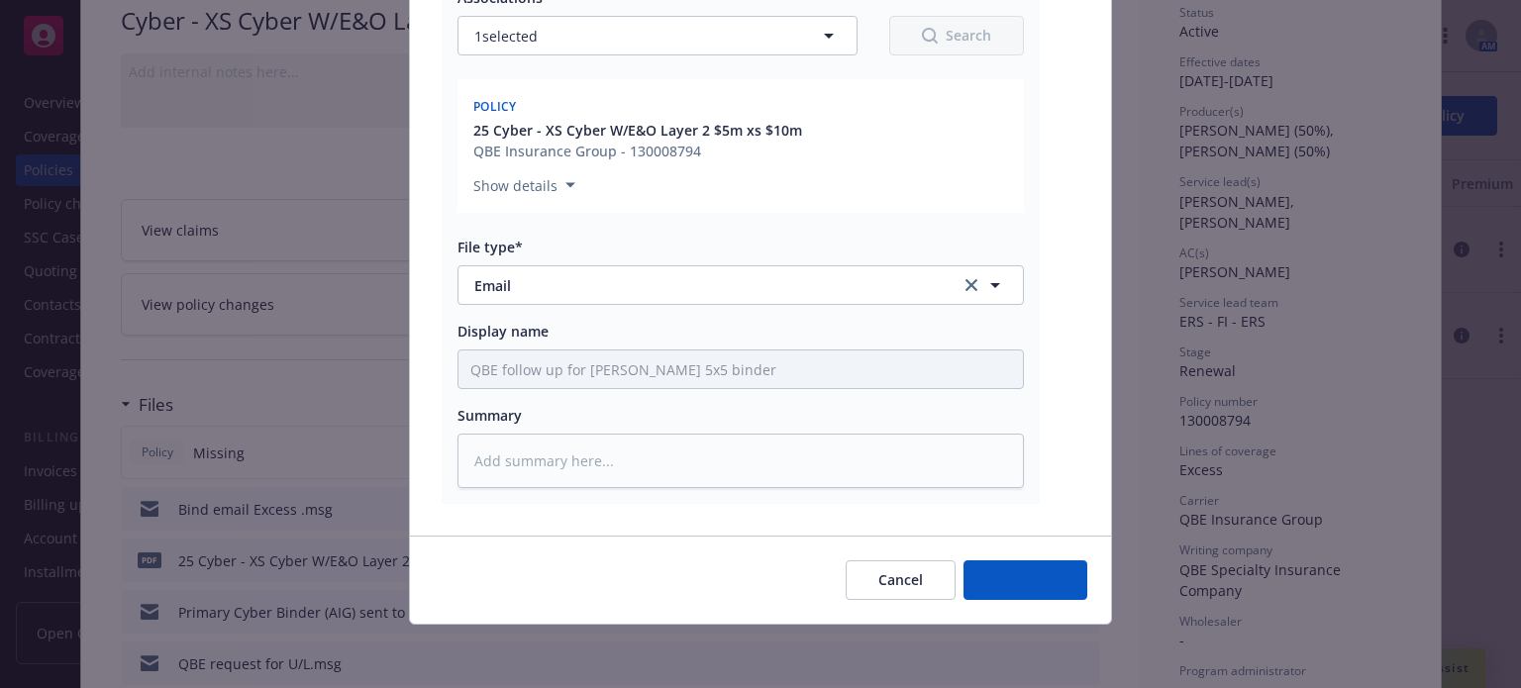
scroll to position [313, 0]
type textarea "x"
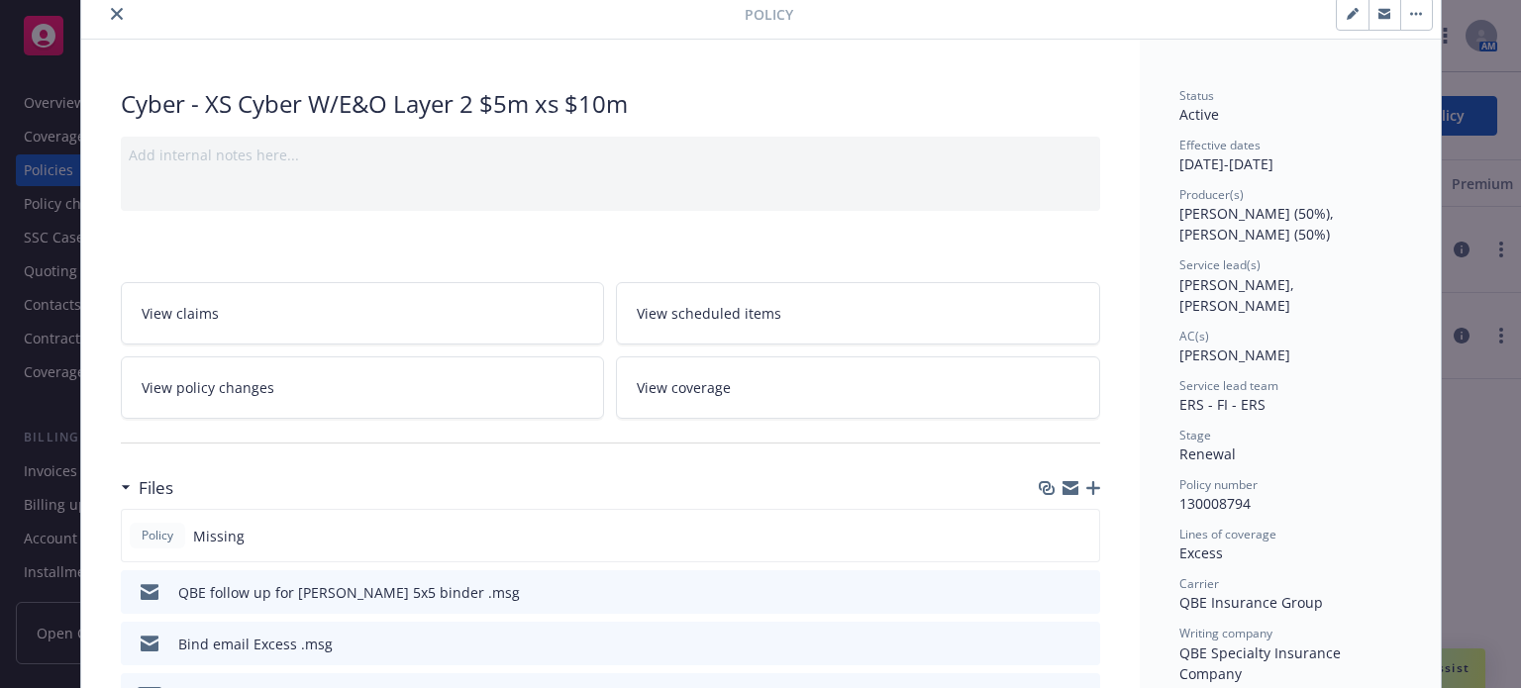
scroll to position [0, 0]
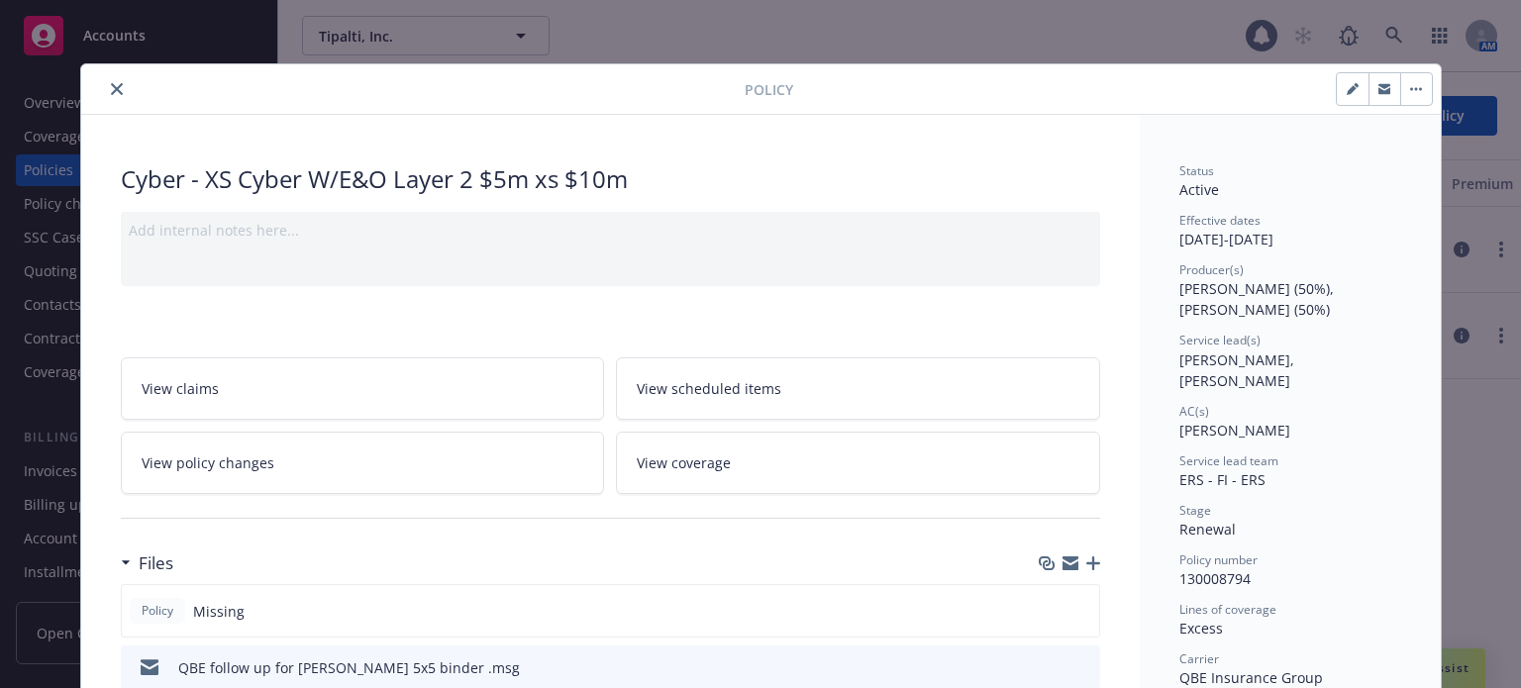
click at [113, 80] on button "close" at bounding box center [117, 89] width 24 height 24
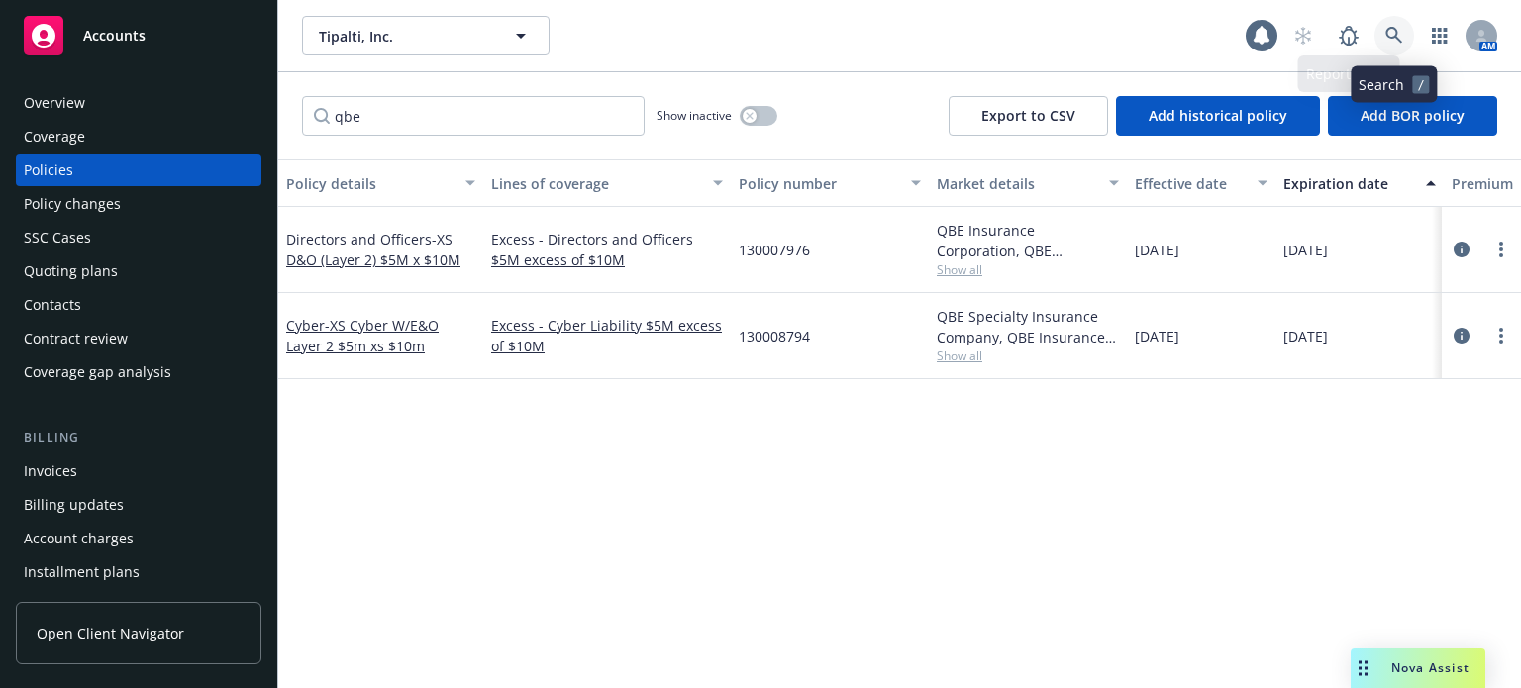
click at [1393, 34] on icon at bounding box center [1394, 36] width 18 height 18
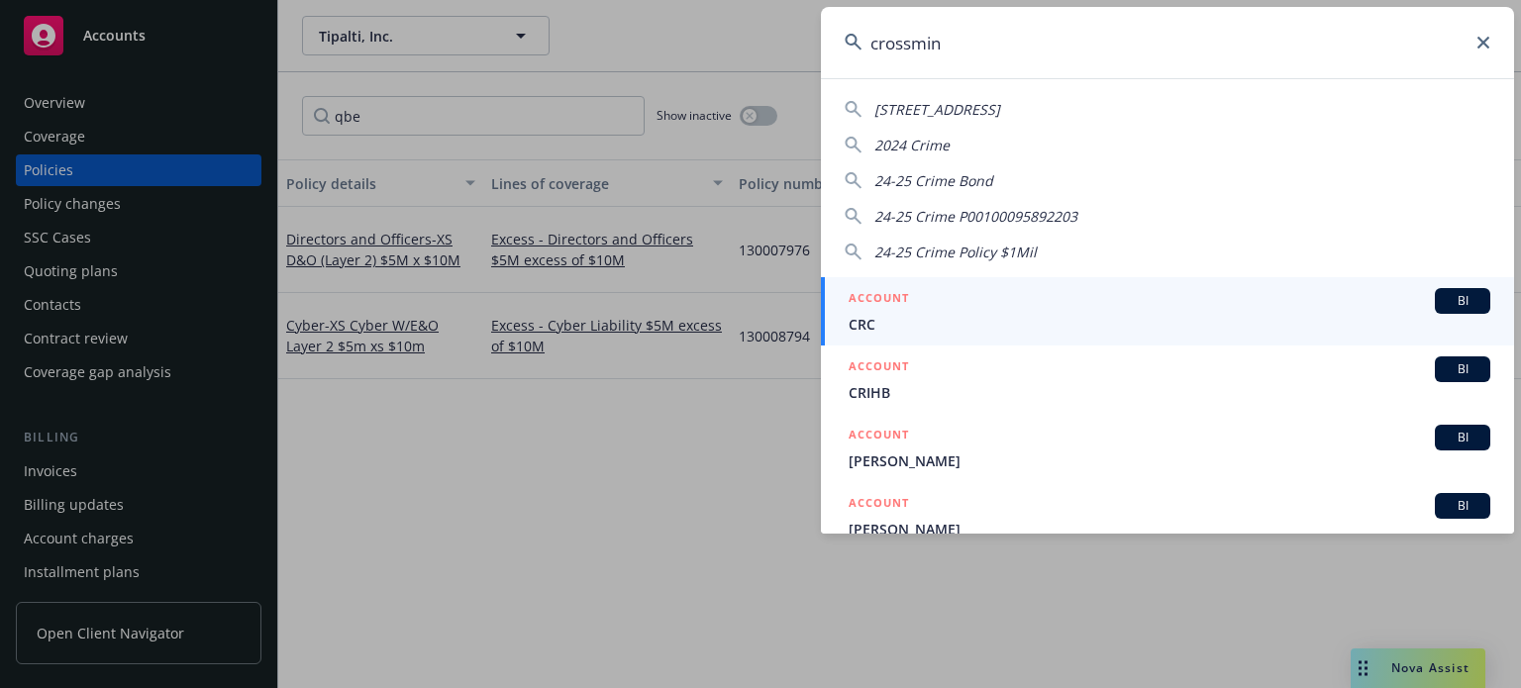
type input "crossmint"
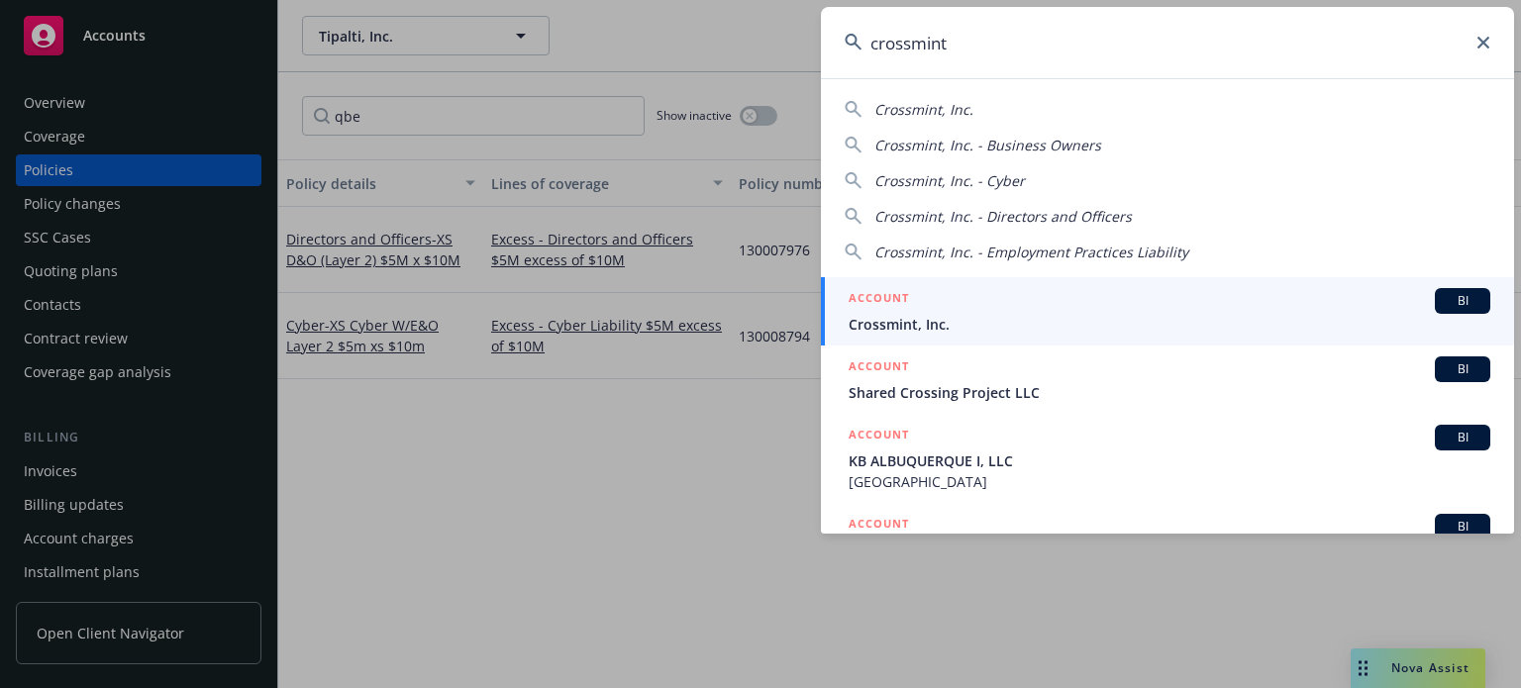
click at [955, 323] on span "Crossmint, Inc." at bounding box center [1170, 324] width 642 height 21
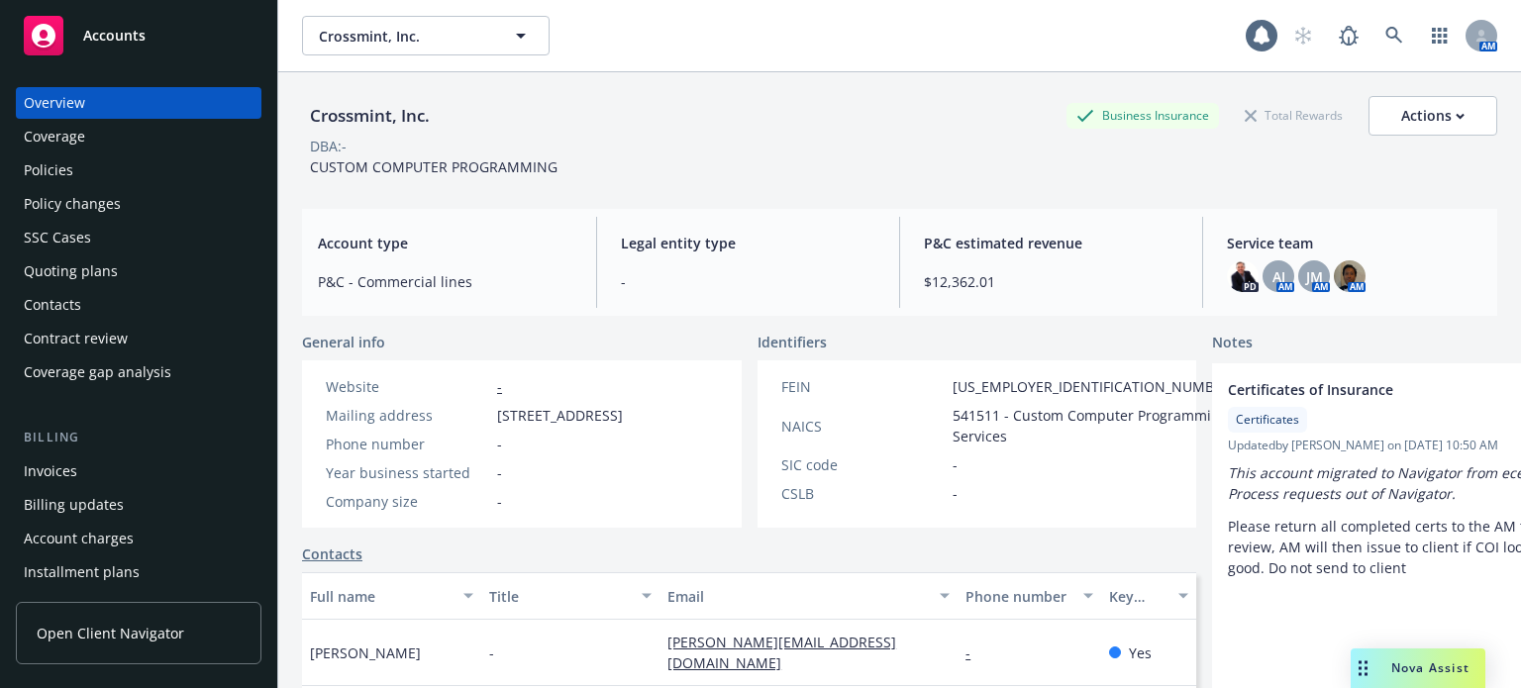
click at [98, 201] on div "Policy changes" at bounding box center [72, 204] width 97 height 32
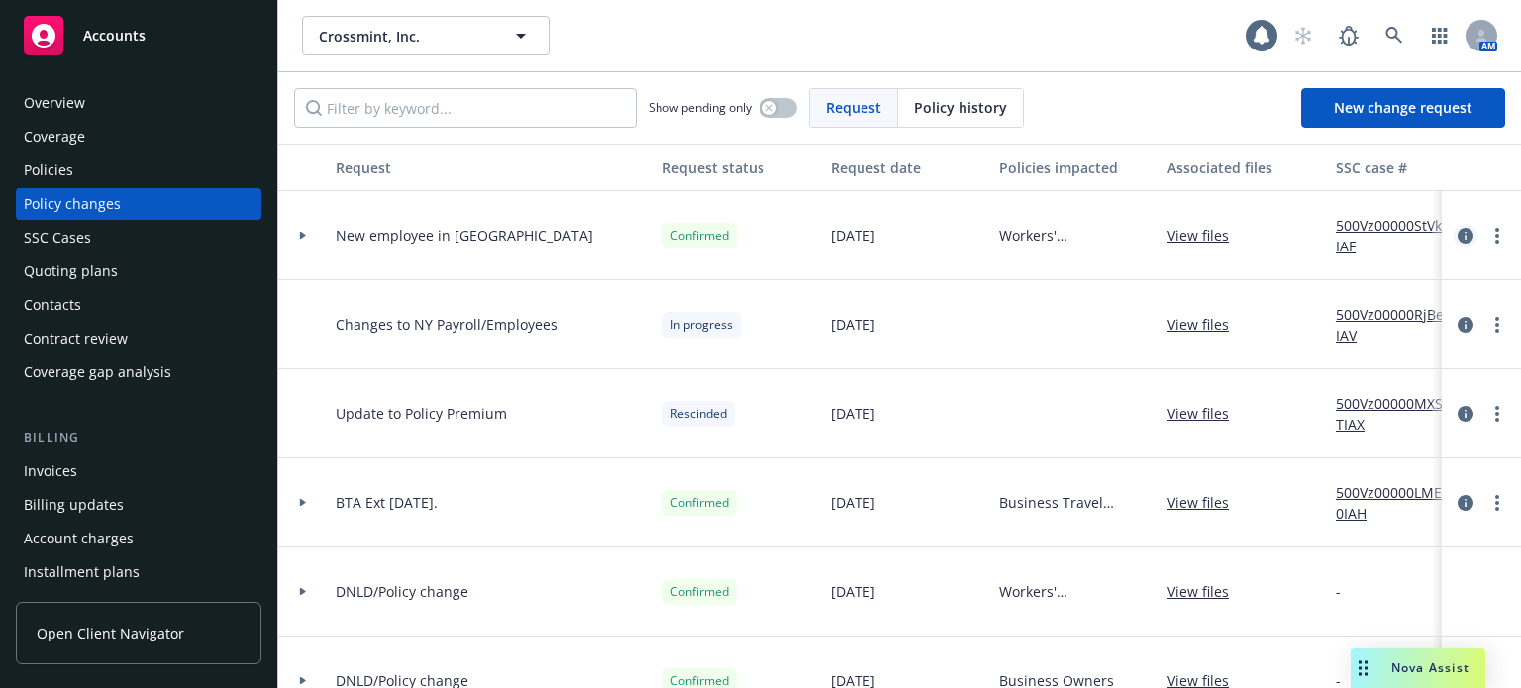
click at [1458, 234] on icon "circleInformation" at bounding box center [1466, 236] width 16 height 16
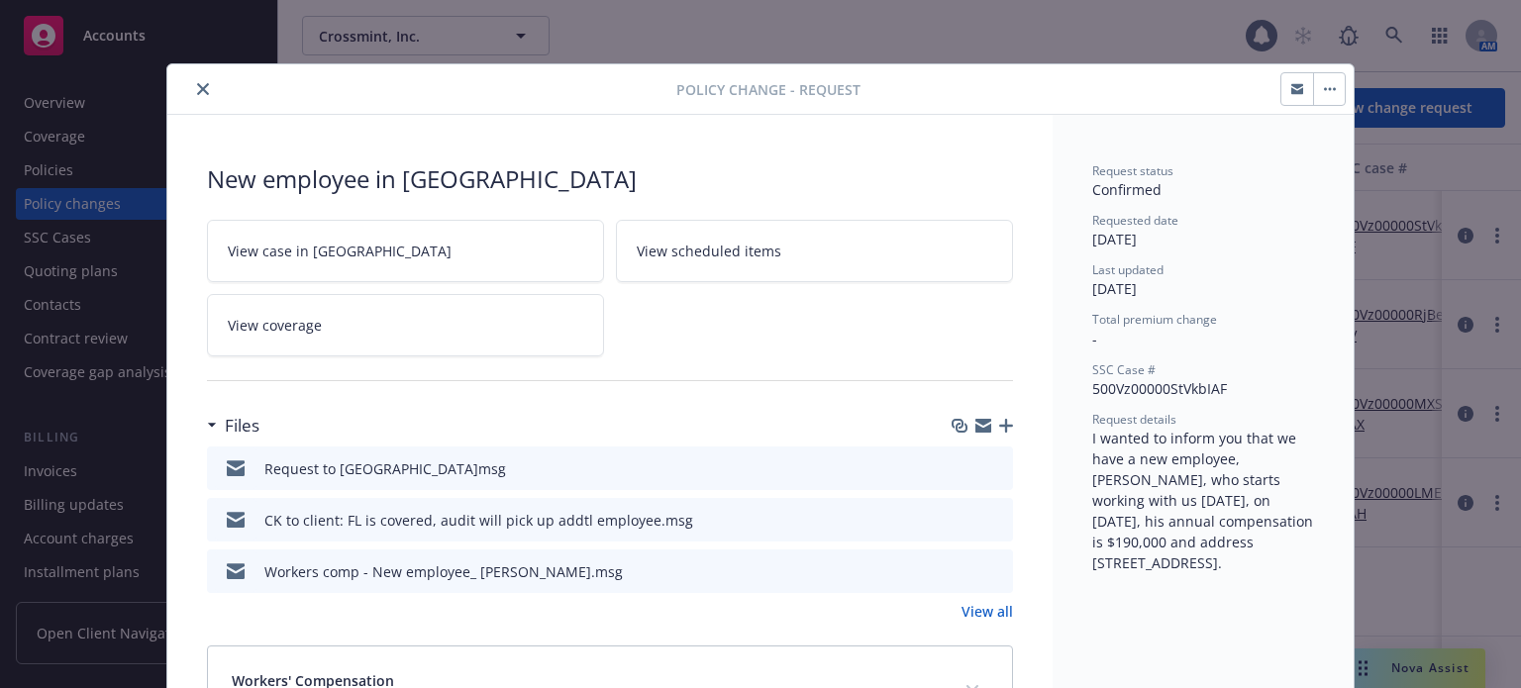
scroll to position [59, 0]
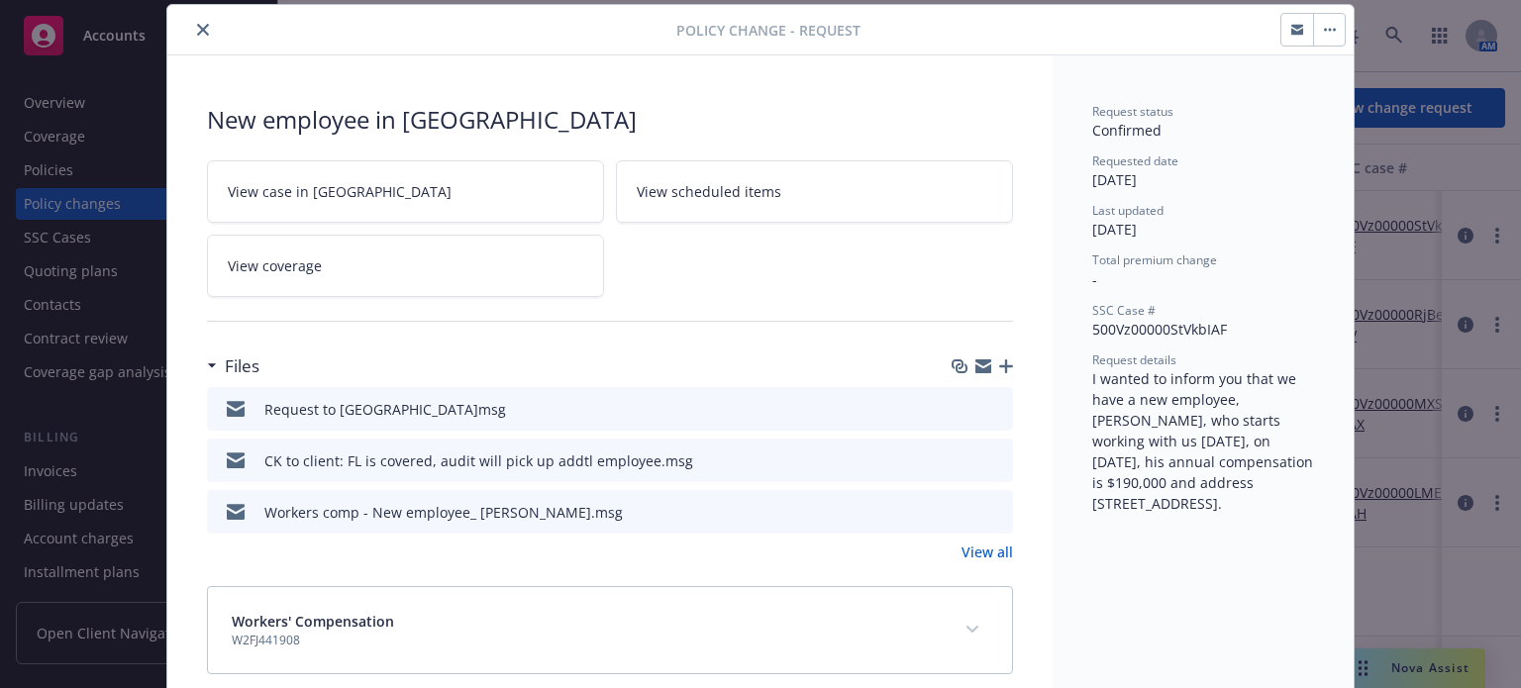
click at [954, 406] on icon "download file" at bounding box center [962, 408] width 16 height 16
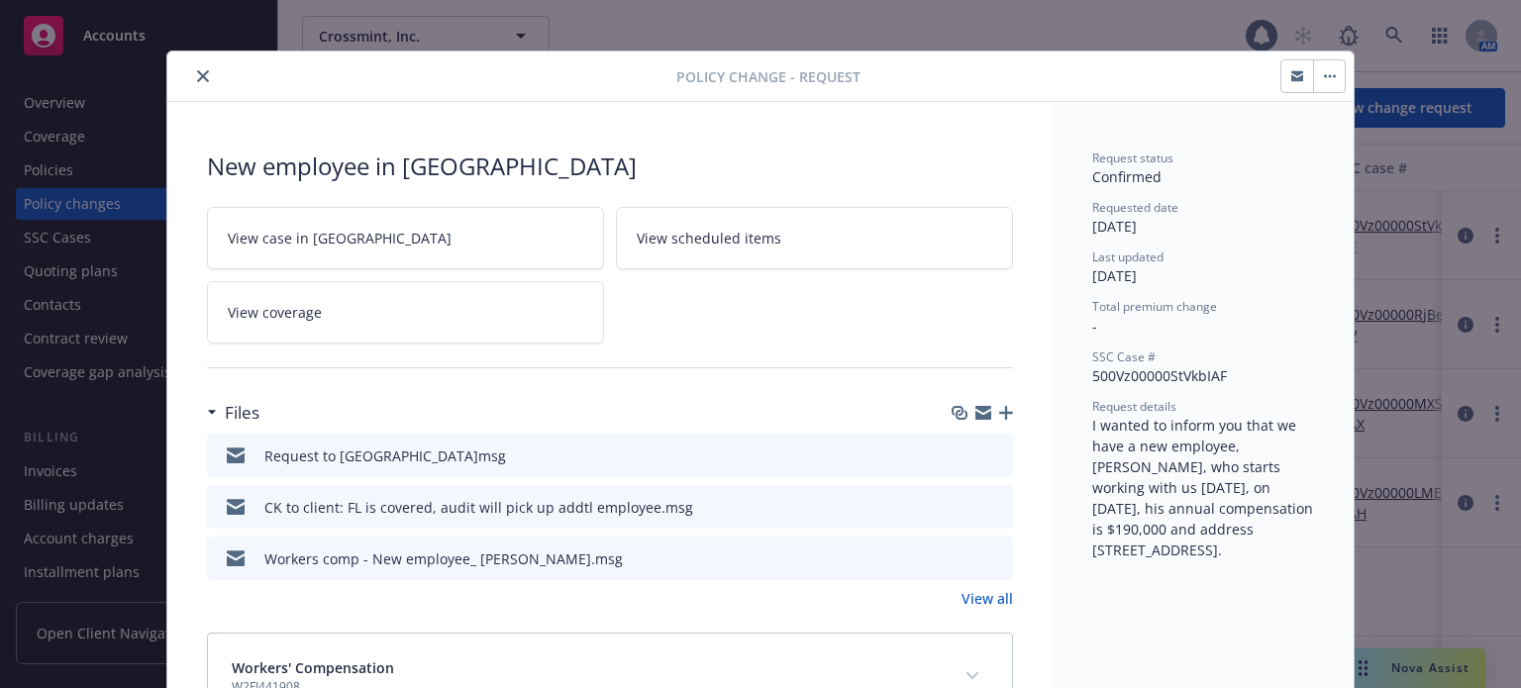
scroll to position [0, 0]
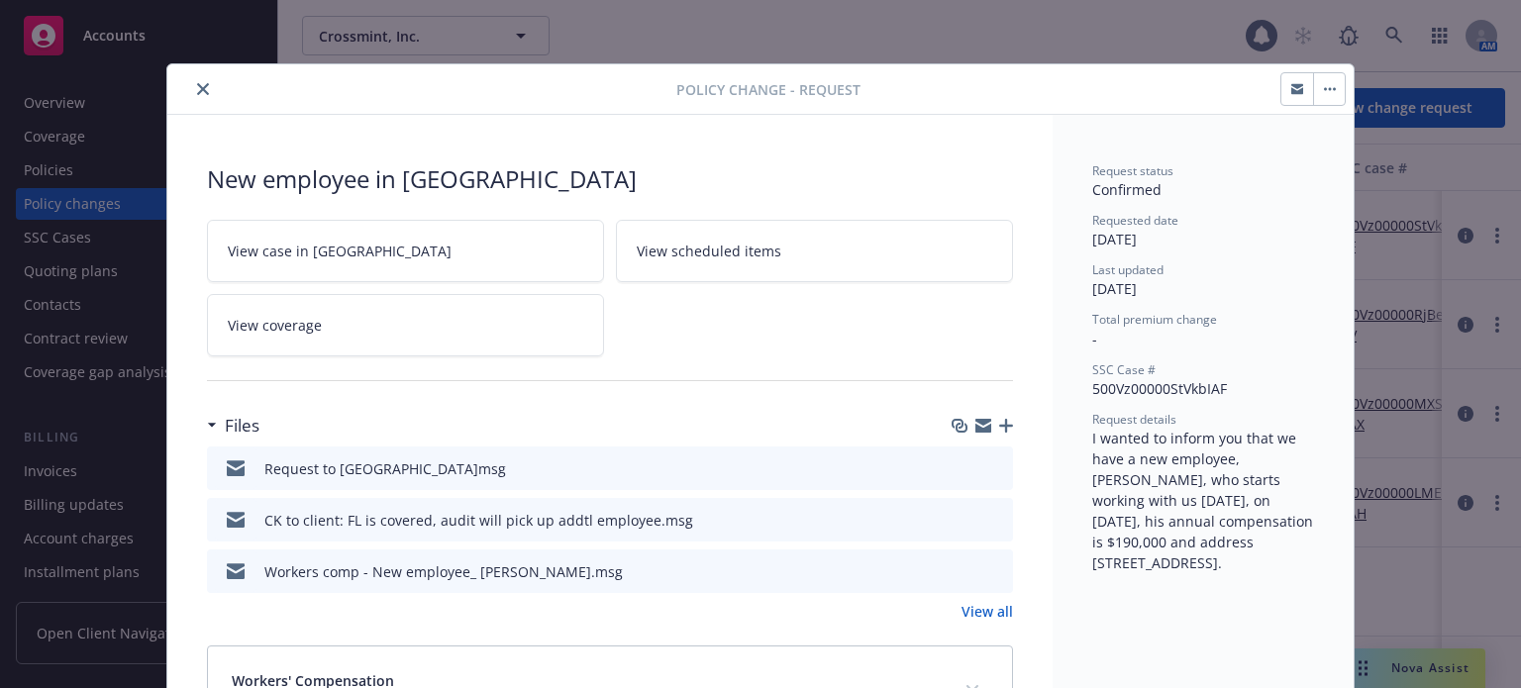
click at [197, 86] on icon "close" at bounding box center [203, 89] width 12 height 12
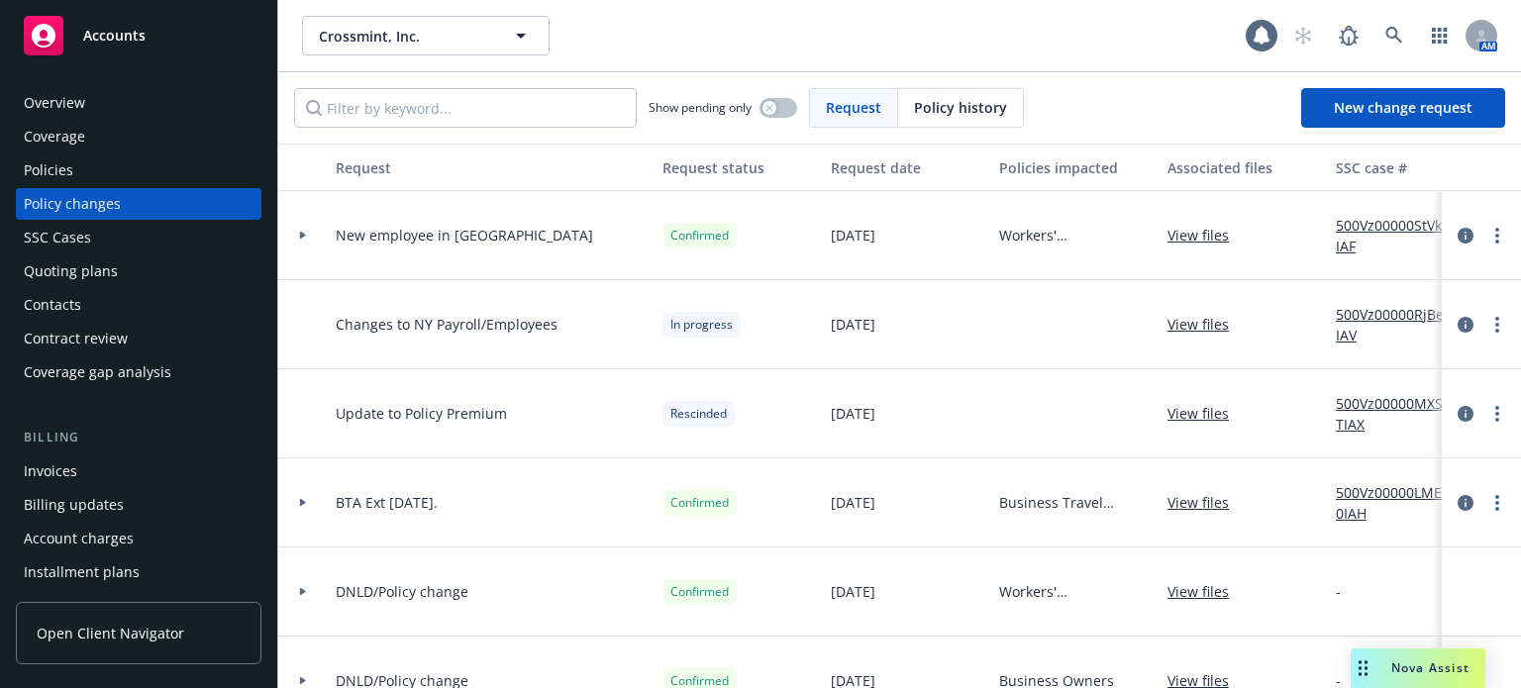
click at [87, 172] on div "Policies" at bounding box center [139, 170] width 230 height 32
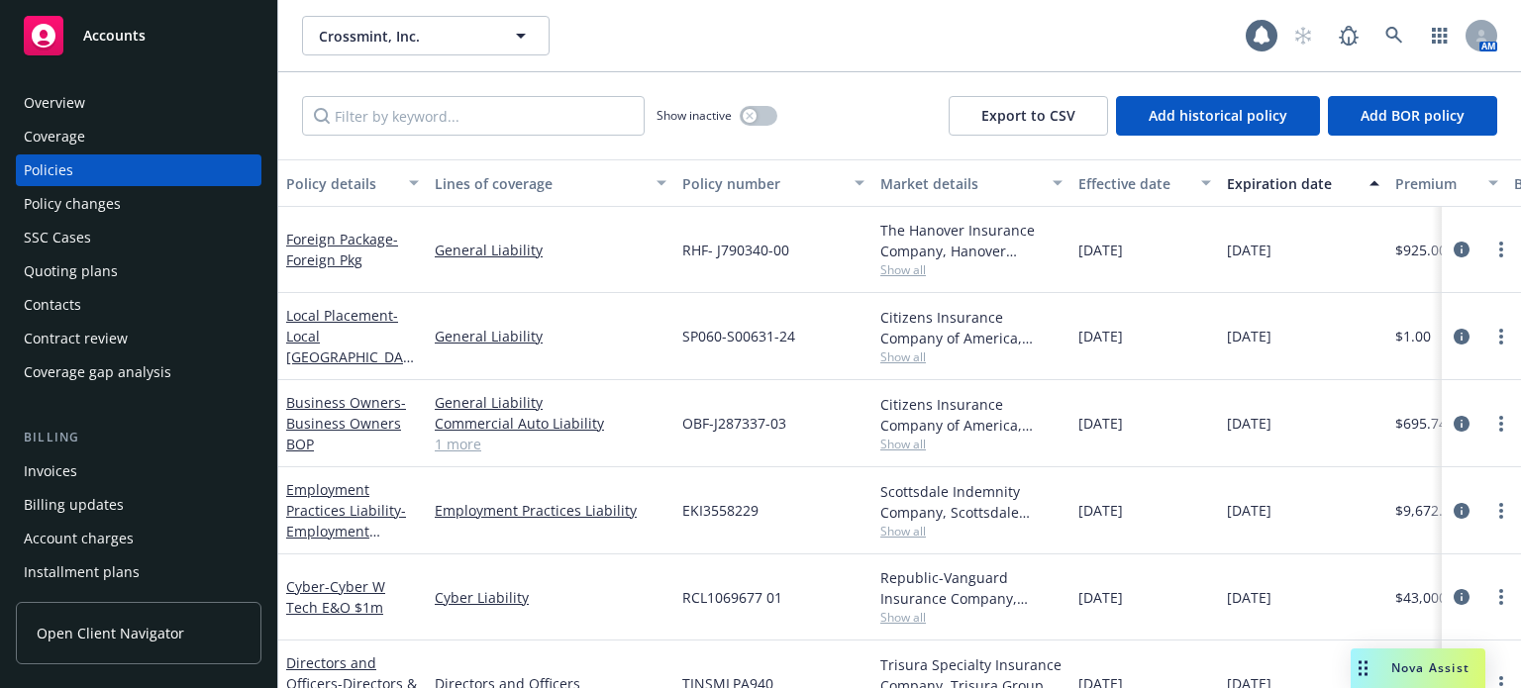
click at [359, 180] on div "Policy details" at bounding box center [341, 183] width 111 height 21
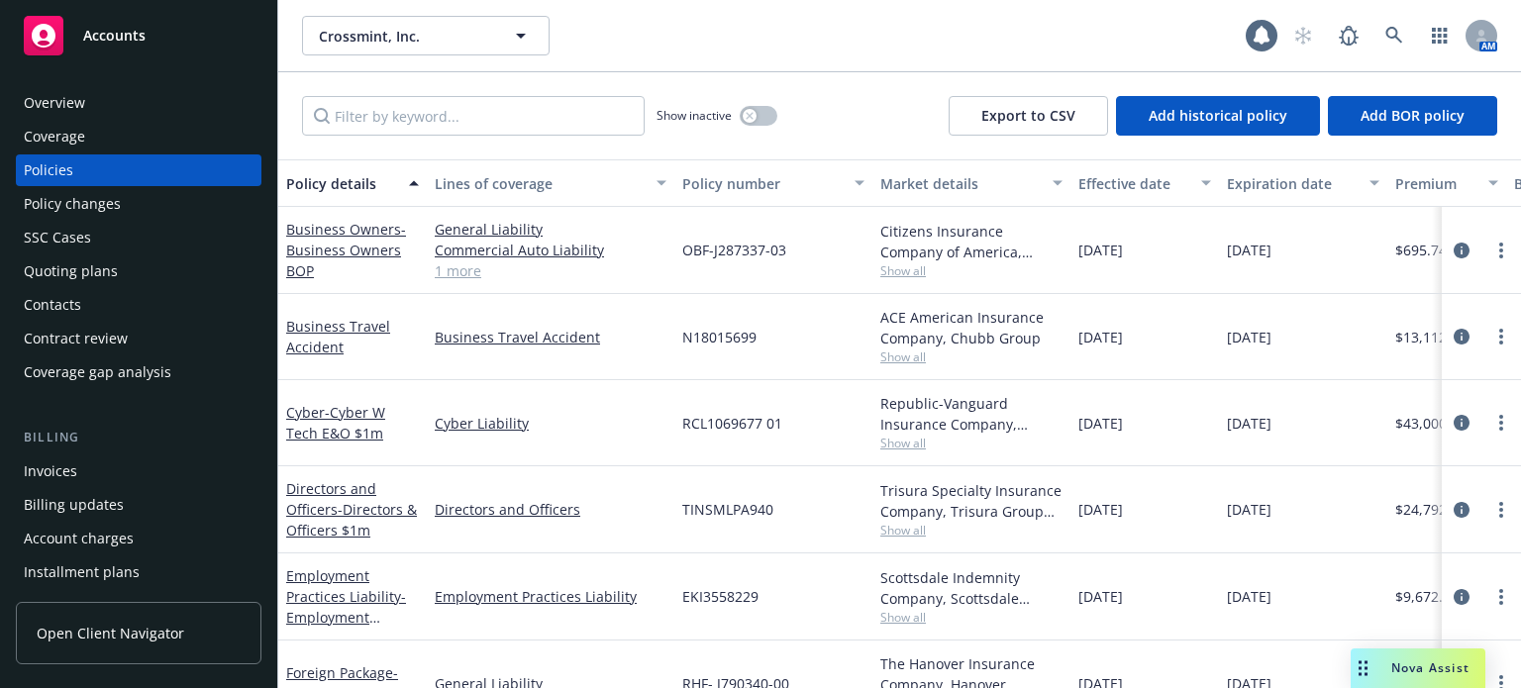
scroll to position [216, 0]
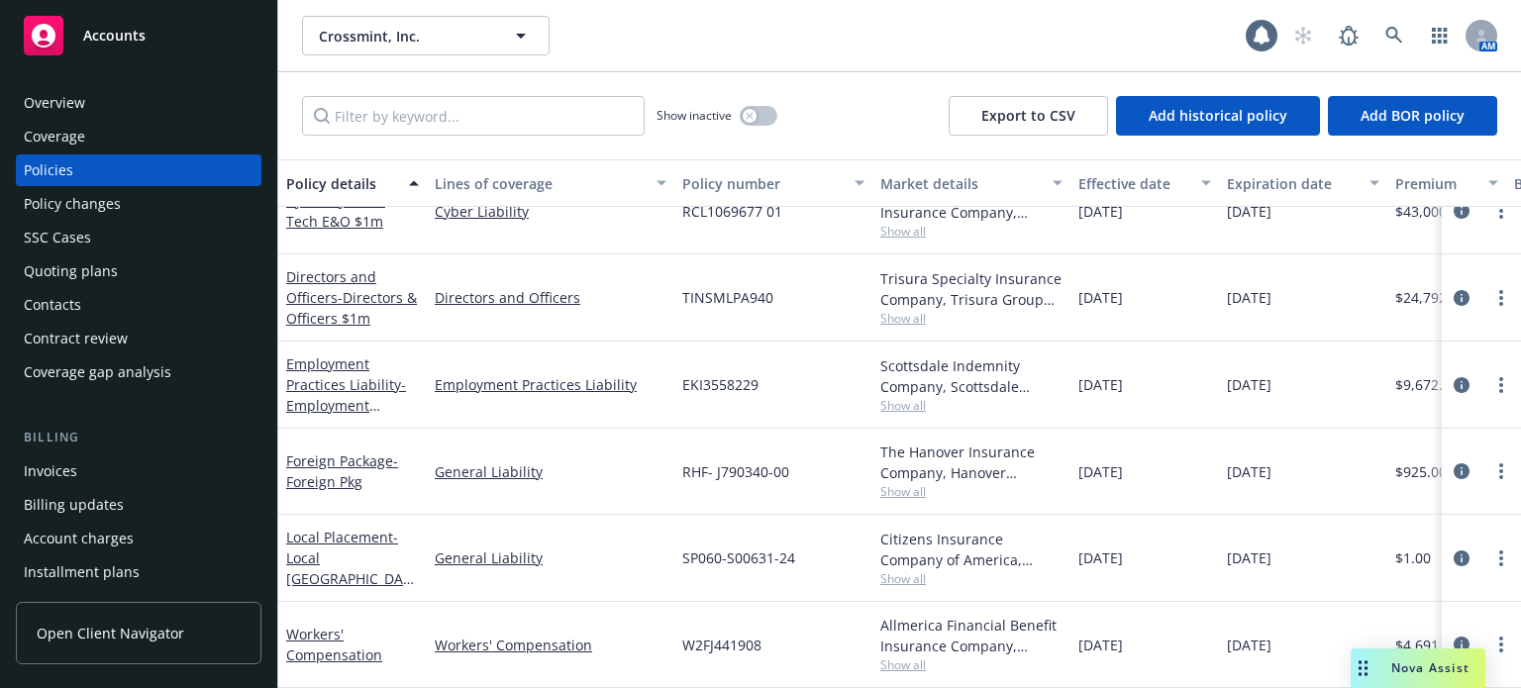
click at [895, 657] on span "Show all" at bounding box center [971, 665] width 182 height 17
click at [631, 551] on link "General Liability" at bounding box center [551, 558] width 232 height 21
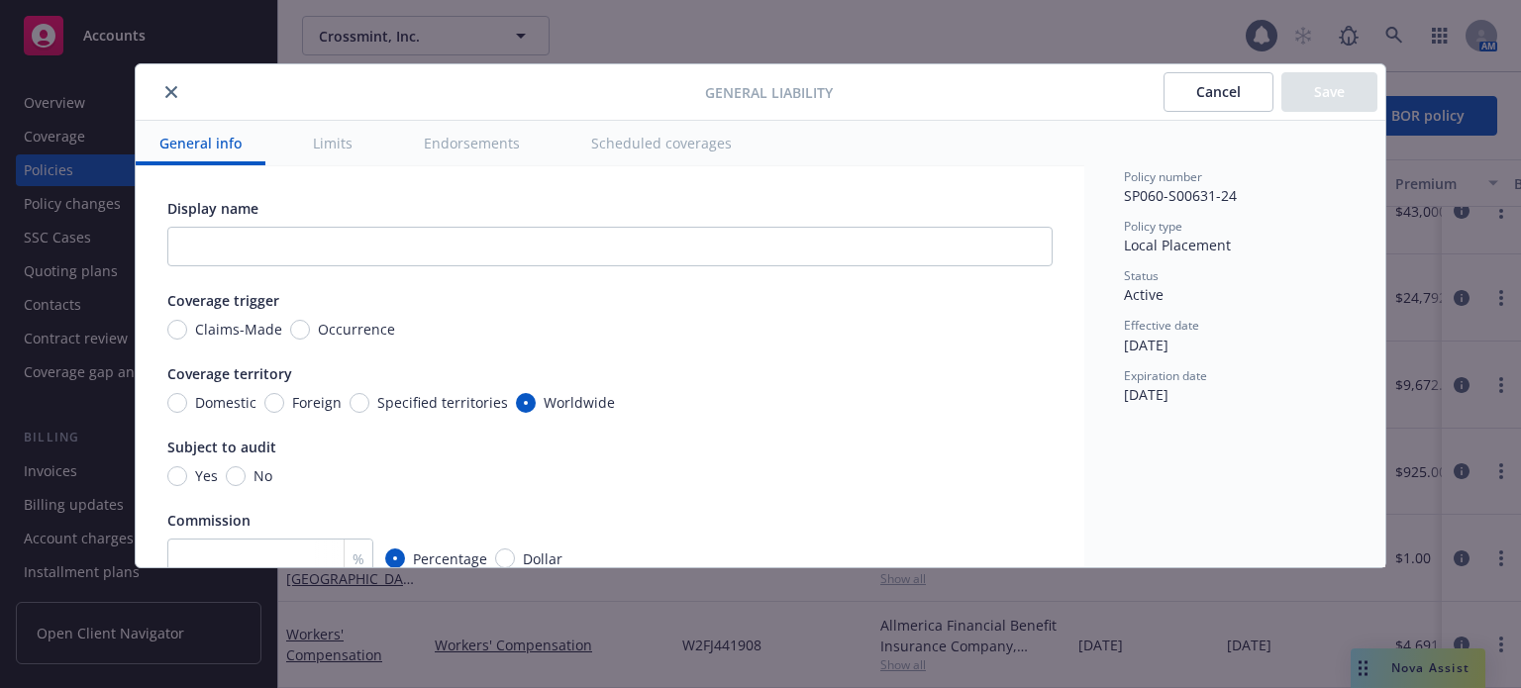
click at [174, 98] on button "close" at bounding box center [171, 92] width 24 height 24
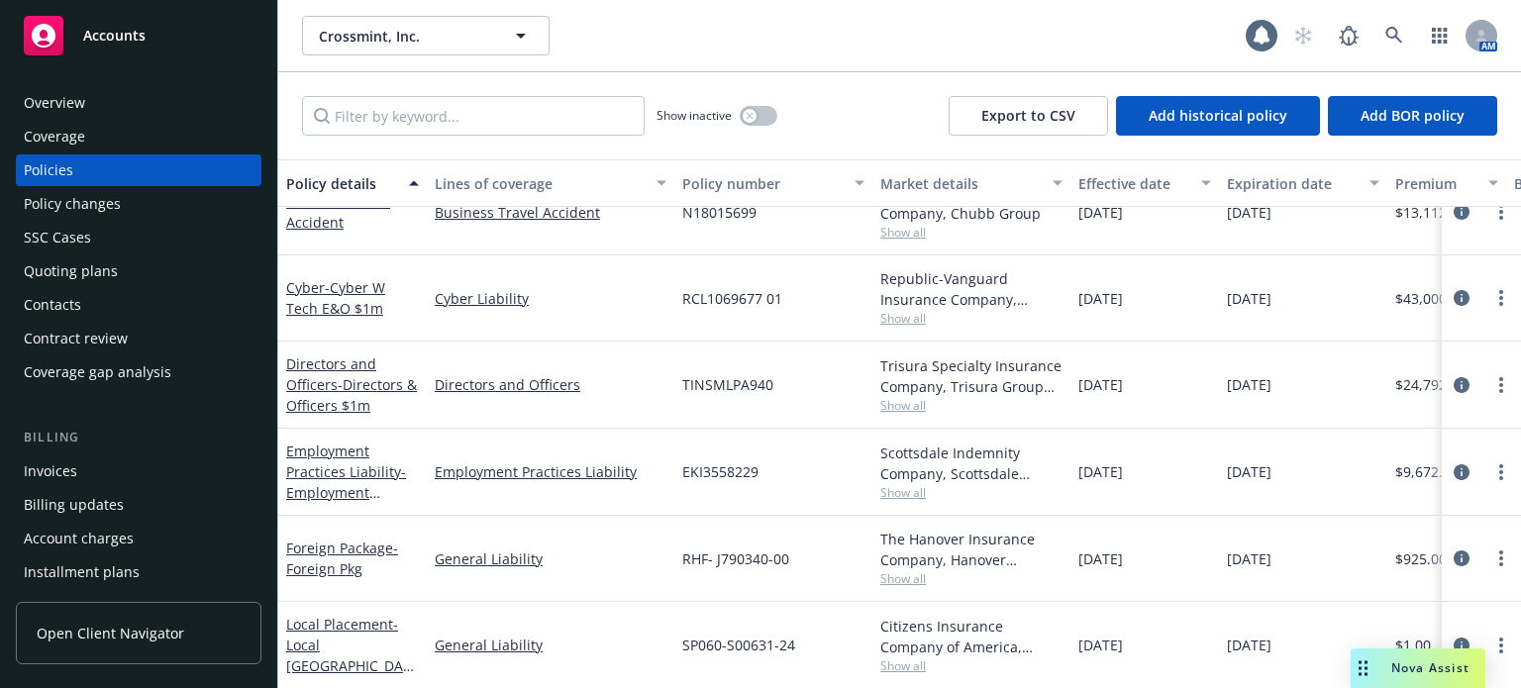
scroll to position [216, 0]
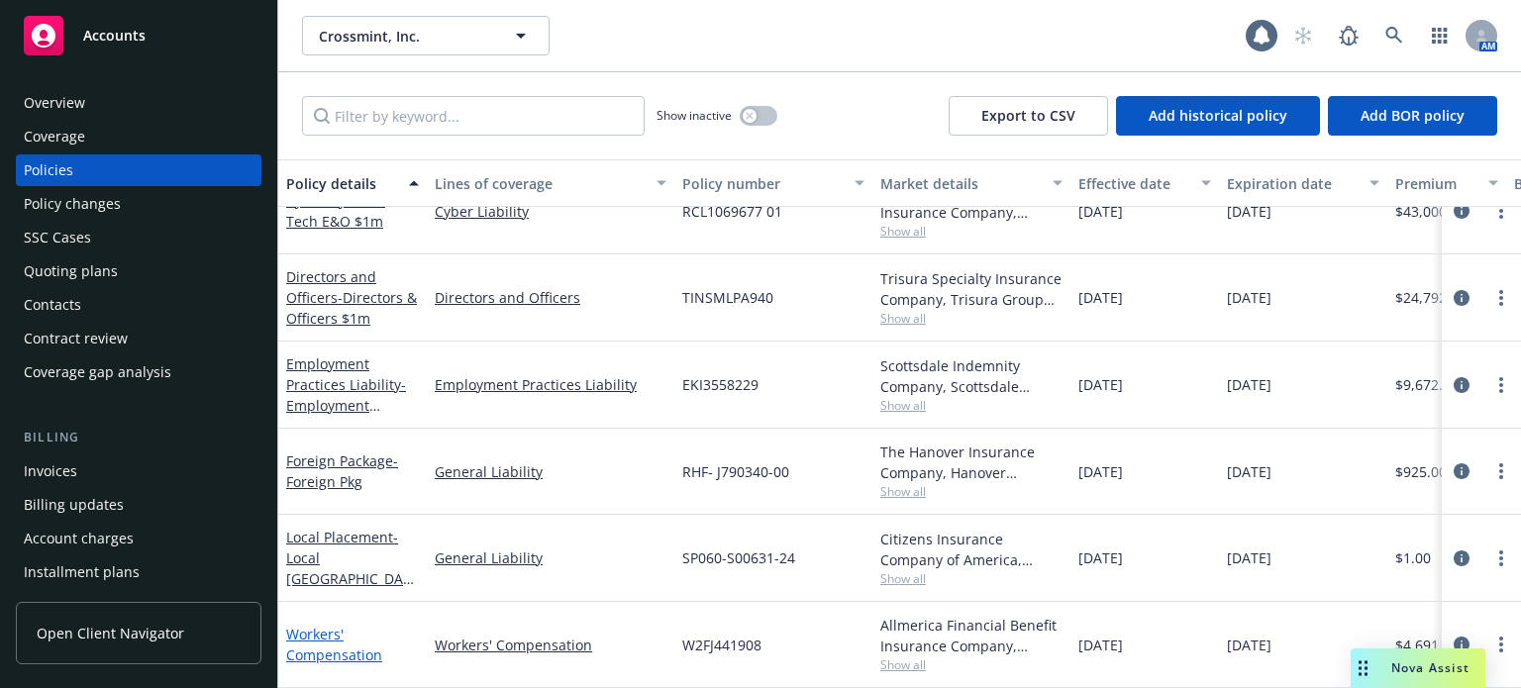
click at [336, 625] on link "Workers' Compensation" at bounding box center [334, 645] width 96 height 40
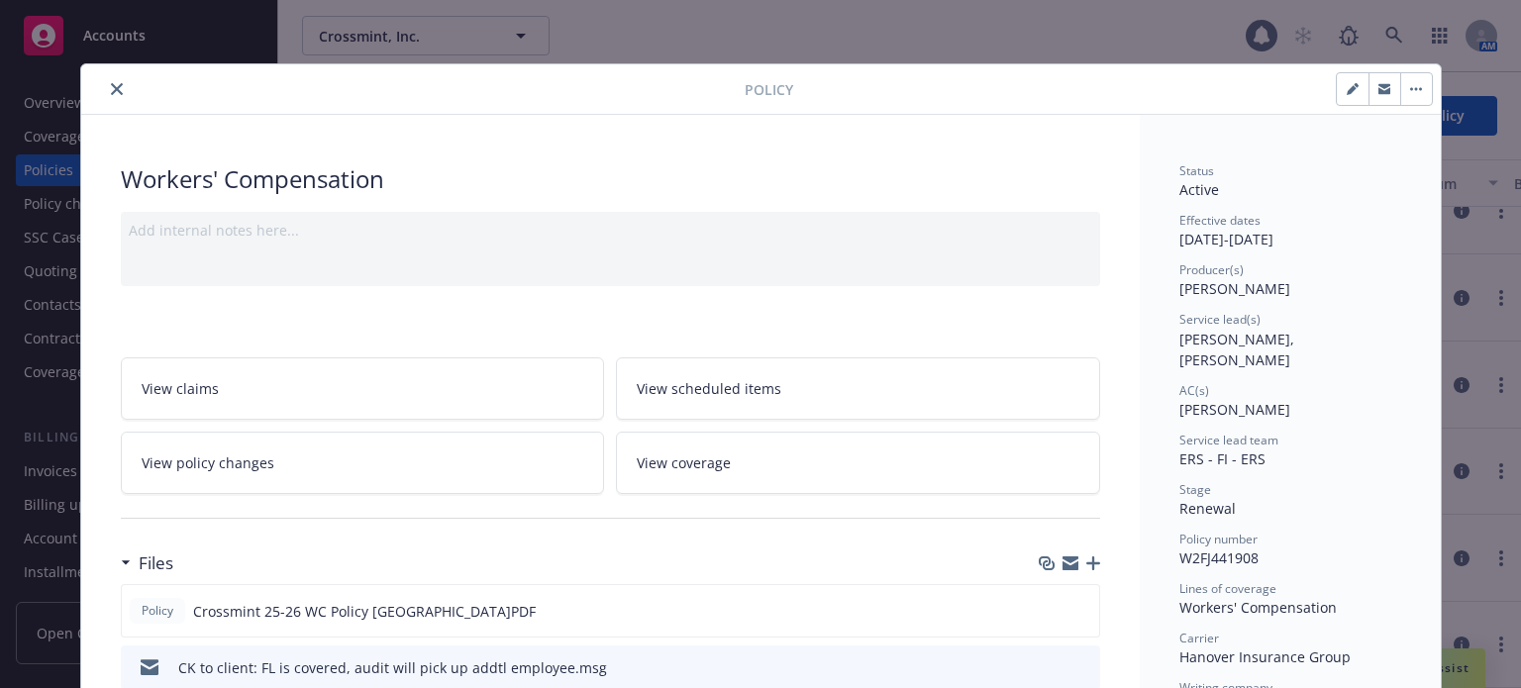
scroll to position [59, 0]
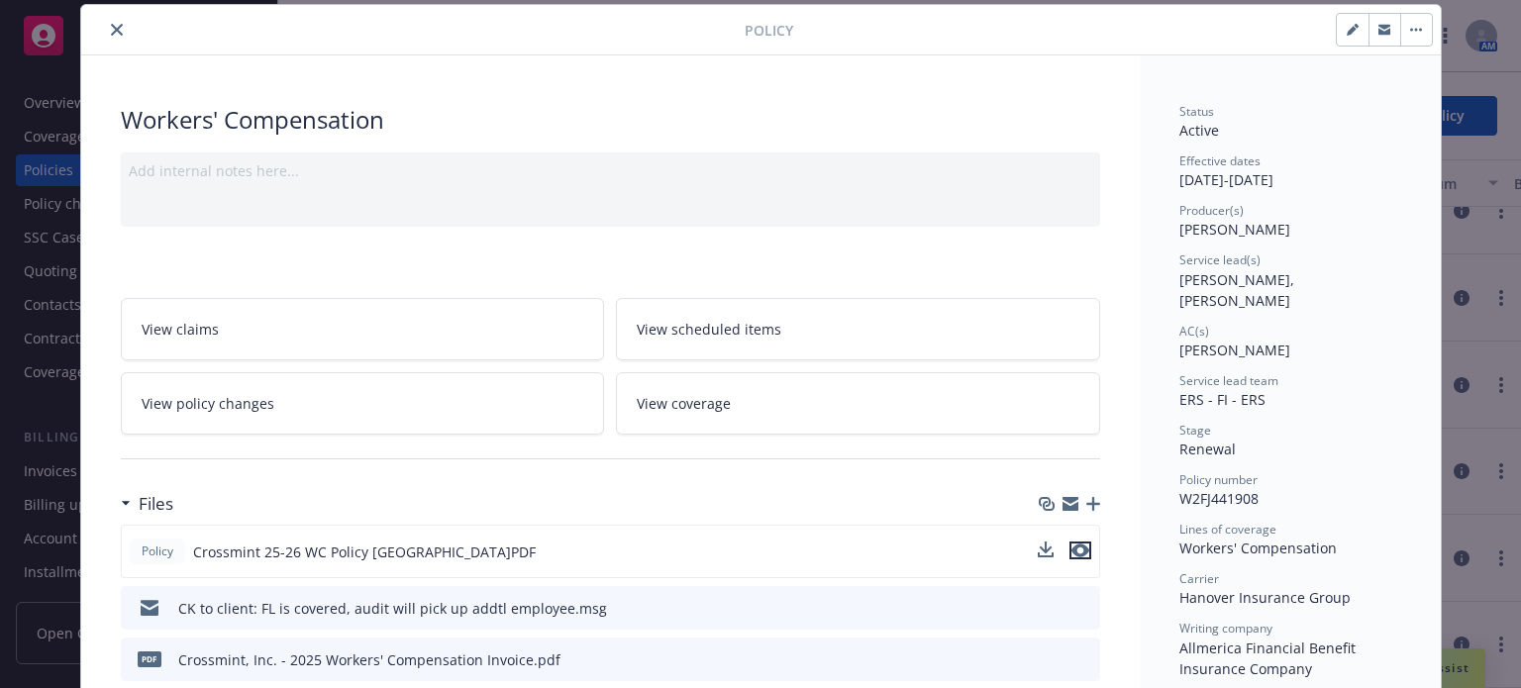
click at [1075, 544] on icon "preview file" at bounding box center [1080, 551] width 18 height 14
